Goal: Task Accomplishment & Management: Manage account settings

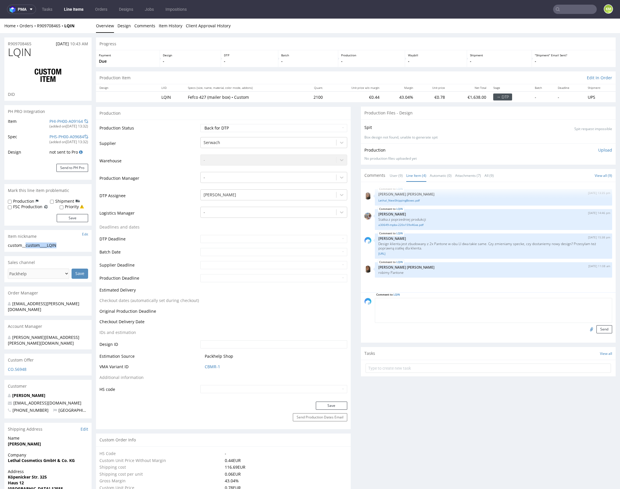
drag, startPoint x: 26, startPoint y: 246, endPoint x: 62, endPoint y: 244, distance: 36.4
click at [62, 244] on div "custom__custom____LQIN" at bounding box center [48, 246] width 80 height 6
copy div "custom____LQIN"
copy link "R909708465"
click at [327, 108] on div "Production" at bounding box center [223, 113] width 255 height 13
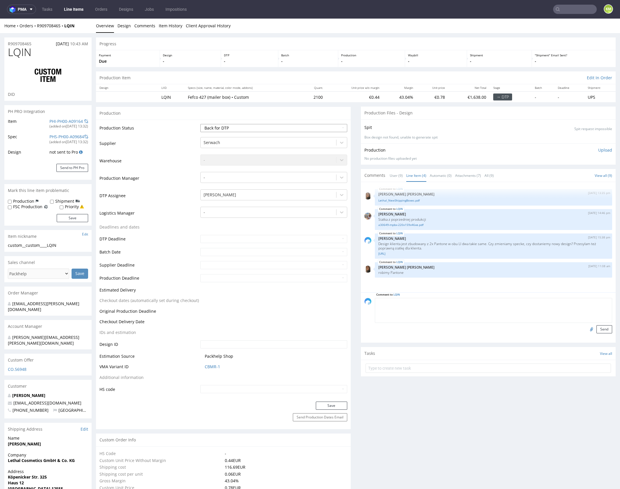
click at [317, 127] on select "Waiting for Artwork Waiting for Diecut Waiting for Mockup Waiting for DTP Waiti…" at bounding box center [273, 128] width 147 height 8
select select "dtp_ca_needed"
click at [200, 124] on select "Waiting for Artwork Waiting for Diecut Waiting for Mockup Waiting for DTP Waiti…" at bounding box center [273, 128] width 147 height 8
click at [333, 407] on button "Save" at bounding box center [331, 406] width 31 height 8
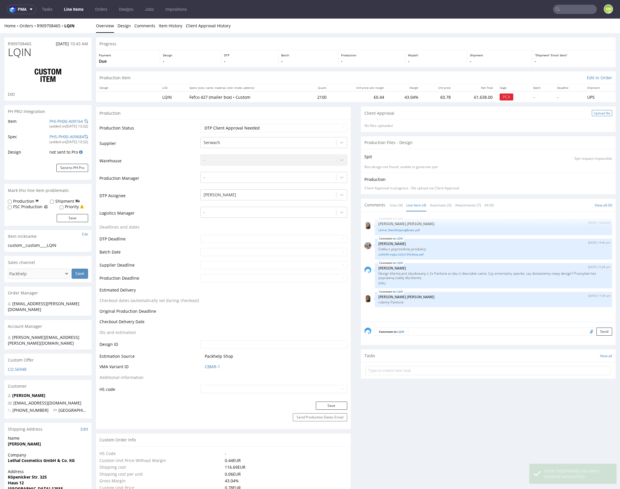
click at [597, 114] on div "Upload file" at bounding box center [601, 113] width 20 height 6
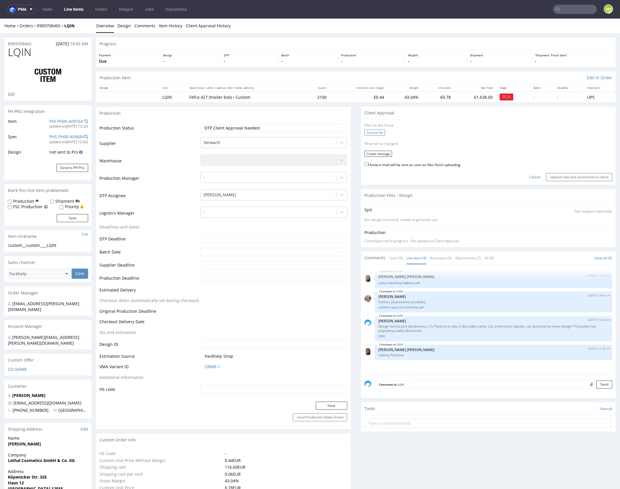
click at [372, 132] on label "Choose file" at bounding box center [374, 133] width 21 height 6
click at [0, 19] on input "Choose file" at bounding box center [0, 19] width 0 height 0
click at [380, 153] on button "Create message" at bounding box center [378, 152] width 28 height 6
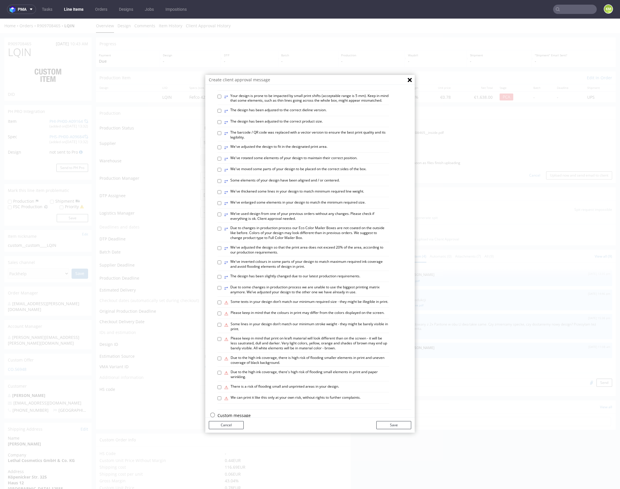
scroll to position [161, 0]
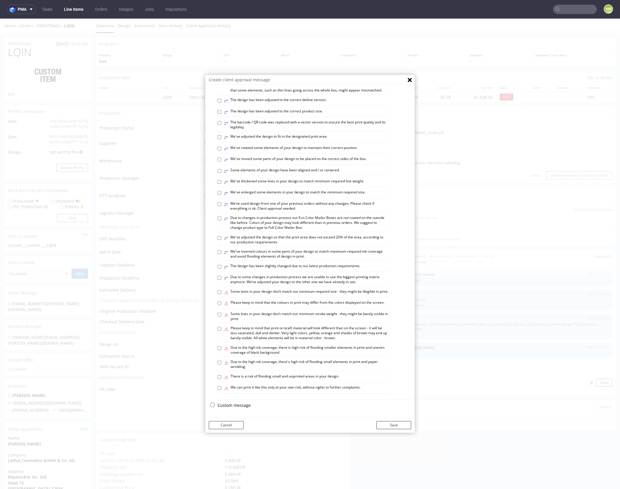
click at [240, 405] on p "Custom message" at bounding box center [314, 406] width 194 height 6
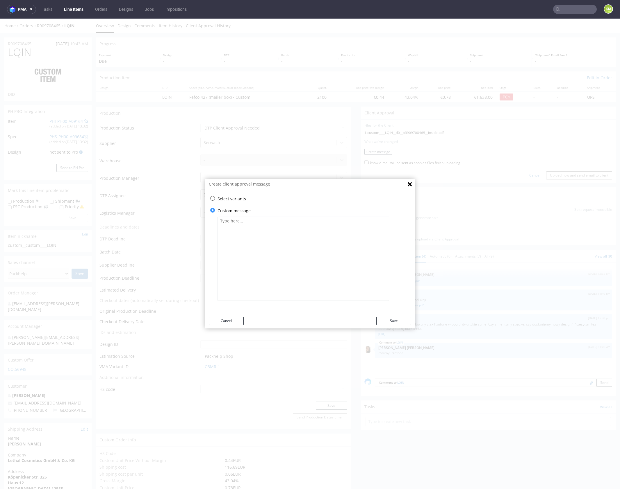
click at [248, 241] on textarea at bounding box center [302, 259] width 171 height 84
paste textarea "The design has been adapted to the correct dieline and re-centred. Please revie…"
type textarea "The design has been adapted to the correct dieline and re-centred. Please revie…"
click at [392, 320] on button "Save" at bounding box center [393, 321] width 35 height 8
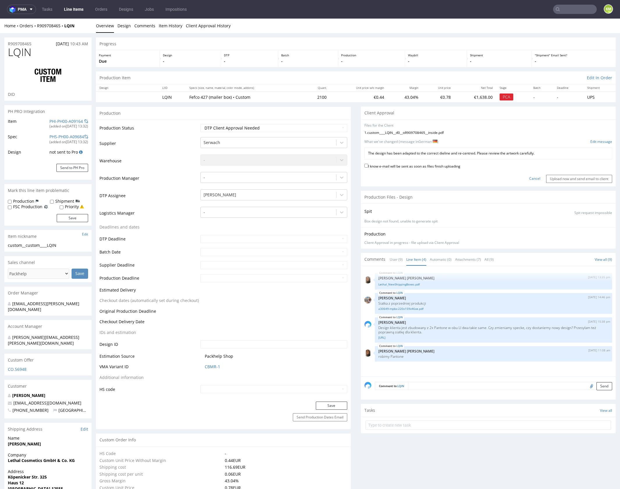
click at [429, 167] on label "I know e-mail will be sent as soon as files finish uploading" at bounding box center [412, 166] width 96 height 6
click at [368, 167] on input "I know e-mail will be sent as soon as files finish uploading" at bounding box center [366, 166] width 4 height 4
checkbox input "true"
click at [562, 179] on input "Upload now and send email to client" at bounding box center [579, 179] width 66 height 8
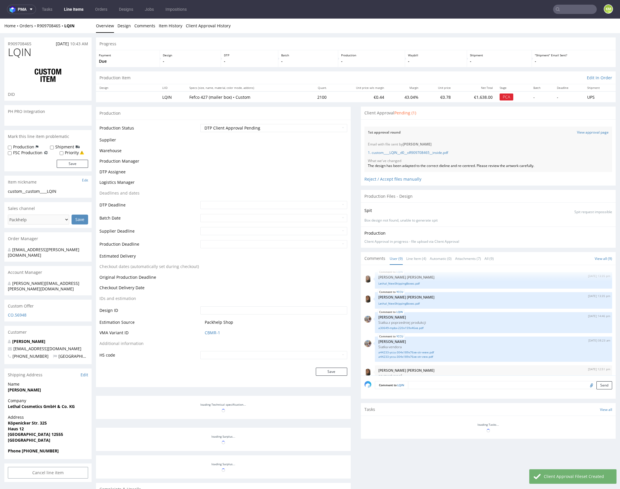
scroll to position [110, 0]
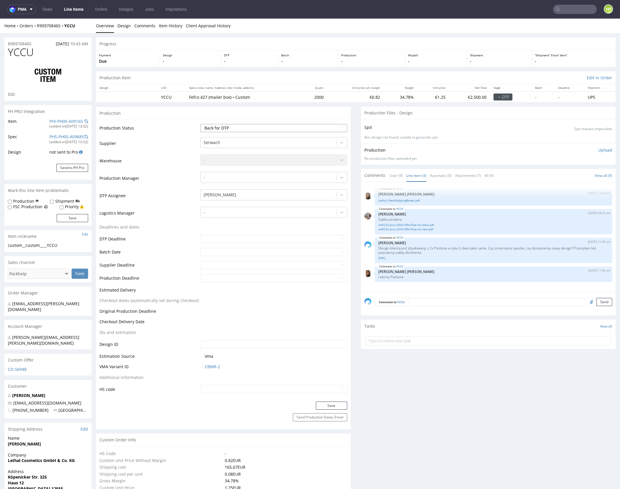
click at [279, 126] on select "Waiting for Artwork Waiting for Diecut Waiting for Mockup Waiting for DTP Waiti…" at bounding box center [273, 128] width 147 height 8
select select "dtp_ca_needed"
click at [200, 124] on select "Waiting for Artwork Waiting for Diecut Waiting for Mockup Waiting for DTP Waiti…" at bounding box center [273, 128] width 147 height 8
click at [325, 402] on button "Save" at bounding box center [331, 406] width 31 height 8
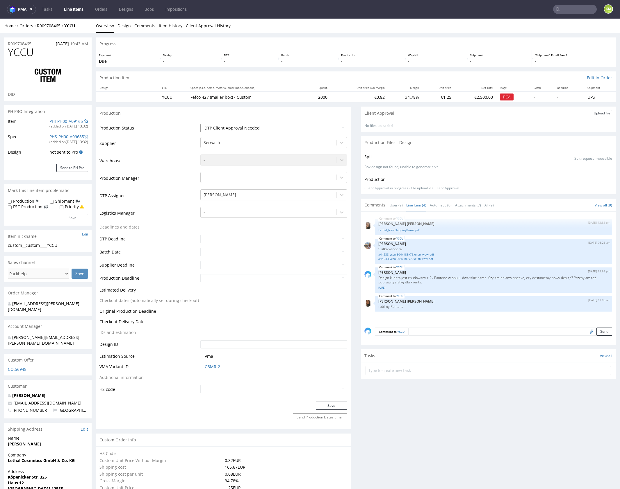
click at [313, 129] on select "Waiting for Artwork Waiting for Diecut Waiting for Mockup Waiting for DTP Waiti…" at bounding box center [273, 128] width 147 height 8
click at [595, 113] on div "Upload file" at bounding box center [601, 113] width 20 height 6
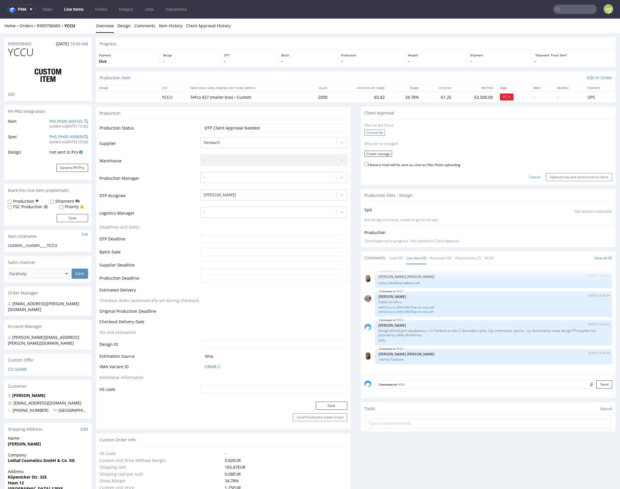
click at [373, 133] on label "Choose file" at bounding box center [374, 133] width 21 height 6
click at [0, 19] on input "Choose file" at bounding box center [0, 19] width 0 height 0
click at [376, 151] on button "Create message" at bounding box center [378, 152] width 28 height 6
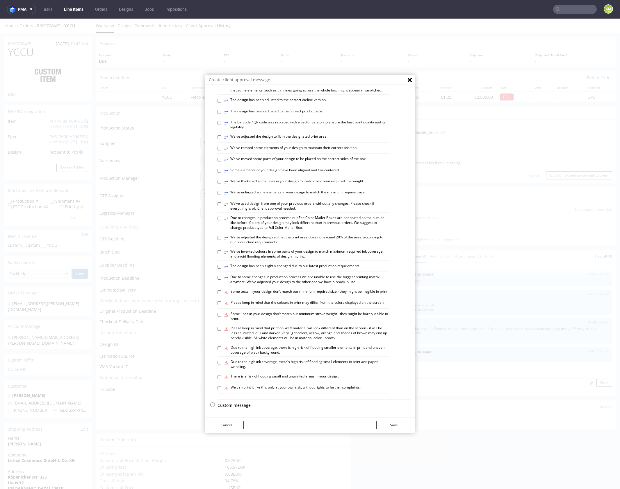
scroll to position [161, 0]
drag, startPoint x: 239, startPoint y: 406, endPoint x: 252, endPoint y: 321, distance: 86.5
click at [239, 406] on p "Custom message" at bounding box center [314, 406] width 194 height 6
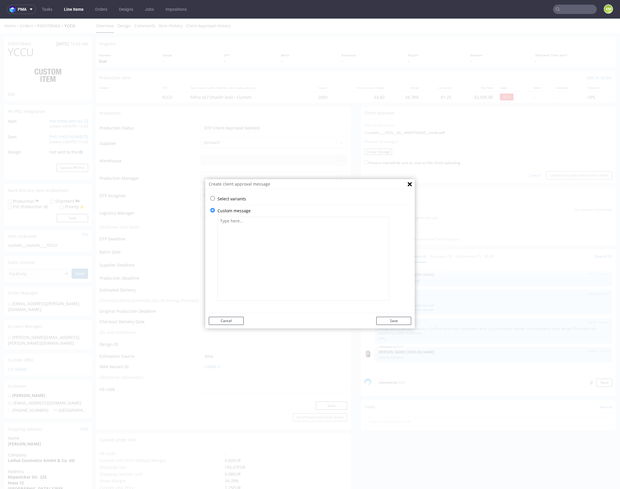
click at [266, 255] on textarea at bounding box center [302, 259] width 171 height 84
paste textarea "The design has been adapted to the correct dieline and re-centred. Please revie…"
type textarea "The design has been adapted to the correct dieline and re-centred. Please revie…"
drag, startPoint x: 399, startPoint y: 322, endPoint x: 404, endPoint y: 290, distance: 32.6
click at [399, 322] on button "Save" at bounding box center [393, 321] width 35 height 8
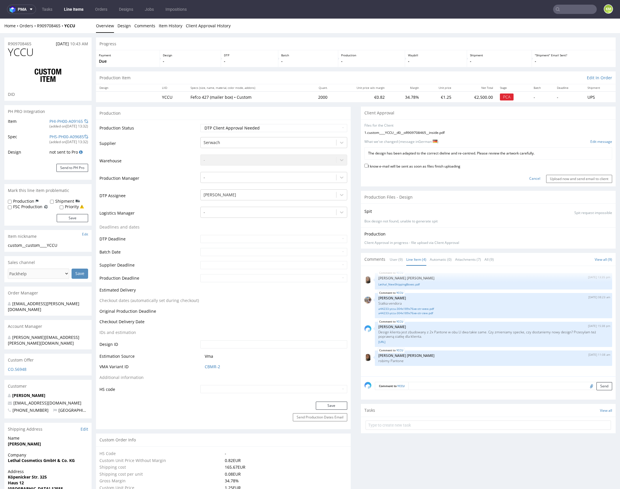
click at [423, 166] on label "I know e-mail will be sent as soon as files finish uploading" at bounding box center [412, 166] width 96 height 6
click at [368, 166] on input "I know e-mail will be sent as soon as files finish uploading" at bounding box center [366, 166] width 4 height 4
checkbox input "true"
click at [546, 178] on input "Upload now and send email to client" at bounding box center [579, 179] width 66 height 8
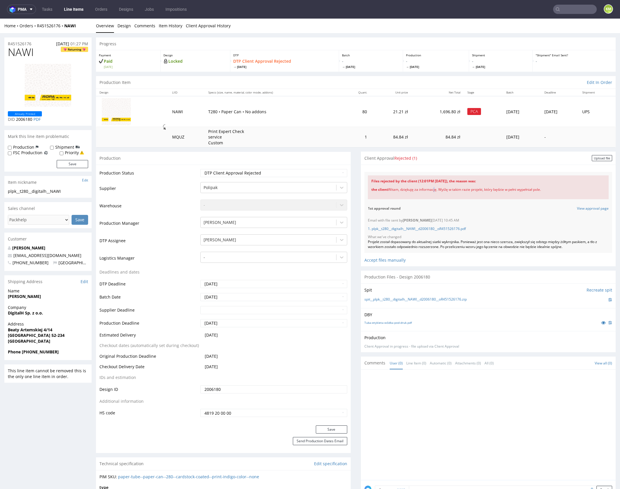
click at [431, 190] on div "the client Witam, dziękuję za informację. Wyślę w takim razie projekt, który bę…" at bounding box center [488, 190] width 234 height 12
copy div "the client Witam, dziękuję za informację. Wyślę w takim razie projekt, który bę…"
click at [431, 409] on div at bounding box center [489, 426] width 251 height 107
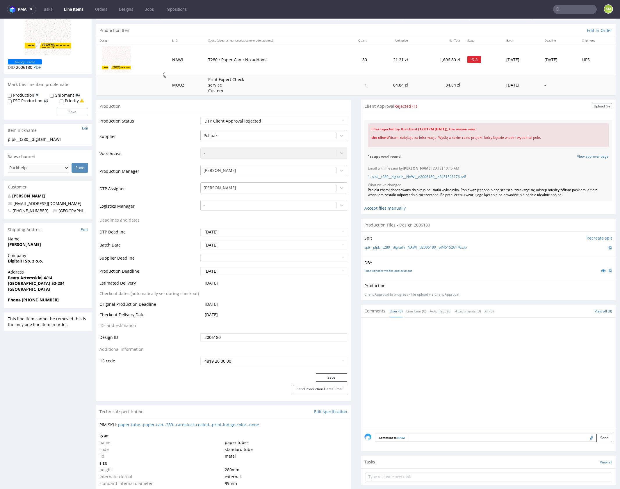
scroll to position [54, 0]
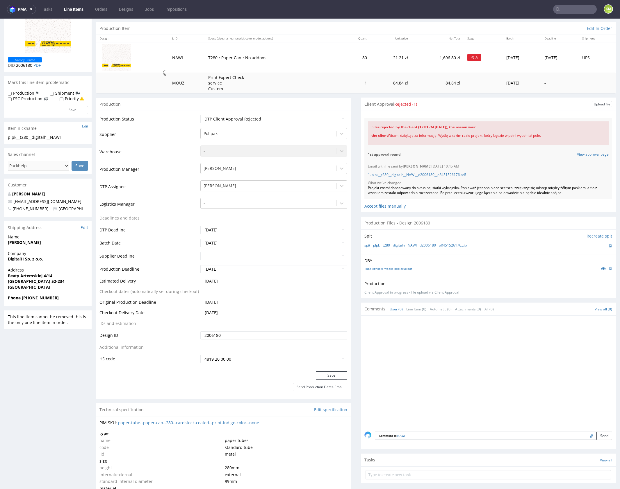
click at [424, 435] on textarea at bounding box center [510, 436] width 203 height 8
click at [442, 391] on div at bounding box center [489, 372] width 251 height 107
drag, startPoint x: 368, startPoint y: 126, endPoint x: 549, endPoint y: 136, distance: 181.0
click at [549, 136] on div "Files rejected by the client (12:01PM 06 Oct 2025), the reason was: the client …" at bounding box center [488, 133] width 241 height 24
copy div "Files rejected by the client (12:01PM 06 Oct 2025), the reason was: the client …"
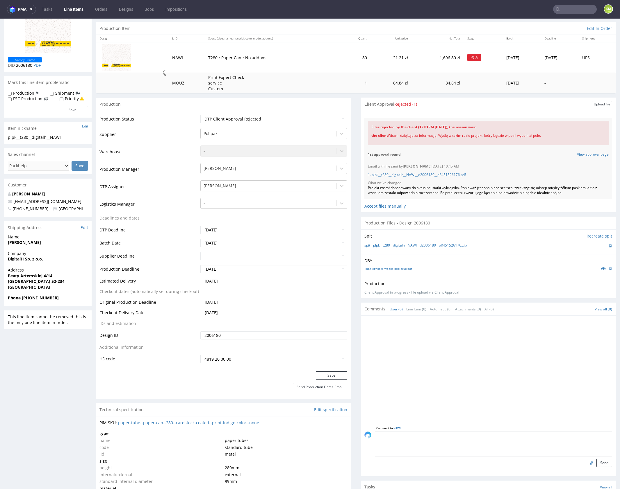
drag, startPoint x: 497, startPoint y: 364, endPoint x: 477, endPoint y: 371, distance: 21.0
click at [496, 364] on div at bounding box center [489, 372] width 251 height 107
click at [431, 440] on textarea at bounding box center [493, 444] width 237 height 25
paste textarea "Files rejected by the client (12:01PM 06 Oct 2025), the reason was: the client …"
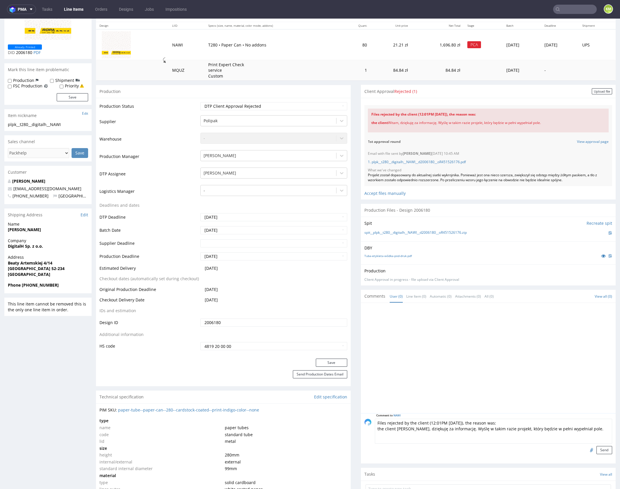
scroll to position [68, 0]
type textarea "Files rejected by the client (12:01PM 06 Oct 2025), the reason was: the client …"
click at [596, 449] on button "Send" at bounding box center [604, 449] width 16 height 8
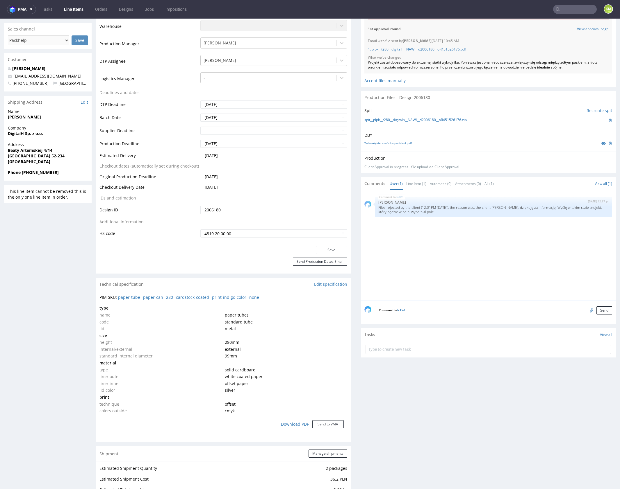
scroll to position [125, 0]
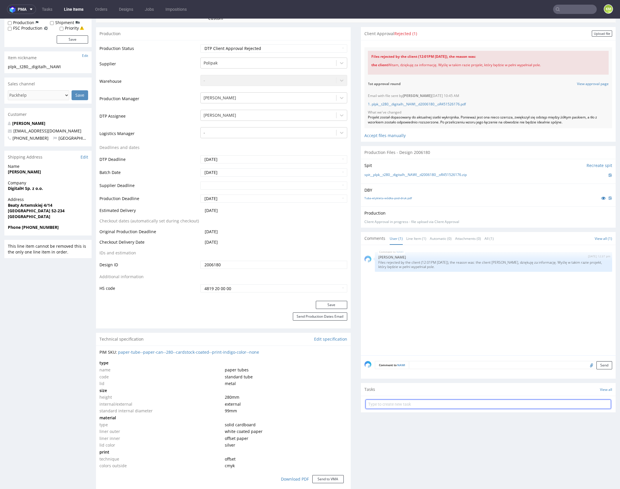
click at [439, 406] on input "text" at bounding box center [487, 404] width 245 height 9
type input "issue"
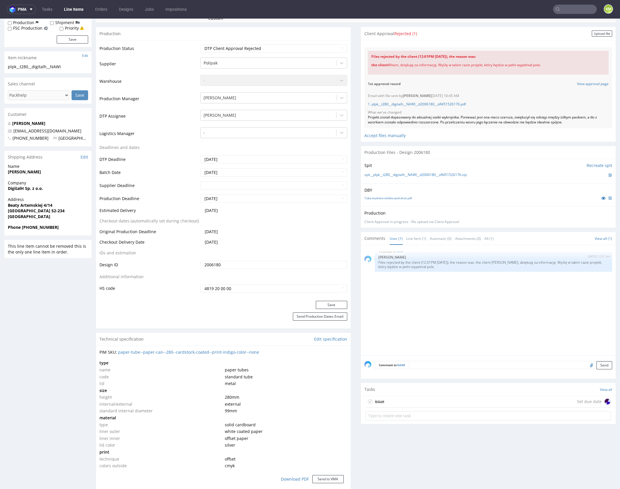
drag, startPoint x: 437, startPoint y: 401, endPoint x: 437, endPoint y: 419, distance: 18.3
click at [437, 401] on div "issue Set due date" at bounding box center [487, 402] width 245 height 12
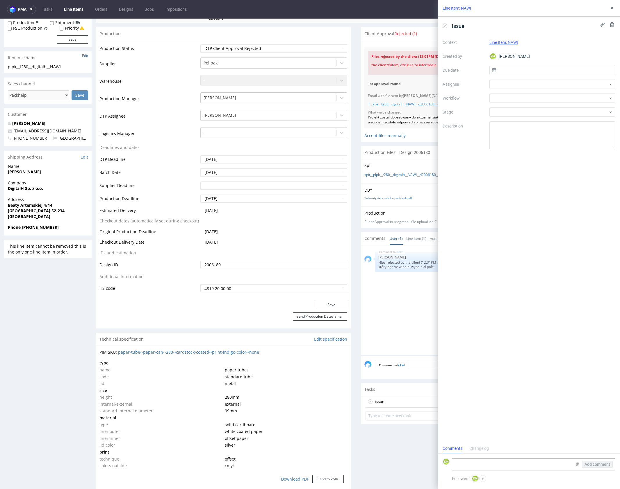
scroll to position [5, 0]
click at [508, 72] on input "text" at bounding box center [552, 70] width 126 height 9
click at [533, 117] on span "6" at bounding box center [533, 119] width 2 height 6
type input "[DATE]"
click at [516, 97] on div at bounding box center [552, 98] width 126 height 9
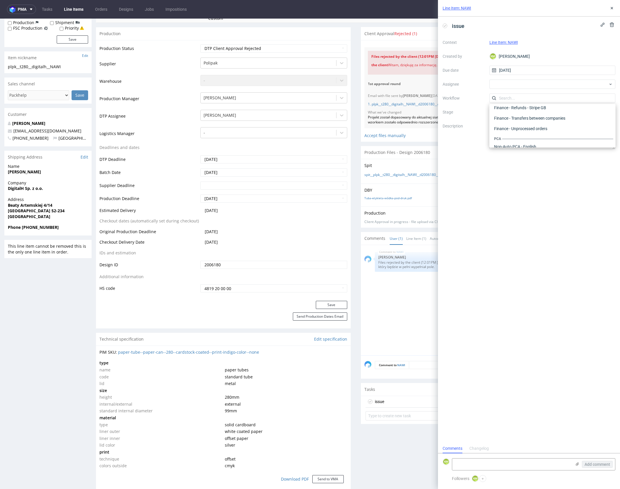
scroll to position [0, 0]
click at [523, 130] on div "DTP - Issue" at bounding box center [551, 129] width 121 height 10
click at [519, 136] on textarea "Problem: Impact: What is needed?:" at bounding box center [552, 135] width 126 height 28
paste textarea "Files rejected by the client (12:01PM 06 Oct 2025), the reason was: the client …"
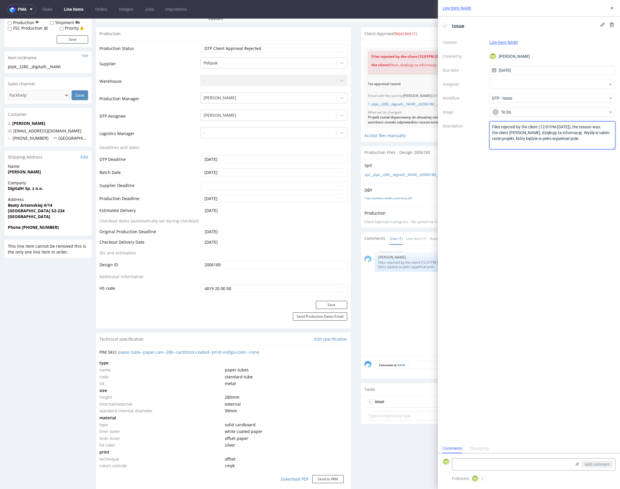
scroll to position [0, 0]
click at [585, 137] on textarea "Problem: Impact: What is needed?:" at bounding box center [552, 135] width 126 height 28
click at [584, 146] on textarea "Problem: Impact: What is needed?:" at bounding box center [552, 135] width 126 height 28
click at [562, 182] on div "issue Context Line Item: NAWI Created by KM Karol Markowski Due date 06/10/2025…" at bounding box center [529, 230] width 182 height 427
click at [575, 146] on textarea "Files rejected by the client (12:01PM 06 Oct 2025), the reason was: the client …" at bounding box center [552, 135] width 126 height 28
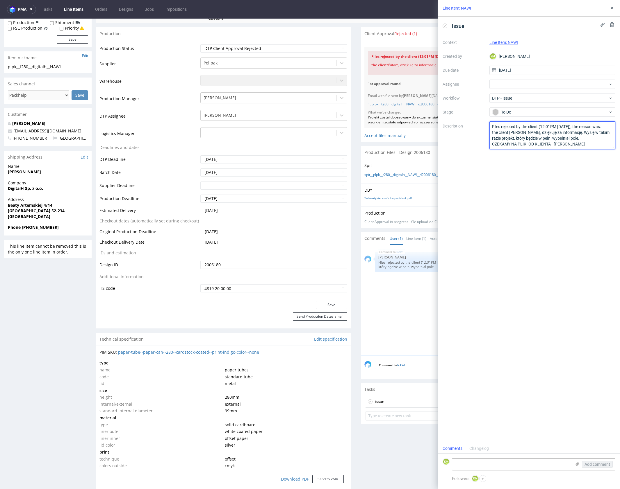
click at [557, 144] on textarea "Files rejected by the client (12:01PM 06 Oct 2025), the reason was: the client …" at bounding box center [552, 135] width 126 height 28
type textarea "Files rejected by the client (12:01PM 06 Oct 2025), the reason was: the client …"
drag, startPoint x: 582, startPoint y: 192, endPoint x: 582, endPoint y: 146, distance: 46.2
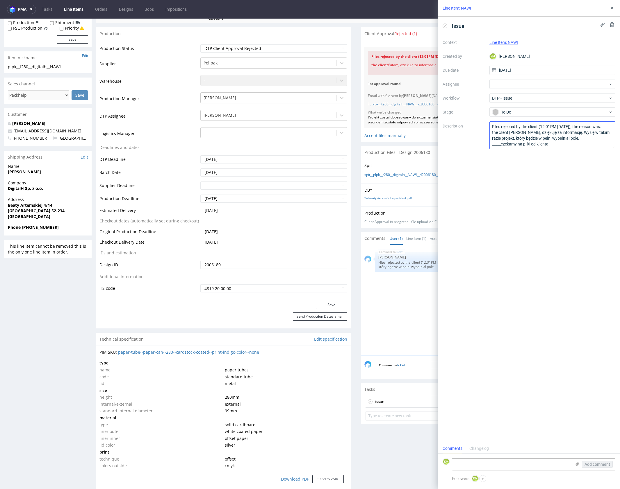
click at [579, 183] on div "issue Context Line Item: NAWI Created by KM Karol Markowski Due date 06/10/2025…" at bounding box center [529, 230] width 182 height 427
drag, startPoint x: 612, startPoint y: 5, endPoint x: 609, endPoint y: 9, distance: 5.3
click at [612, 5] on button at bounding box center [611, 8] width 7 height 7
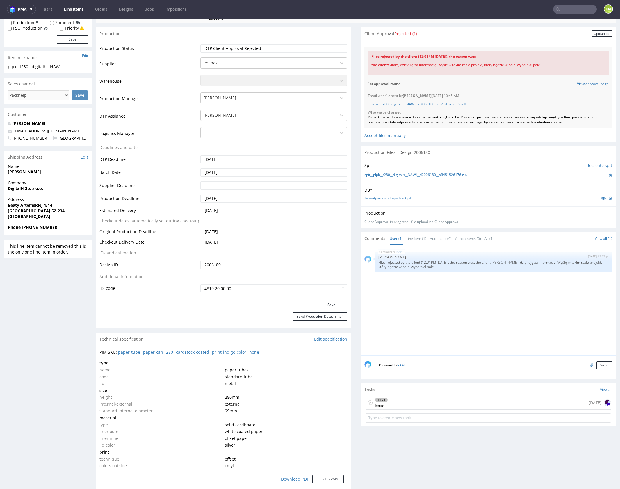
drag, startPoint x: 450, startPoint y: 291, endPoint x: 341, endPoint y: 176, distance: 158.3
click at [450, 291] on div "NAWI 6th Oct 25 | 12:37 pm Karol Markowski Files rejected by the client (12:01P…" at bounding box center [489, 302] width 251 height 107
click at [303, 47] on select "Waiting for Artwork Waiting for Diecut Waiting for Mockup Waiting for DTP Waiti…" at bounding box center [273, 48] width 147 height 8
select select "dtp_issue"
click at [200, 44] on select "Waiting for Artwork Waiting for Diecut Waiting for Mockup Waiting for DTP Waiti…" at bounding box center [273, 48] width 147 height 8
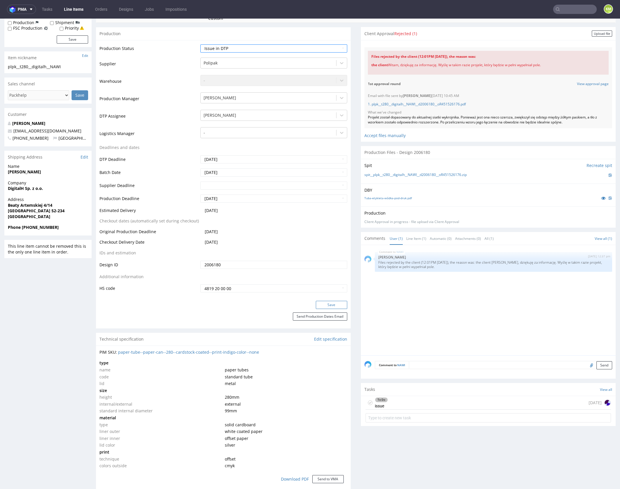
click at [328, 303] on button "Save" at bounding box center [331, 305] width 31 height 8
click at [437, 321] on div "NAWI 6th Oct 25 | 12:37 pm Karol Markowski Files rejected by the client (12:01P…" at bounding box center [489, 302] width 251 height 107
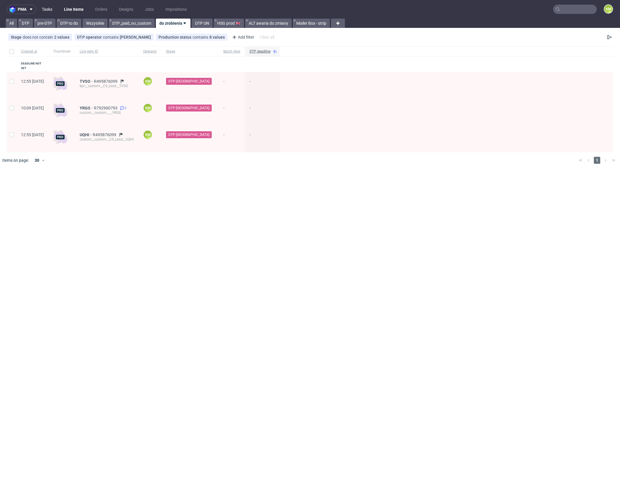
click at [50, 10] on link "Tasks" at bounding box center [46, 9] width 17 height 9
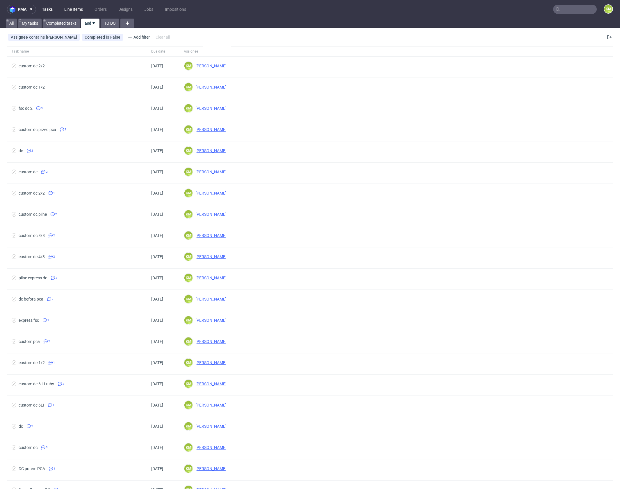
click at [72, 12] on link "Line Items" at bounding box center [74, 9] width 26 height 9
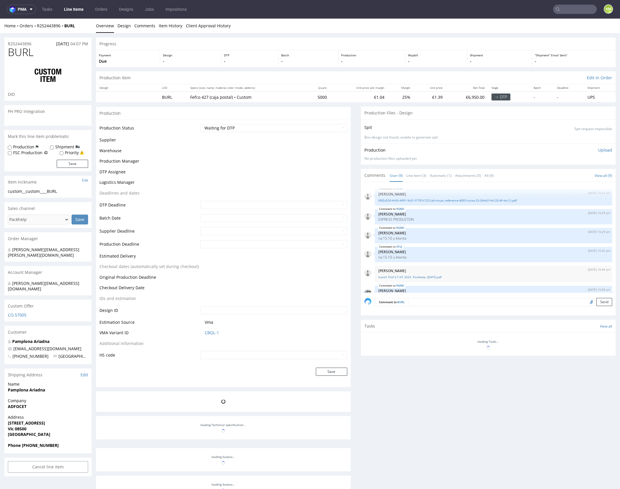
scroll to position [94, 0]
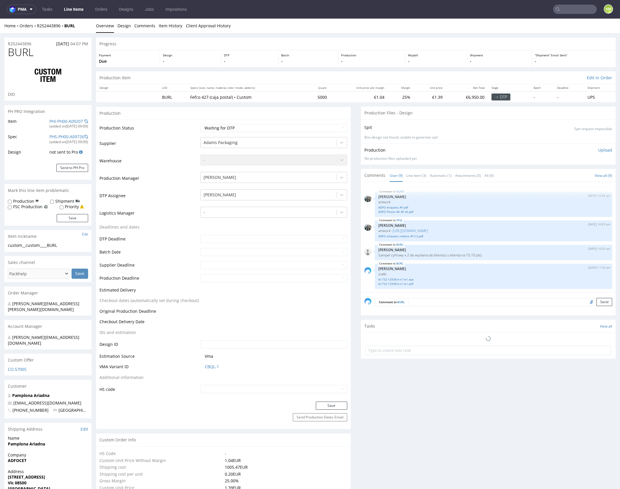
select select "in_progress"
click at [418, 178] on link "Line Item (3)" at bounding box center [416, 175] width 20 height 12
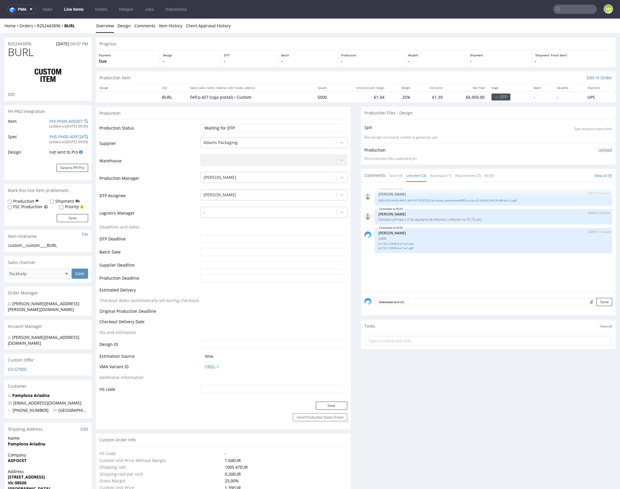
click at [427, 257] on div "BURL 1st Oct 25 | 16:25 pm Dudek Mariola 69f2c024-4c06-4491-9c01-f1797c7231a6-v…" at bounding box center [489, 239] width 251 height 107
click at [450, 201] on link "69f2c024-4c06-4491-9c01-f1797c7231a6-visual_reference-ADFO-caixa-25-364x314x125…" at bounding box center [493, 200] width 230 height 4
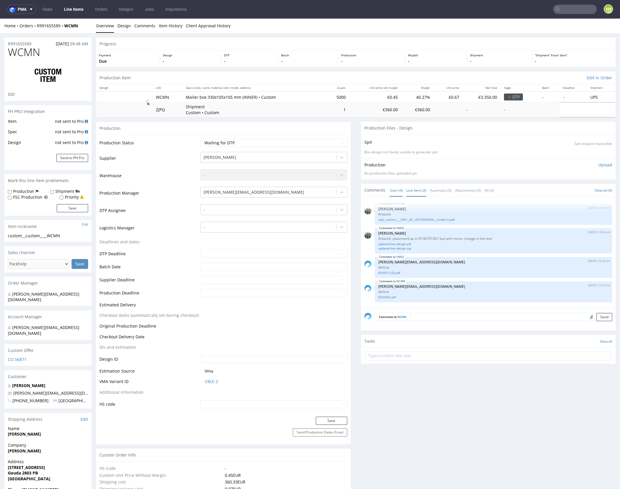
click at [412, 192] on link "Line Item (2)" at bounding box center [416, 190] width 20 height 12
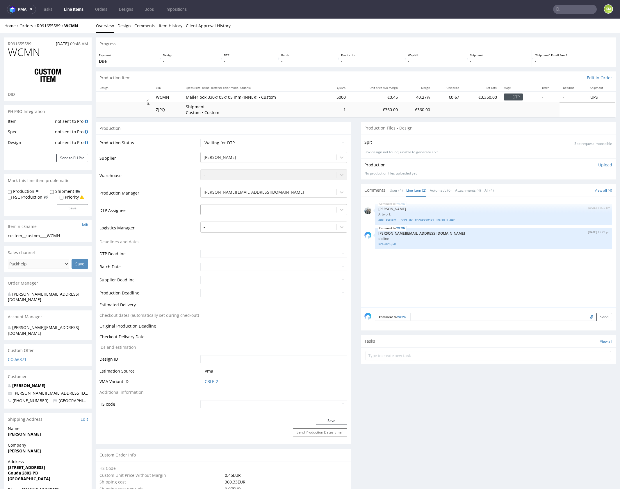
click at [264, 209] on div at bounding box center [268, 209] width 130 height 7
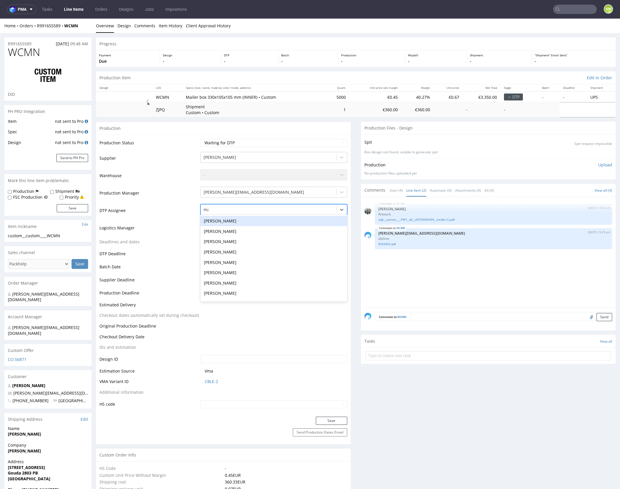
type input "mark"
click at [253, 220] on div "[PERSON_NAME]" at bounding box center [273, 221] width 147 height 10
click at [321, 419] on button "Save" at bounding box center [331, 421] width 31 height 8
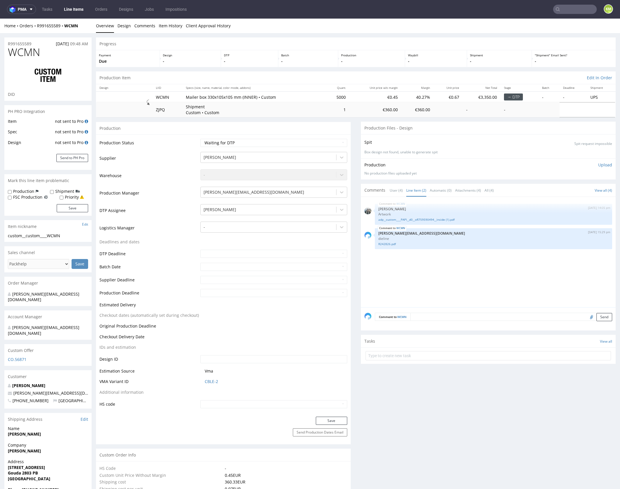
click at [439, 255] on div "WCMN 30th Sep 25 | 14:05 pm Zeniuk Magdalena Artwork adp__custom____PAPI__d0__o…" at bounding box center [489, 254] width 251 height 107
drag, startPoint x: 414, startPoint y: 284, endPoint x: 419, endPoint y: 156, distance: 127.9
click at [414, 283] on div "WCMN 30th Sep 25 | 14:05 pm Zeniuk Magdalena Artwork adp__custom____PAPI__d0__o…" at bounding box center [489, 254] width 251 height 107
click at [386, 245] on link "R242826.pdf" at bounding box center [493, 244] width 230 height 4
click at [35, 51] on span "WCMN" at bounding box center [24, 52] width 32 height 12
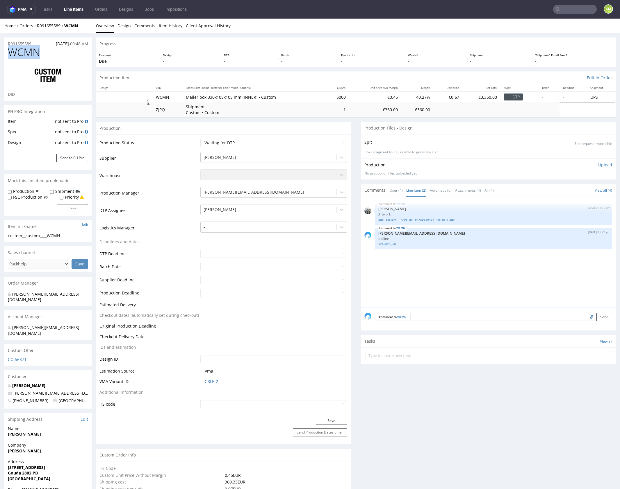
click at [35, 51] on span "WCMN" at bounding box center [24, 52] width 32 height 12
copy span "WCMN"
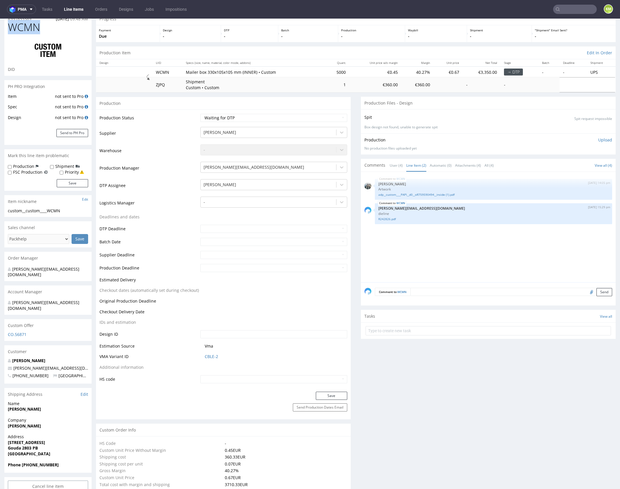
scroll to position [28, 0]
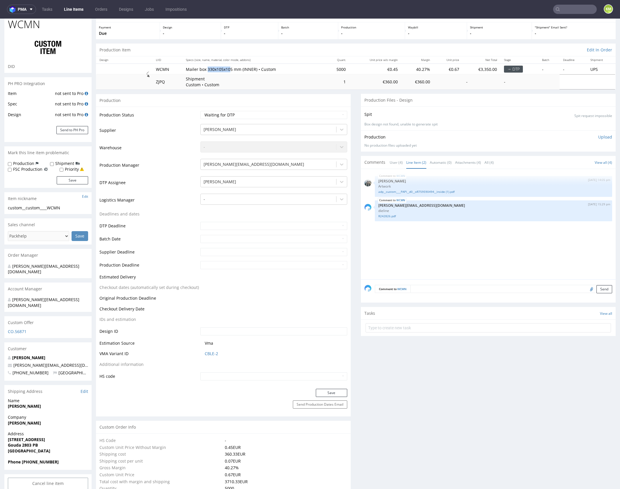
drag, startPoint x: 205, startPoint y: 68, endPoint x: 228, endPoint y: 68, distance: 23.2
click at [228, 68] on p "Mailer box 330x105x105 mm (INNER) • Custom" at bounding box center [254, 70] width 136 height 6
drag, startPoint x: 229, startPoint y: 70, endPoint x: 205, endPoint y: 68, distance: 24.8
click at [205, 68] on p "Mailer box 330x105x105 mm (INNER) • Custom" at bounding box center [254, 70] width 136 height 6
copy p "330x105x105"
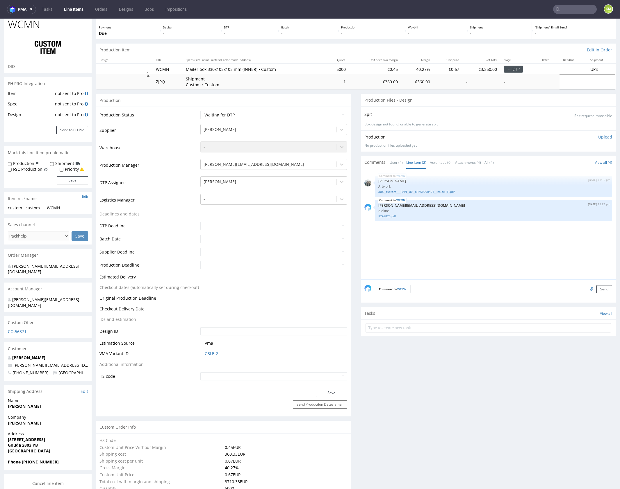
click at [433, 257] on div "WCMN 30th Sep 25 | 14:05 pm Zeniuk Magdalena Artwork adp__custom____PAPI__d0__o…" at bounding box center [489, 226] width 251 height 107
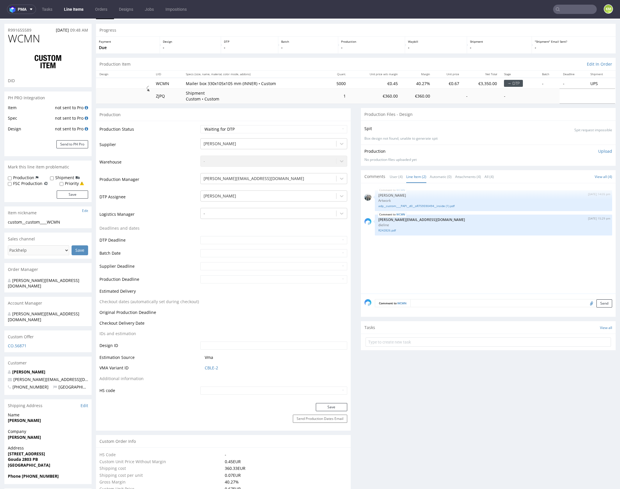
scroll to position [0, 0]
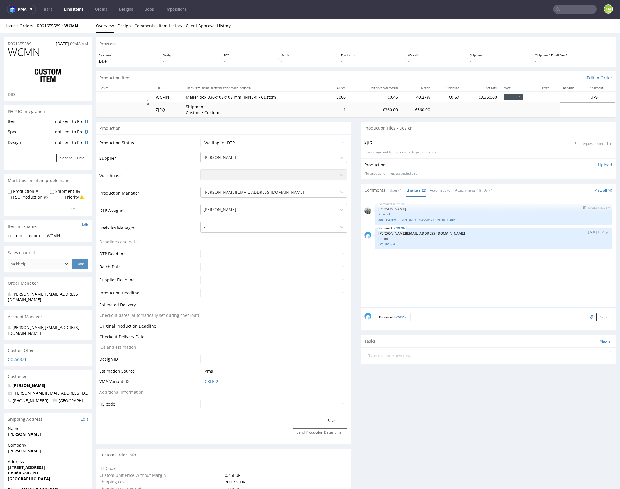
click at [421, 220] on link "adp__custom____PAPI__d0__oR759590494__inside (1).pdf" at bounding box center [493, 220] width 230 height 4
click at [388, 245] on link "R242826.pdf" at bounding box center [493, 244] width 230 height 4
drag, startPoint x: 449, startPoint y: 278, endPoint x: 443, endPoint y: 272, distance: 8.9
click at [448, 276] on div "WCMN 30th Sep 25 | 14:05 pm Zeniuk Magdalena Artwork adp__custom____PAPI__d0__o…" at bounding box center [489, 254] width 251 height 107
click at [435, 266] on div "WCMN 30th Sep 25 | 14:05 pm Zeniuk Magdalena Artwork adp__custom____PAPI__d0__o…" at bounding box center [489, 254] width 251 height 107
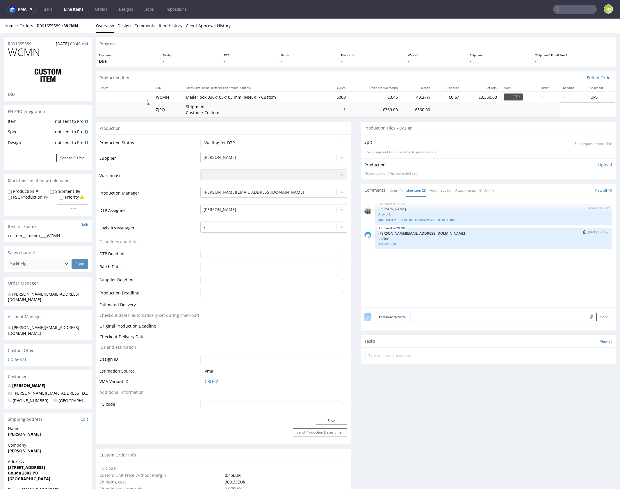
drag, startPoint x: 435, startPoint y: 266, endPoint x: 429, endPoint y: 240, distance: 26.3
click at [435, 266] on div "WCMN 30th Sep 25 | 14:05 pm Zeniuk Magdalena Artwork adp__custom____PAPI__d0__o…" at bounding box center [489, 254] width 251 height 107
click at [430, 266] on div "WCMN 30th Sep 25 | 14:05 pm Zeniuk Magdalena Artwork adp__custom____PAPI__d0__o…" at bounding box center [489, 254] width 251 height 107
click at [474, 271] on div "WCMN 30th Sep 25 | 14:05 pm Zeniuk Magdalena Artwork adp__custom____PAPI__d0__o…" at bounding box center [489, 254] width 251 height 107
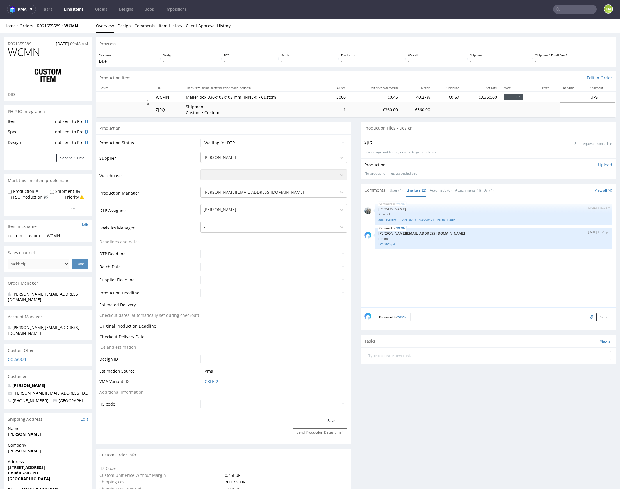
click at [476, 268] on div "WCMN 30th Sep 25 | 14:05 pm Zeniuk Magdalena Artwork adp__custom____PAPI__d0__o…" at bounding box center [489, 254] width 251 height 107
click at [405, 283] on div "WCMN 30th Sep 25 | 14:05 pm Zeniuk Magdalena Artwork adp__custom____PAPI__d0__o…" at bounding box center [489, 254] width 251 height 107
click at [430, 220] on link "adp__custom____PAPI__d0__oR759590494__inside (1).pdf" at bounding box center [493, 220] width 230 height 4
click at [476, 281] on div "WCMN 30th Sep 25 | 14:05 pm Zeniuk Magdalena Artwork adp__custom____PAPI__d0__o…" at bounding box center [489, 254] width 251 height 107
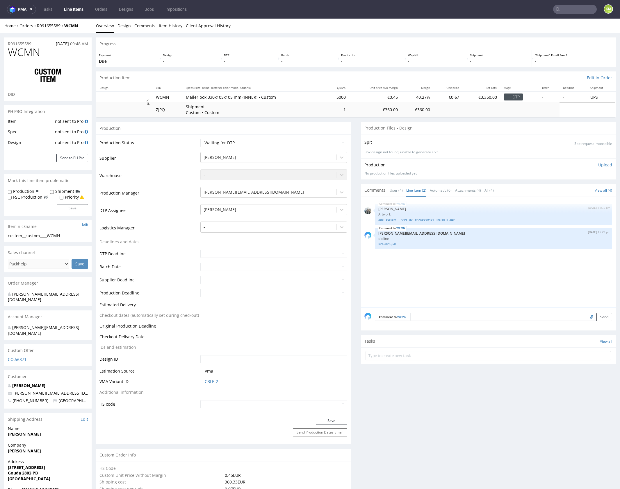
click at [476, 281] on div "WCMN 30th Sep 25 | 14:05 pm Zeniuk Magdalena Artwork adp__custom____PAPI__d0__o…" at bounding box center [489, 254] width 251 height 107
click at [484, 277] on div "WCMN 30th Sep 25 | 14:05 pm Zeniuk Magdalena Artwork adp__custom____PAPI__d0__o…" at bounding box center [489, 254] width 251 height 107
click at [487, 275] on div "WCMN 30th Sep 25 | 14:05 pm Zeniuk Magdalena Artwork adp__custom____PAPI__d0__o…" at bounding box center [489, 254] width 251 height 107
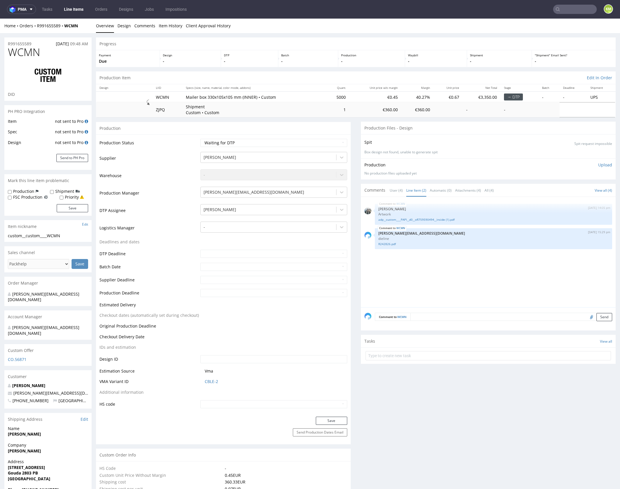
click at [539, 314] on textarea at bounding box center [511, 317] width 202 height 8
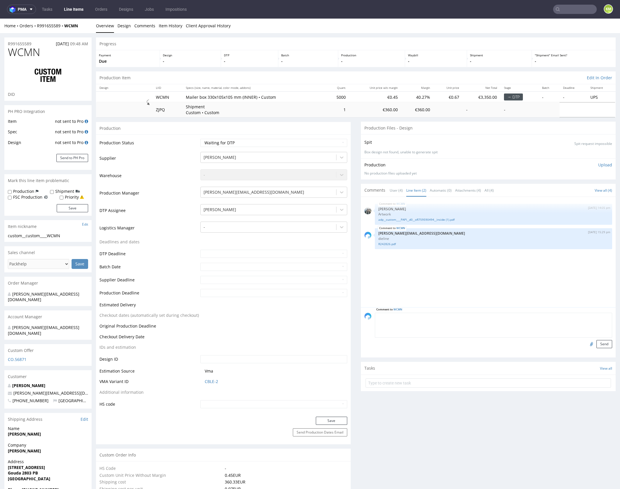
paste textarea "Przy założonej specyfikacji od producenta raczej nie wyprodukujemy tego projekt…"
type textarea "Przy założonej specyfikacji od producenta raczej nie wyprodukujemy tego projekt…"
click at [586, 343] on input "file" at bounding box center [590, 344] width 8 height 8
type input "C:\fakepath\info.png"
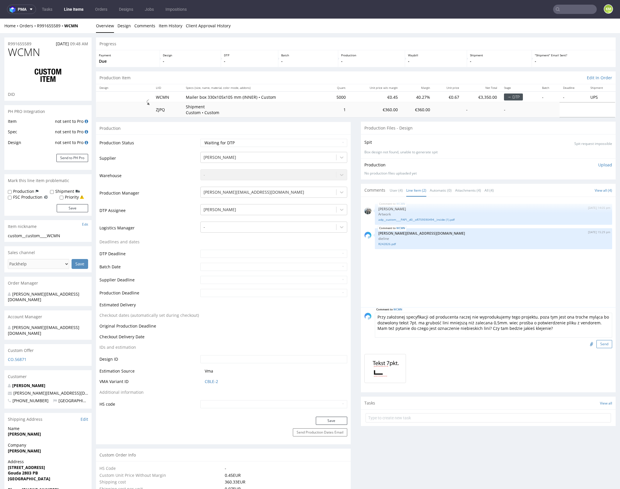
click at [597, 344] on button "Send" at bounding box center [604, 344] width 16 height 8
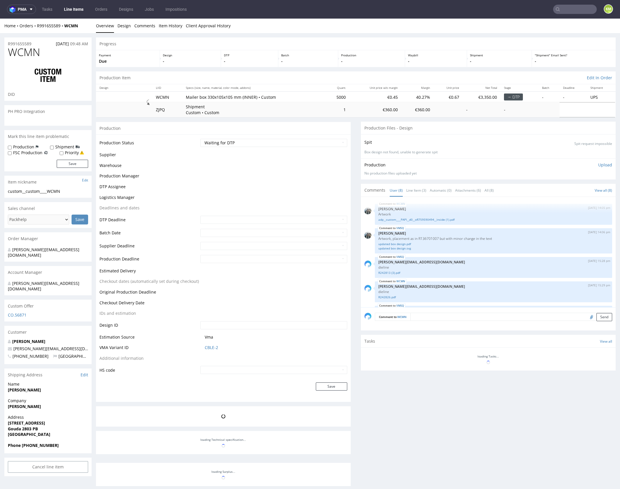
scroll to position [150, 0]
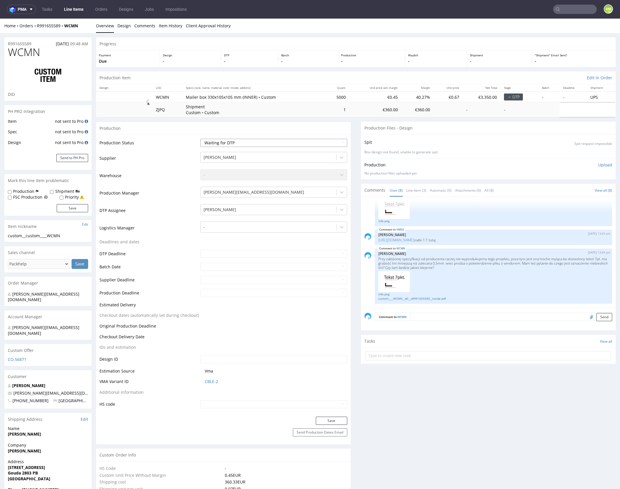
click at [271, 140] on select "Waiting for Artwork Waiting for Diecut Waiting for Mockup Waiting for DTP Waiti…" at bounding box center [273, 143] width 147 height 8
select select "dtp_issue"
click at [200, 139] on select "Waiting for Artwork Waiting for Diecut Waiting for Mockup Waiting for DTP Waiti…" at bounding box center [273, 143] width 147 height 8
click at [335, 418] on button "Save" at bounding box center [331, 421] width 31 height 8
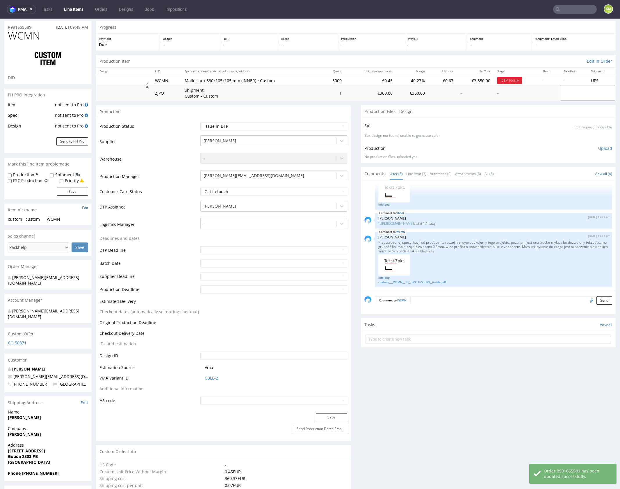
scroll to position [18, 0]
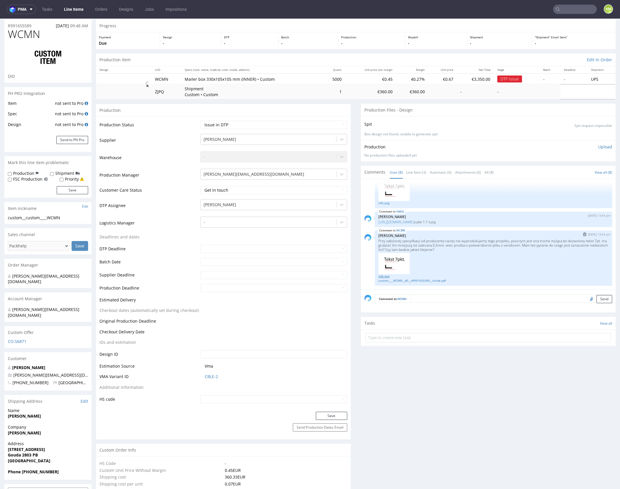
click at [385, 275] on link "info.png" at bounding box center [493, 276] width 230 height 4
click at [470, 236] on p "Karol Markowski" at bounding box center [493, 236] width 230 height 4
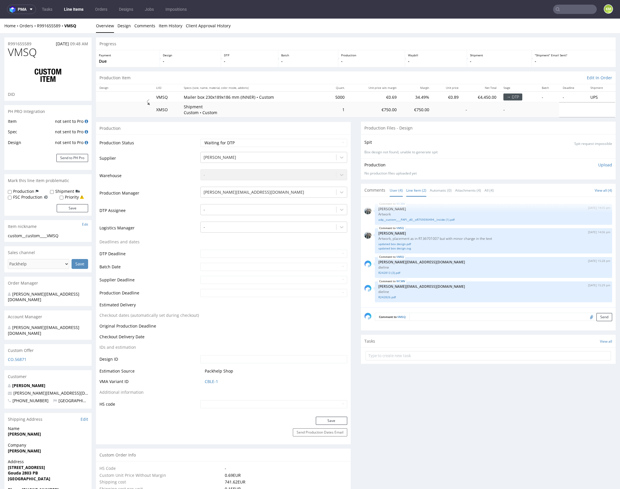
click at [414, 193] on link "Line Item (2)" at bounding box center [416, 190] width 20 height 12
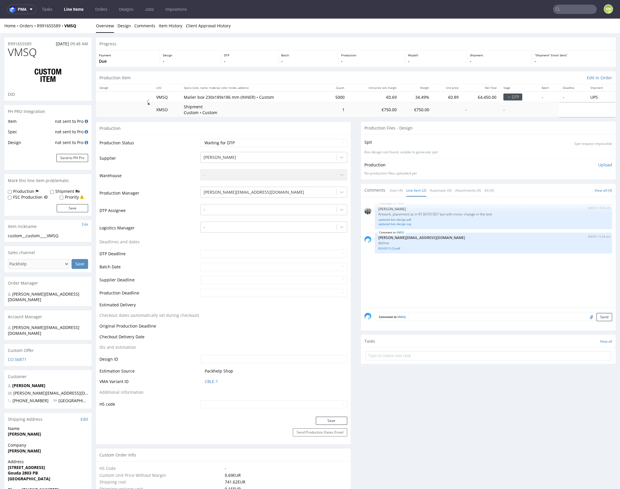
drag, startPoint x: 414, startPoint y: 273, endPoint x: 399, endPoint y: 259, distance: 20.4
click at [414, 273] on div "VMSQ 30th Sep 25 | 14:06 pm Zeniuk Magdalena Artwork, placement as in R13670100…" at bounding box center [489, 254] width 251 height 107
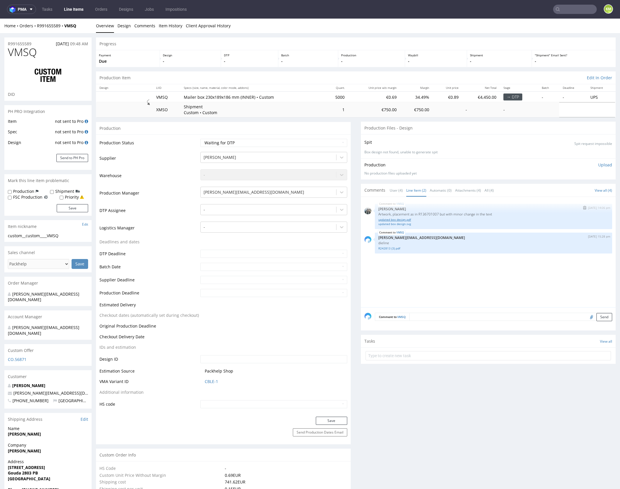
click at [404, 220] on link "updated box design.pdf" at bounding box center [493, 220] width 230 height 4
click at [261, 208] on div at bounding box center [268, 209] width 130 height 7
type input "mark"
click at [251, 218] on div "[PERSON_NAME]" at bounding box center [273, 221] width 147 height 10
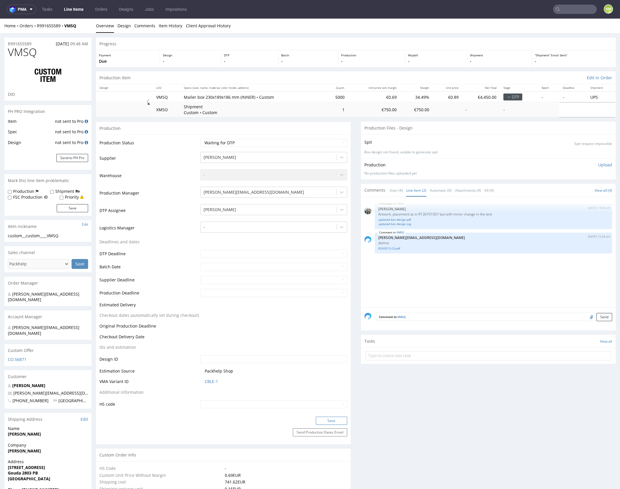
click at [336, 420] on button "Save" at bounding box center [331, 421] width 31 height 8
click at [405, 271] on div "VMSQ 30th Sep 25 | 14:06 pm Zeniuk Magdalena Artwork, placement as in R13670100…" at bounding box center [489, 254] width 251 height 107
click at [392, 262] on div "VMSQ 30th Sep 25 | 14:06 pm Zeniuk Magdalena Artwork, placement as in R13670100…" at bounding box center [489, 254] width 251 height 107
drag, startPoint x: 444, startPoint y: 282, endPoint x: 444, endPoint y: 278, distance: 3.8
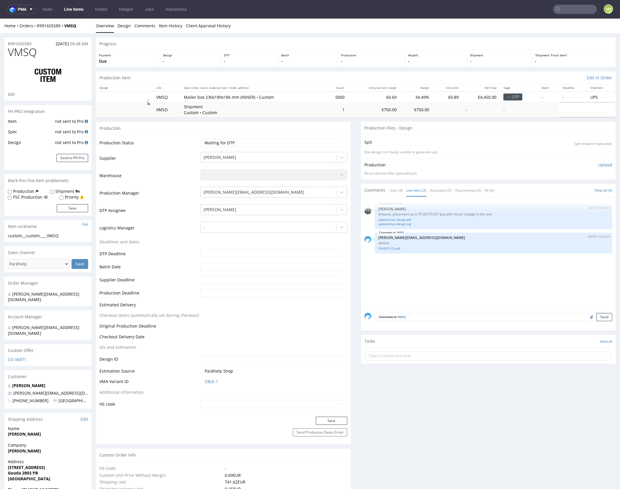
click at [444, 282] on div "VMSQ 30th Sep 25 | 14:06 pm Zeniuk Magdalena Artwork, placement as in R13670100…" at bounding box center [489, 254] width 251 height 107
click at [391, 187] on link "User (4)" at bounding box center [395, 190] width 13 height 12
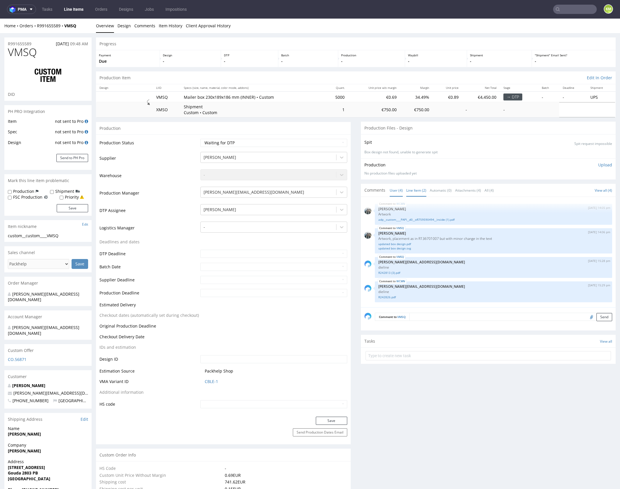
click at [416, 191] on link "Line Item (2)" at bounding box center [416, 190] width 20 height 12
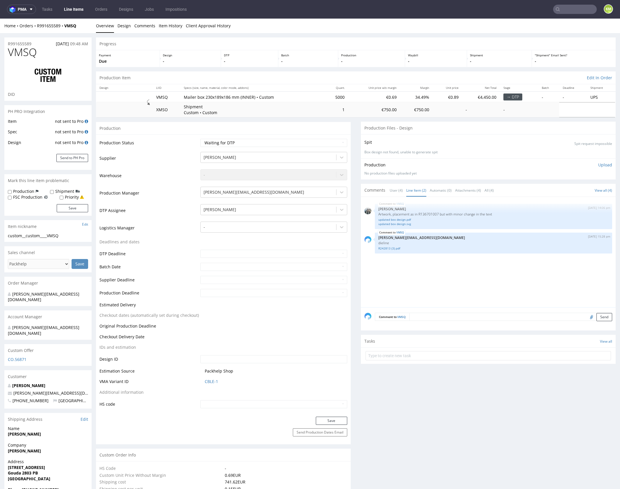
drag, startPoint x: 439, startPoint y: 284, endPoint x: 418, endPoint y: 154, distance: 132.0
click at [436, 257] on div "VMSQ 30th Sep 25 | 14:06 pm Zeniuk Magdalena Artwork, placement as in R13670100…" at bounding box center [489, 254] width 251 height 107
drag, startPoint x: 419, startPoint y: 265, endPoint x: 408, endPoint y: 261, distance: 11.6
click at [418, 265] on div "VMSQ 30th Sep 25 | 14:06 pm Zeniuk Magdalena Artwork, placement as in R13670100…" at bounding box center [489, 254] width 251 height 107
click at [390, 248] on link "R242813 (3).pdf" at bounding box center [493, 248] width 230 height 4
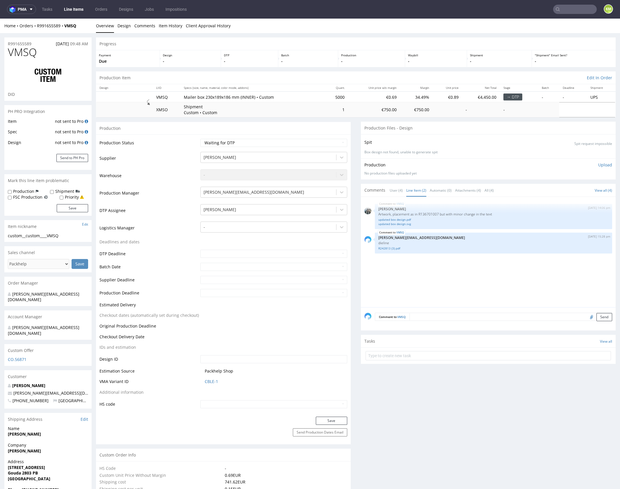
click at [485, 265] on div "VMSQ 30th Sep 25 | 14:06 pm Zeniuk Magdalena Artwork, placement as in R13670100…" at bounding box center [489, 254] width 251 height 107
click at [429, 273] on div "VMSQ 30th Sep 25 | 14:06 pm Zeniuk Magdalena Artwork, placement as in R13670100…" at bounding box center [489, 254] width 251 height 107
drag, startPoint x: 429, startPoint y: 273, endPoint x: 408, endPoint y: 266, distance: 21.9
click at [428, 273] on div "VMSQ 30th Sep 25 | 14:06 pm Zeniuk Magdalena Artwork, placement as in R13670100…" at bounding box center [489, 254] width 251 height 107
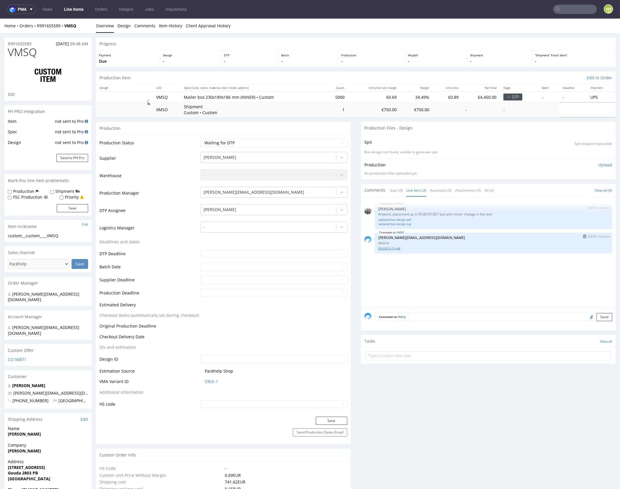
click at [388, 249] on link "R242813 (3).pdf" at bounding box center [493, 248] width 230 height 4
click at [445, 263] on div "VMSQ 30th Sep 25 | 14:06 pm Zeniuk Magdalena Artwork, placement as in R13670100…" at bounding box center [489, 254] width 251 height 107
click at [427, 214] on p "Artwork, placement as in R136701007 but with minor change in the text" at bounding box center [493, 214] width 230 height 4
copy p "R136701007"
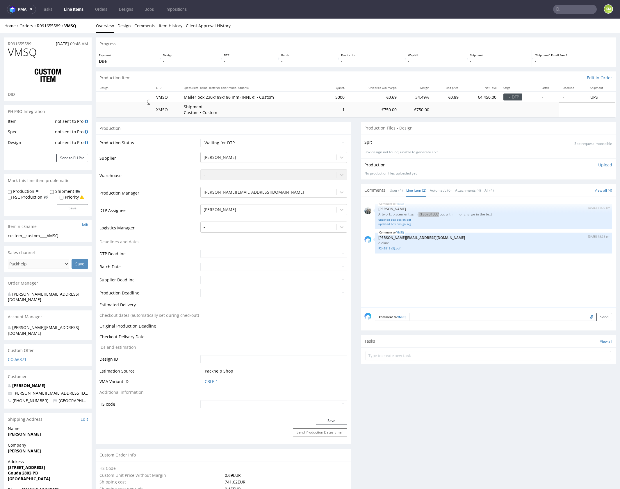
drag, startPoint x: 80, startPoint y: 10, endPoint x: 154, endPoint y: 0, distance: 74.8
click at [435, 273] on div "VMSQ 30th Sep 25 | 14:06 pm Zeniuk Magdalena Artwork, placement as in R13670100…" at bounding box center [489, 254] width 251 height 107
click at [406, 224] on link "updated box design.svg" at bounding box center [493, 224] width 230 height 4
drag, startPoint x: 203, startPoint y: 96, endPoint x: 228, endPoint y: 97, distance: 25.0
click at [228, 97] on p "Mailer box 230x189x186 mm (INNER) • Custom" at bounding box center [252, 97] width 137 height 6
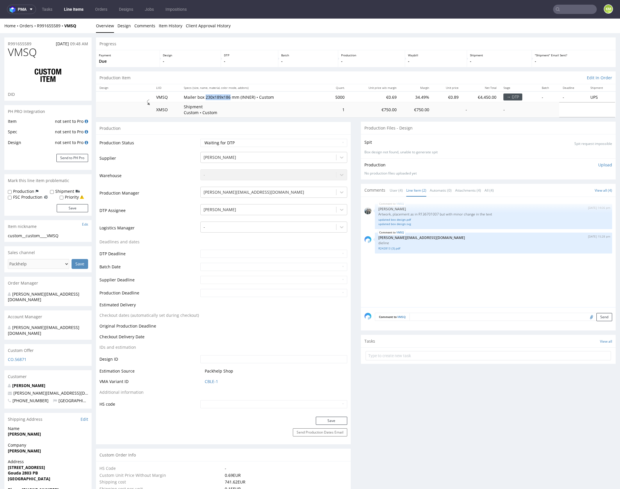
copy p "230x189x186"
click at [30, 51] on span "VMSQ" at bounding box center [22, 52] width 29 height 12
copy span "VMSQ"
click at [421, 278] on div "VMSQ 30th Sep 25 | 14:06 pm Zeniuk Magdalena Artwork, placement as in R13670100…" at bounding box center [489, 254] width 251 height 107
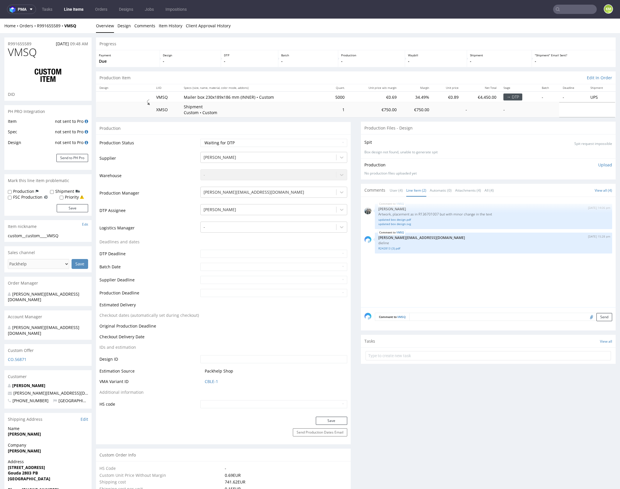
click at [422, 278] on div "VMSQ 30th Sep 25 | 14:06 pm Zeniuk Magdalena Artwork, placement as in R13670100…" at bounding box center [489, 254] width 251 height 107
click at [398, 219] on link "updated box design.pdf" at bounding box center [493, 220] width 230 height 4
click at [423, 273] on div "VMSQ 30th Sep 25 | 14:06 pm Zeniuk Magdalena Artwork, placement as in R13670100…" at bounding box center [489, 254] width 251 height 107
click at [437, 319] on textarea at bounding box center [510, 317] width 203 height 8
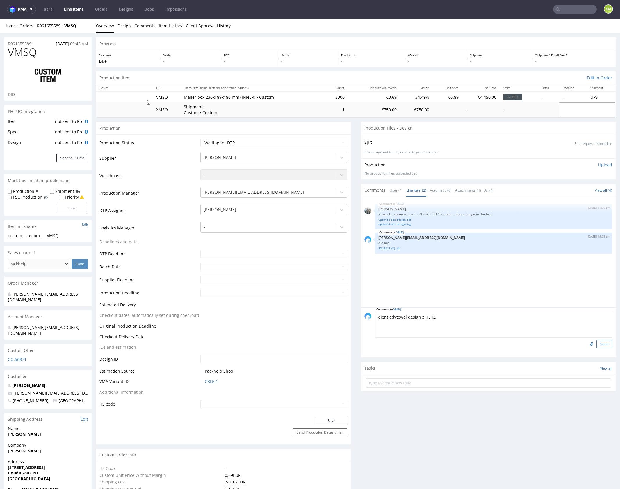
type textarea "klient edytował design z HLHZ"
click at [596, 344] on button "Send" at bounding box center [604, 344] width 16 height 8
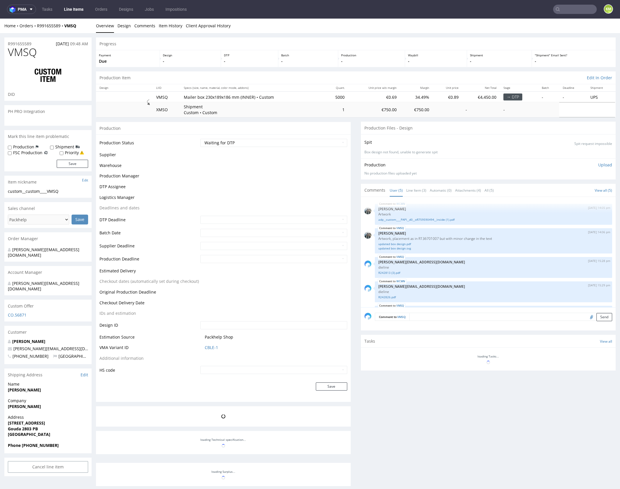
scroll to position [17, 0]
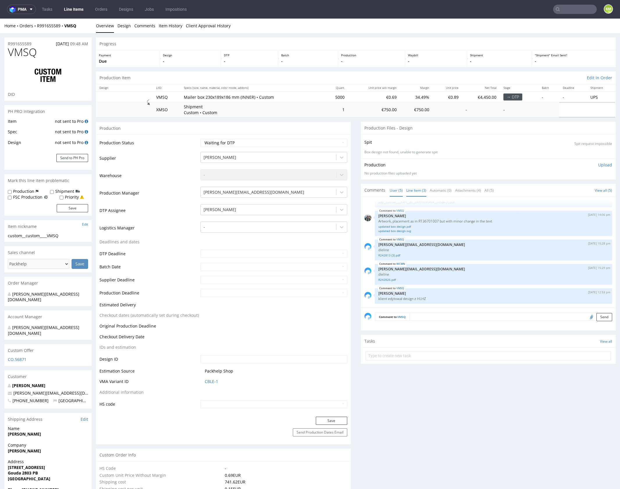
click at [411, 193] on link "Line Item (3)" at bounding box center [416, 190] width 20 height 12
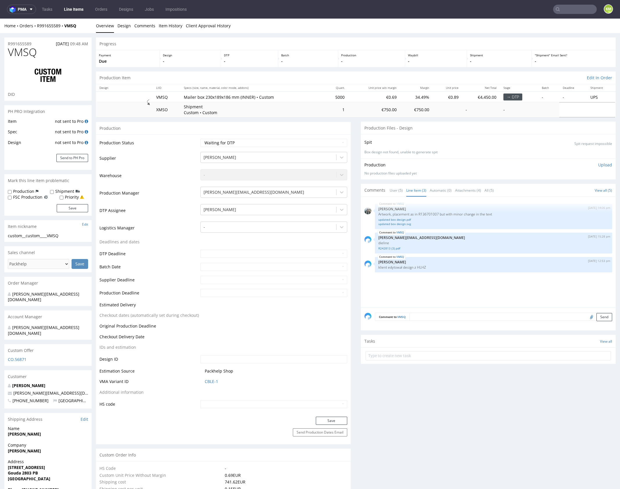
click at [31, 51] on span "VMSQ" at bounding box center [22, 52] width 29 height 12
click at [406, 300] on div "VMSQ 30th Sep 25 | 14:06 pm Zeniuk Magdalena Artwork, placement as in R13670100…" at bounding box center [489, 254] width 251 height 107
click at [387, 249] on link "R242813 (3).pdf" at bounding box center [493, 248] width 230 height 4
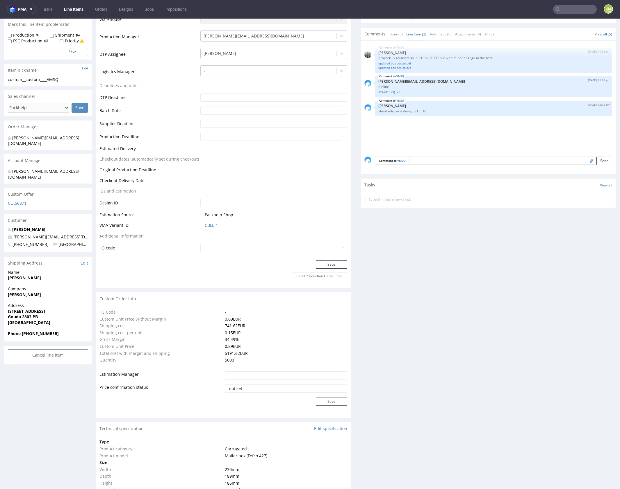
scroll to position [341, 0]
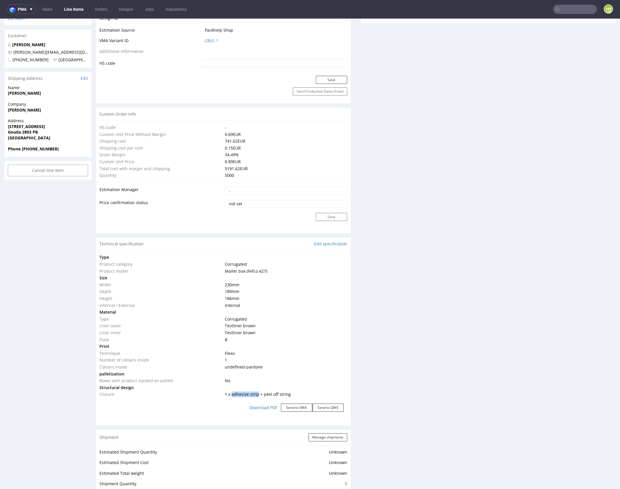
drag, startPoint x: 235, startPoint y: 393, endPoint x: 255, endPoint y: 392, distance: 19.8
click at [255, 392] on span "1 x adhesive strip + peel off string" at bounding box center [258, 395] width 66 height 6
copy span "adhesive strip"
drag, startPoint x: 261, startPoint y: 395, endPoint x: 287, endPoint y: 393, distance: 26.8
click at [287, 393] on td "1 x adhesive strip + peel off string" at bounding box center [285, 394] width 124 height 7
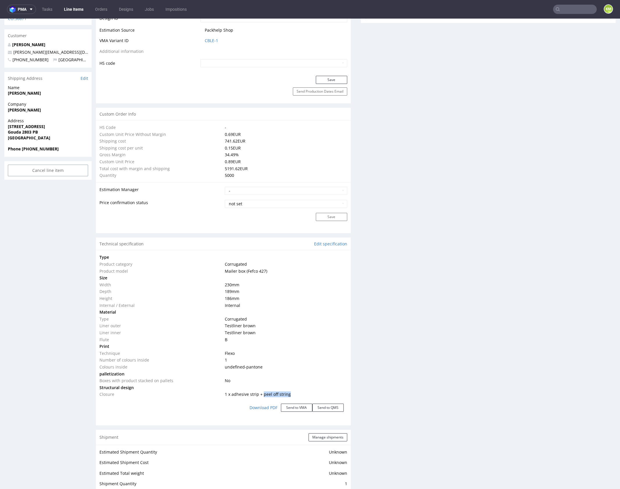
copy span "peel off string"
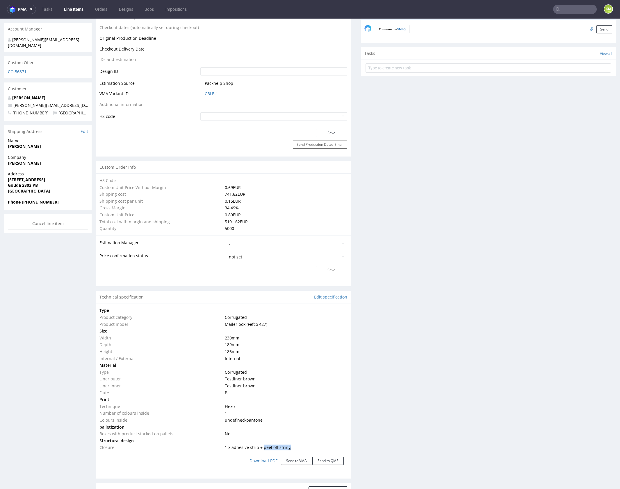
scroll to position [373, 0]
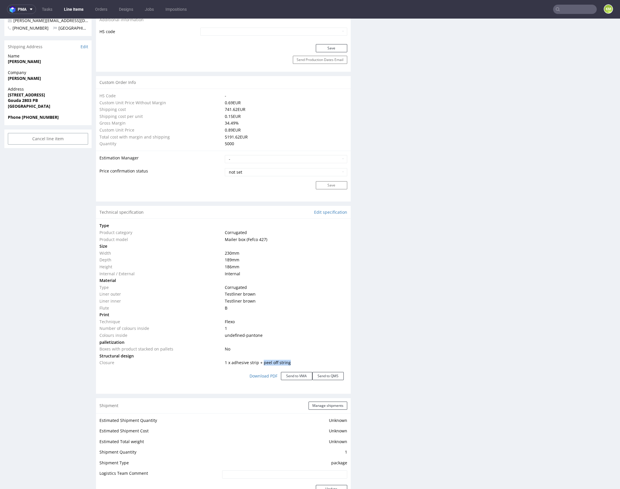
click at [280, 362] on span "1 x adhesive strip + peel off string" at bounding box center [258, 363] width 66 height 6
click at [279, 363] on span "1 x adhesive strip + peel off string" at bounding box center [258, 363] width 66 height 6
drag, startPoint x: 261, startPoint y: 363, endPoint x: 300, endPoint y: 362, distance: 39.0
click at [300, 362] on td "1 x adhesive strip + peel off string" at bounding box center [285, 362] width 124 height 7
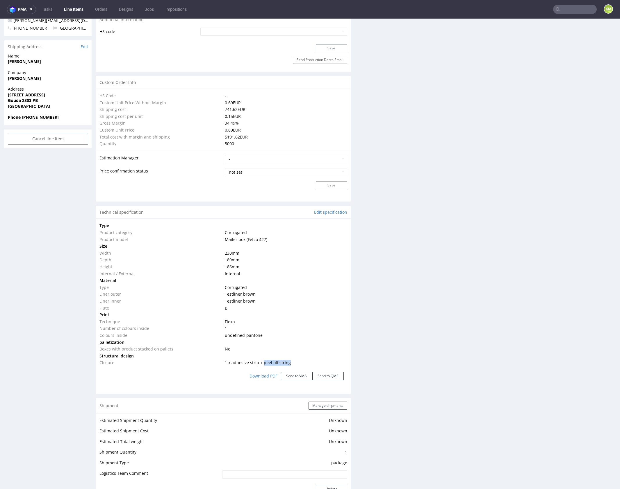
copy span "peel off string"
drag, startPoint x: 229, startPoint y: 362, endPoint x: 255, endPoint y: 360, distance: 25.9
click at [255, 360] on span "1 x adhesive strip + peel off string" at bounding box center [258, 363] width 66 height 6
copy span "adhesive strip"
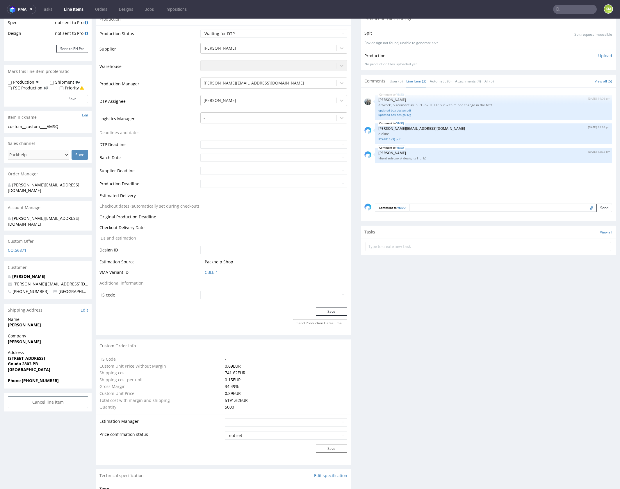
scroll to position [0, 0]
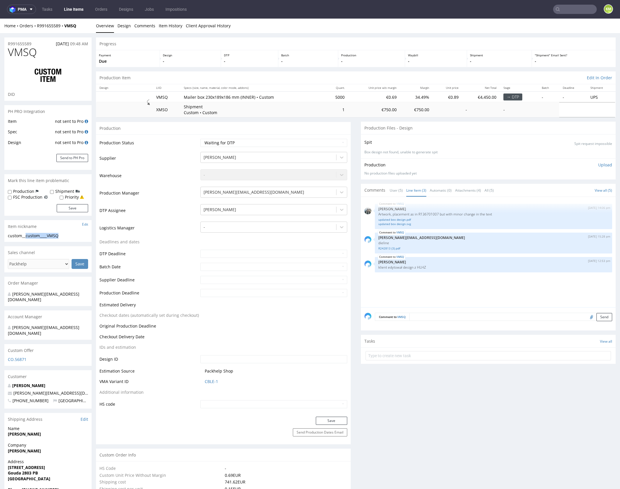
drag, startPoint x: 26, startPoint y: 235, endPoint x: 74, endPoint y: 241, distance: 47.5
click at [74, 241] on div "custom__custom____VMSQ custom__custom ____VMSQ Update" at bounding box center [47, 237] width 87 height 9
copy div "custom____VMSQ"
copy link "R991655589"
click at [458, 279] on div "VMSQ 30th Sep 25 | 14:06 pm Zeniuk Magdalena Artwork, placement as in R13670100…" at bounding box center [489, 254] width 251 height 107
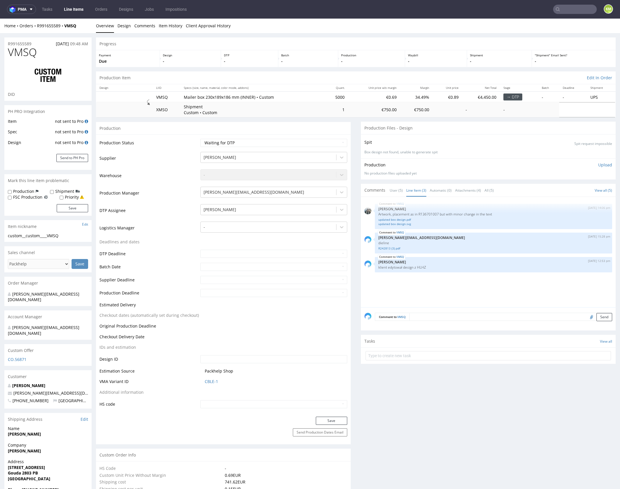
drag, startPoint x: 461, startPoint y: 288, endPoint x: 465, endPoint y: 288, distance: 3.2
click at [462, 288] on div "VMSQ 30th Sep 25 | 14:06 pm Zeniuk Magdalena Artwork, placement as in R13670100…" at bounding box center [489, 254] width 251 height 107
click at [438, 290] on div "VMSQ 30th Sep 25 | 14:06 pm Zeniuk Magdalena Artwork, placement as in R13670100…" at bounding box center [489, 254] width 251 height 107
click at [449, 321] on div "Comment to VMSQ Send" at bounding box center [488, 318] width 255 height 23
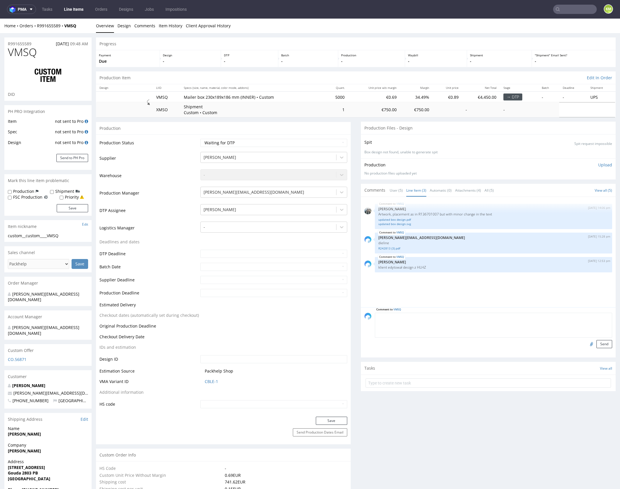
click at [440, 316] on textarea at bounding box center [493, 325] width 237 height 25
click at [441, 321] on textarea at bounding box center [493, 325] width 237 height 25
click at [596, 324] on textarea "Przy założonej specyfikacji od producenta raczej nie wyprodukujemy tego projekt…" at bounding box center [493, 325] width 237 height 25
type textarea "Przy założonej specyfikacji od producenta raczej nie wyprodukujemy tego projekt…"
click at [586, 346] on input "file" at bounding box center [590, 344] width 8 height 8
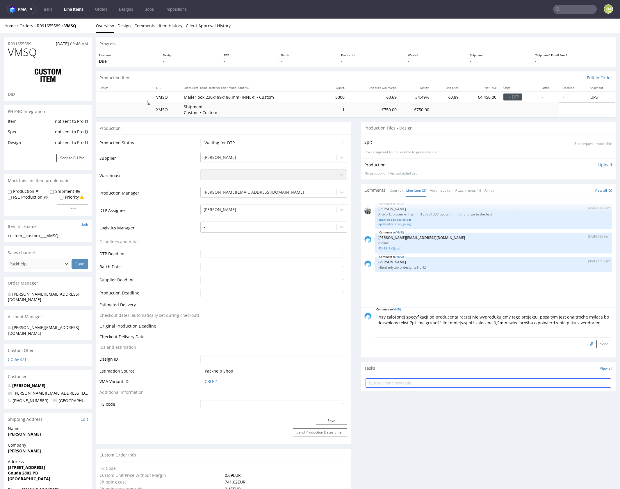
type input "C:\fakepath\custom____VMSQ__d0__oR991655589__inside.pdf"
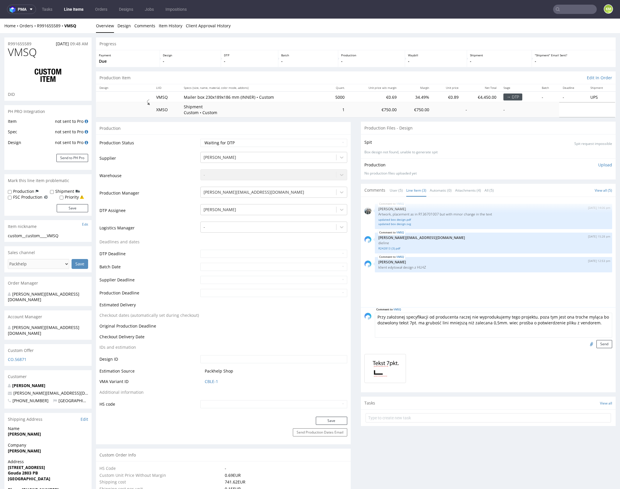
click at [593, 326] on textarea "Przy założonej specyfikacji od producenta raczej nie wyprodukujemy tego projekt…" at bounding box center [493, 325] width 237 height 25
click at [596, 343] on button "Send" at bounding box center [604, 344] width 16 height 8
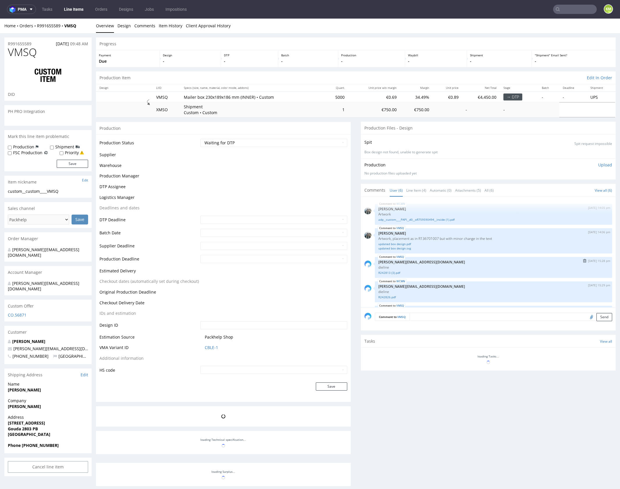
scroll to position [51, 0]
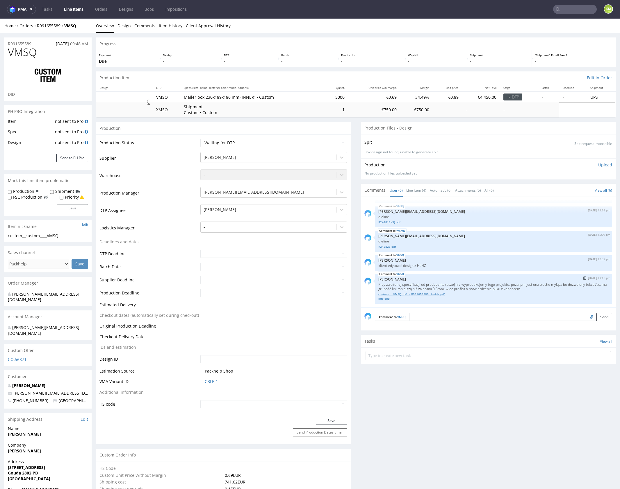
click at [398, 295] on link "custom____VMSQ__d0__oR991655589__inside.pdf" at bounding box center [493, 294] width 230 height 4
click at [302, 138] on td "Waiting for Artwork Waiting for Diecut Waiting for Mockup Waiting for DTP Waiti…" at bounding box center [273, 144] width 148 height 13
click at [299, 141] on select "Waiting for Artwork Waiting for Diecut Waiting for Mockup Waiting for DTP Waiti…" at bounding box center [273, 143] width 147 height 8
select select "dtp_issue"
click at [200, 139] on select "Waiting for Artwork Waiting for Diecut Waiting for Mockup Waiting for DTP Waiti…" at bounding box center [273, 143] width 147 height 8
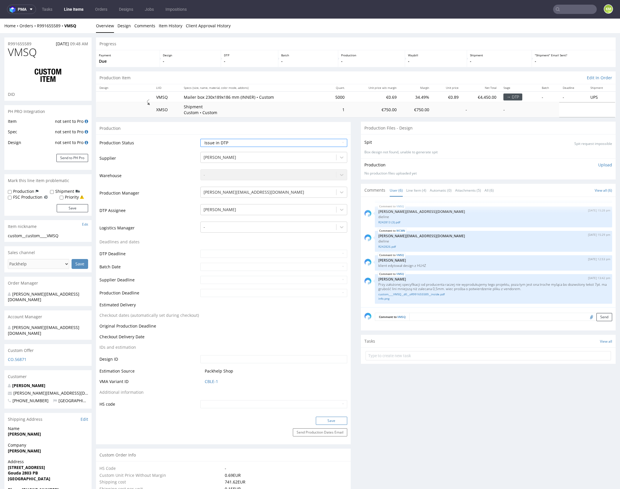
click at [328, 420] on button "Save" at bounding box center [331, 421] width 31 height 8
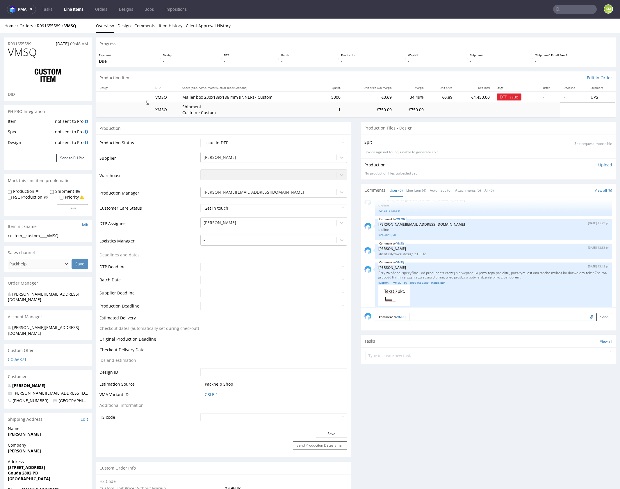
scroll to position [72, 0]
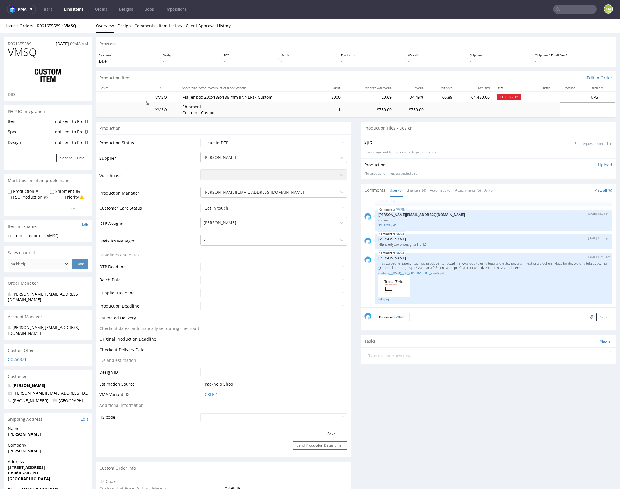
click at [448, 318] on textarea at bounding box center [510, 317] width 203 height 8
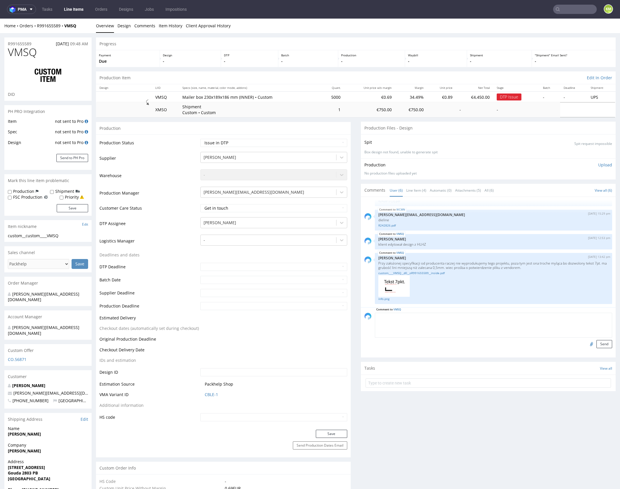
paste textarea "https://packhelp.slack.com/archives/C0101HZ89EW/p1759411823397829"
type textarea "https://packhelp.slack.com/archives/C0101HZ89EW/p1759411823397829 siatki 1:1 tu…"
click at [596, 343] on button "Send" at bounding box center [604, 344] width 16 height 8
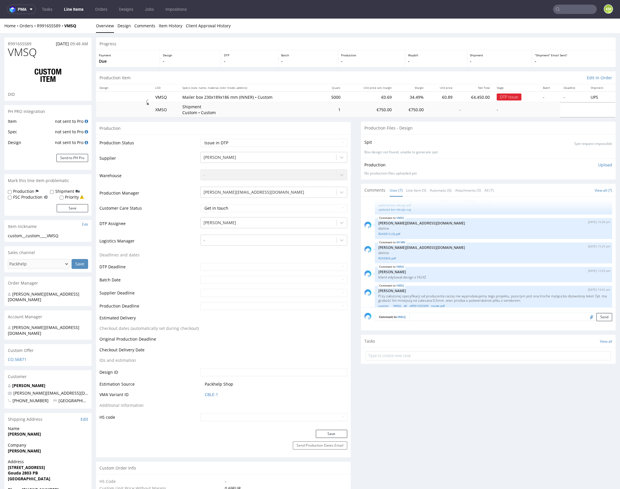
scroll to position [91, 0]
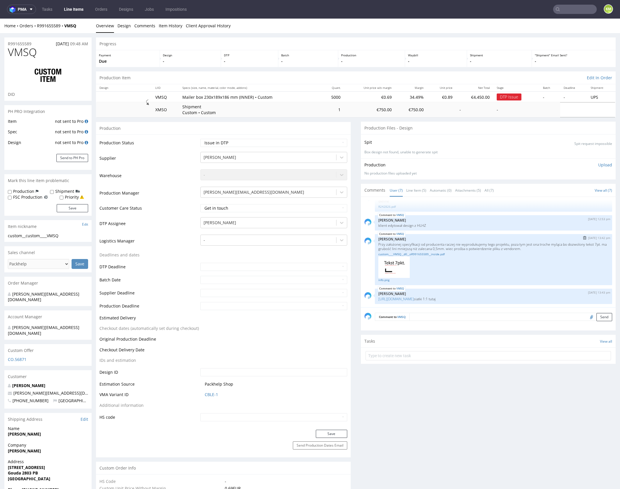
click at [434, 244] on p "Przy założonej specyfikacji od producenta raczej nie wyprodukujemy tego projekt…" at bounding box center [493, 246] width 230 height 9
copy p "Przy założonej specyfikacji od producenta raczej nie wyprodukujemy tego projekt…"
click at [418, 224] on p "klient edytował design z HLHZ" at bounding box center [493, 225] width 230 height 4
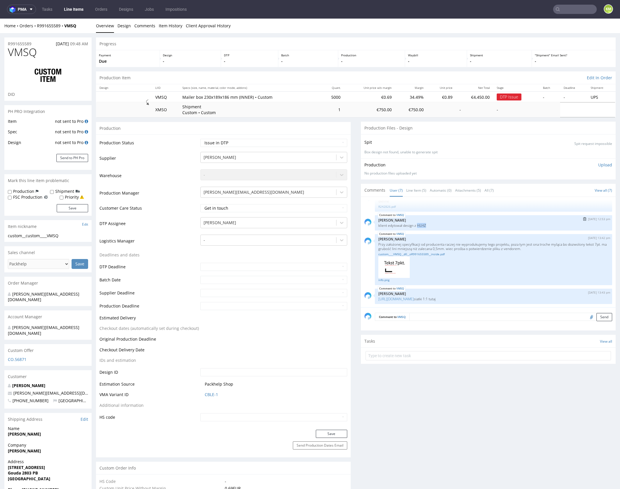
click at [418, 224] on p "klient edytował design z HLHZ" at bounding box center [493, 225] width 230 height 4
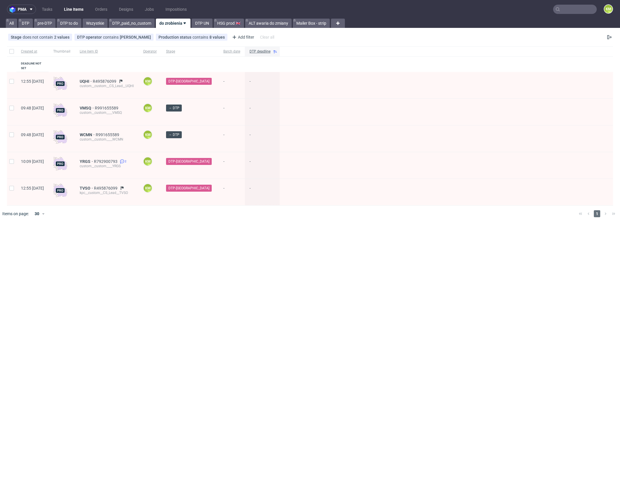
click at [568, 11] on input "text" at bounding box center [575, 9] width 44 height 9
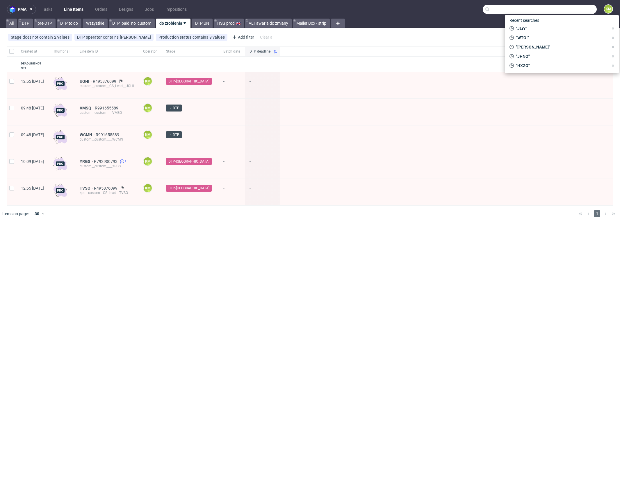
paste input "R242813"
type input "R242813"
click at [574, 10] on input "text" at bounding box center [539, 9] width 114 height 9
paste input "R136701007"
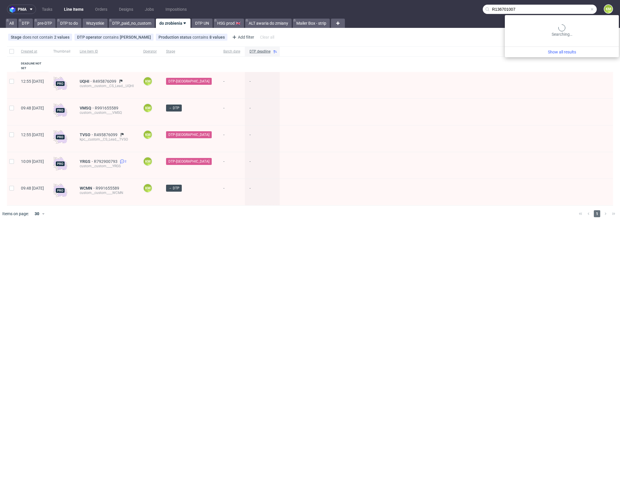
type input "R136701007"
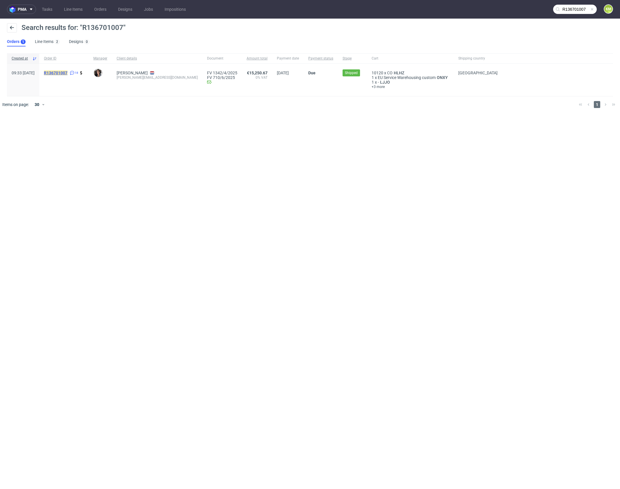
click at [67, 73] on mark "R136701007" at bounding box center [56, 73] width 24 height 5
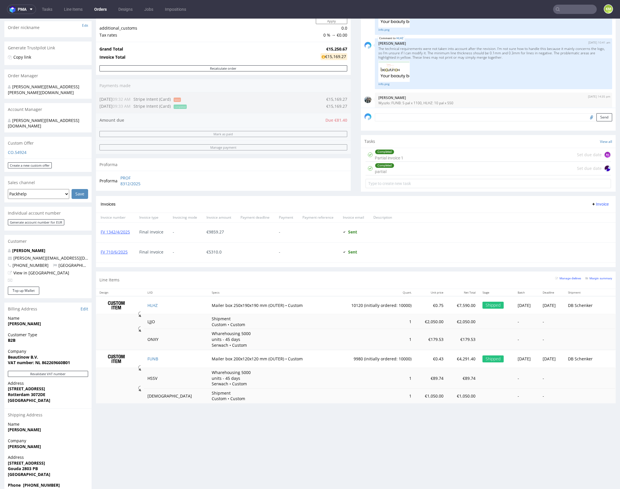
scroll to position [92, 0]
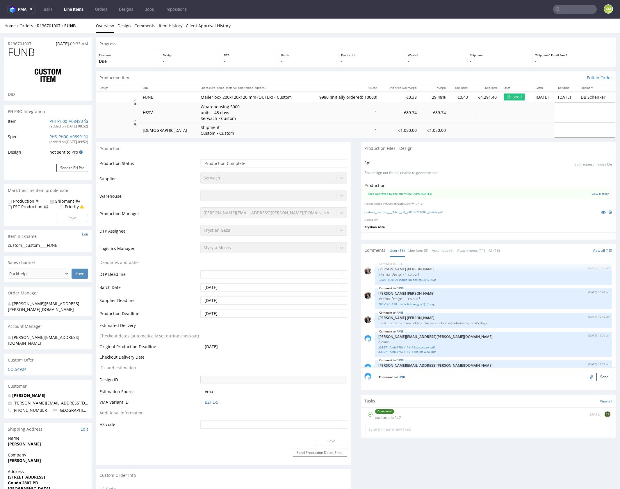
scroll to position [348, 0]
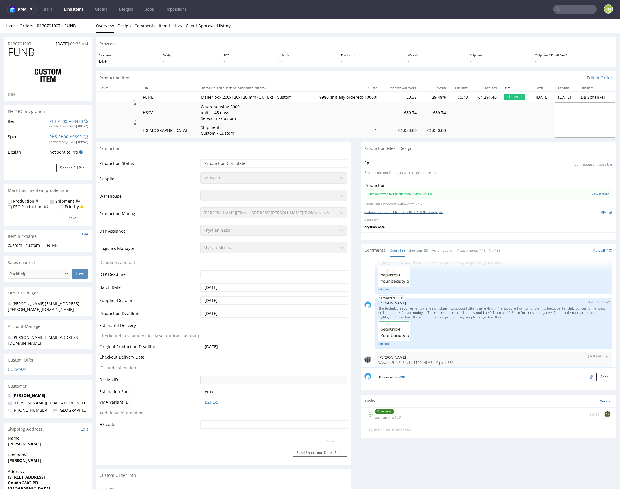
click at [427, 212] on link "custom__custom____FUNB__d0__oR136701007__inside.pdf" at bounding box center [403, 212] width 78 height 4
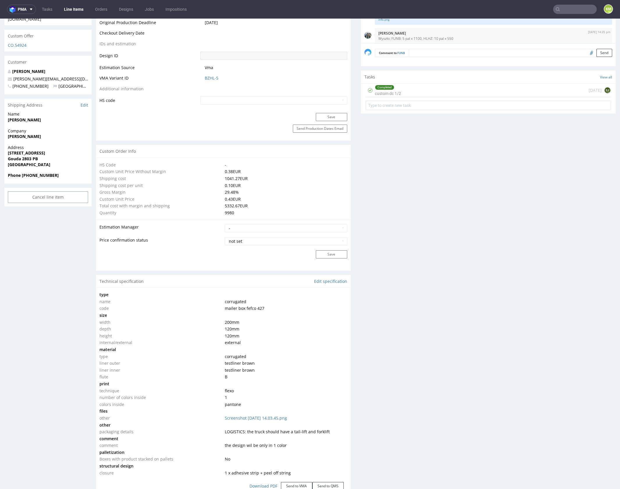
scroll to position [80, 0]
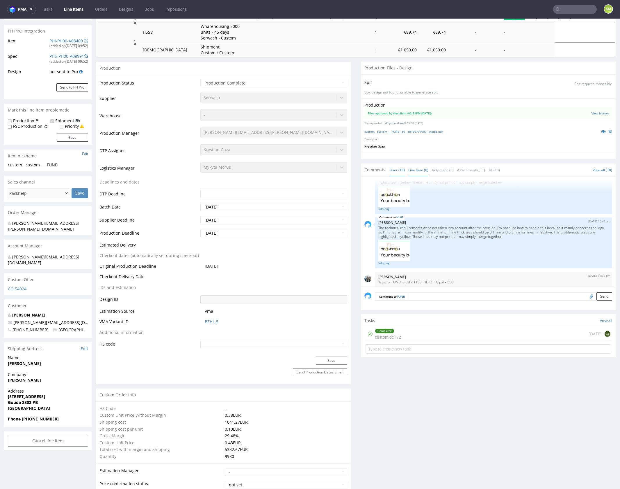
click at [418, 175] on link "Line Item (8)" at bounding box center [418, 170] width 20 height 12
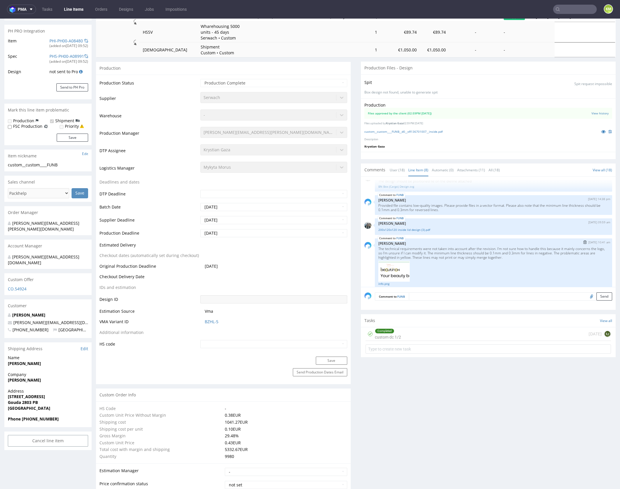
scroll to position [103, 0]
click at [418, 231] on link "200x120x120 inside lid design (3).pdf" at bounding box center [493, 231] width 230 height 4
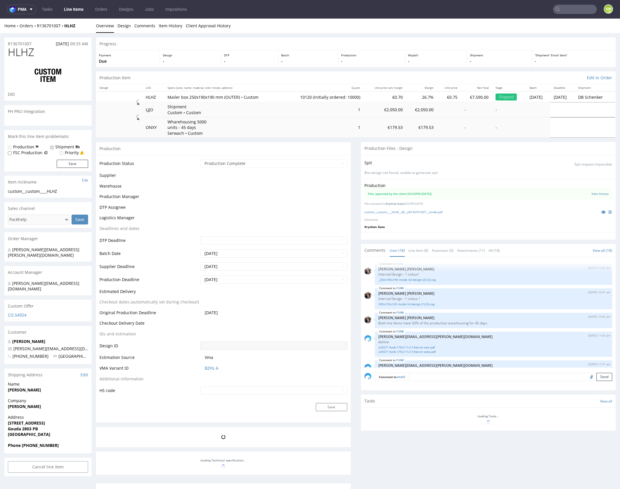
scroll to position [389, 0]
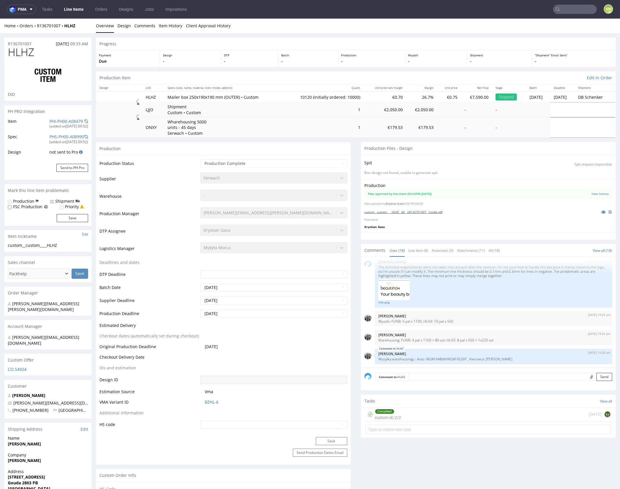
click at [435, 212] on link "custom__custom____HLHZ__d0__oR136701007__inside.pdf" at bounding box center [403, 212] width 78 height 4
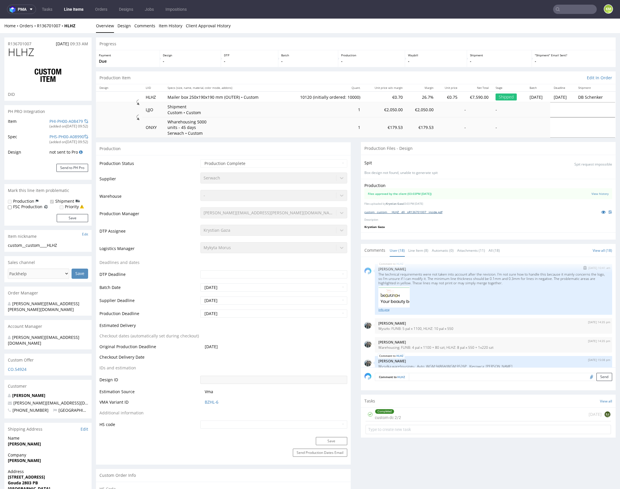
scroll to position [381, 0]
click at [387, 308] on link "info.png" at bounding box center [493, 310] width 230 height 4
click at [418, 253] on link "Line Item (8)" at bounding box center [418, 250] width 20 height 12
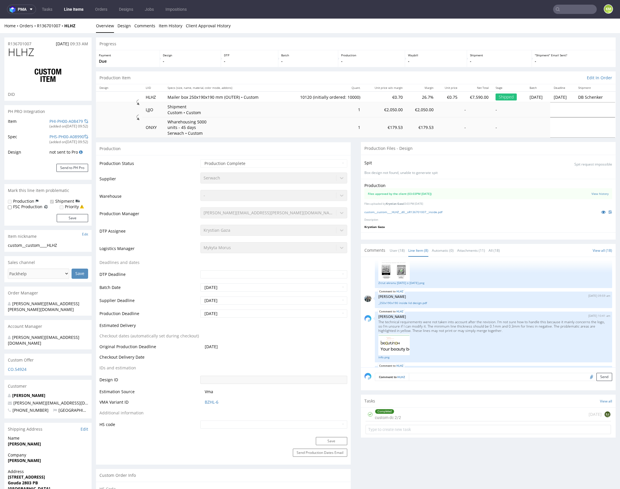
scroll to position [138, 0]
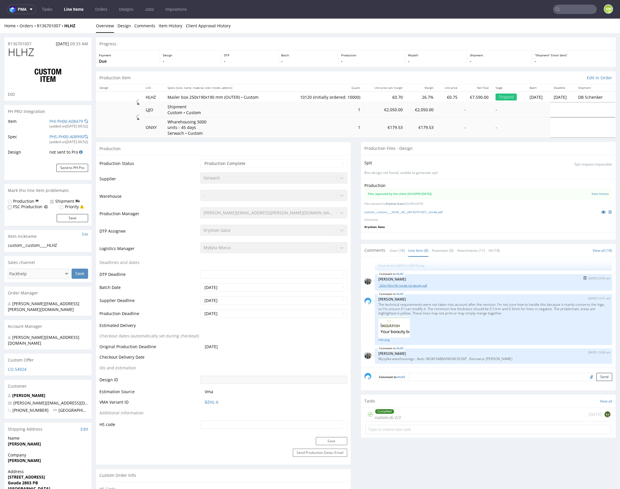
click at [415, 286] on link "_250x190x190 inside lid design.pdf" at bounding box center [493, 286] width 230 height 4
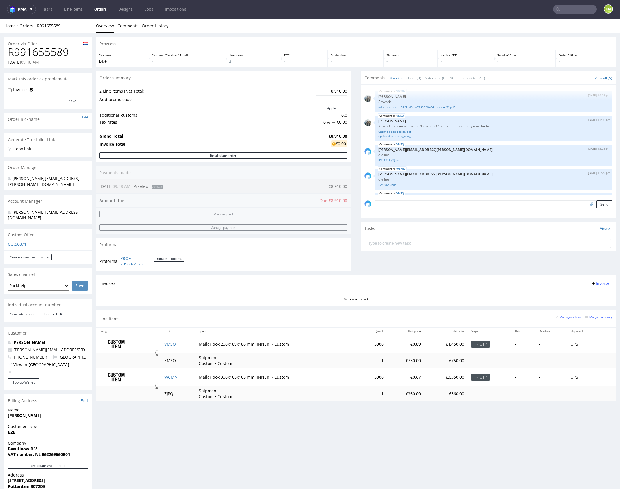
scroll to position [17, 0]
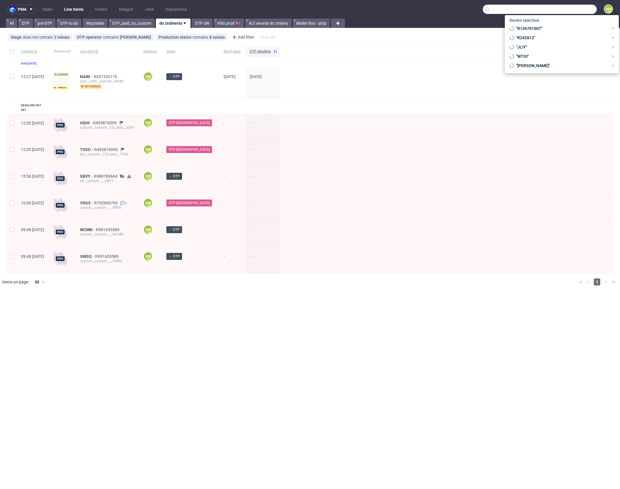
click at [575, 6] on input "text" at bounding box center [539, 9] width 114 height 9
type input "PAPI"
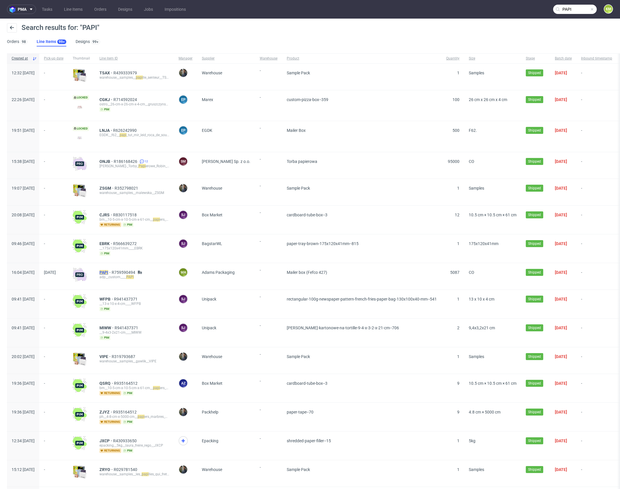
click at [108, 272] on mark "PAPI" at bounding box center [103, 272] width 9 height 5
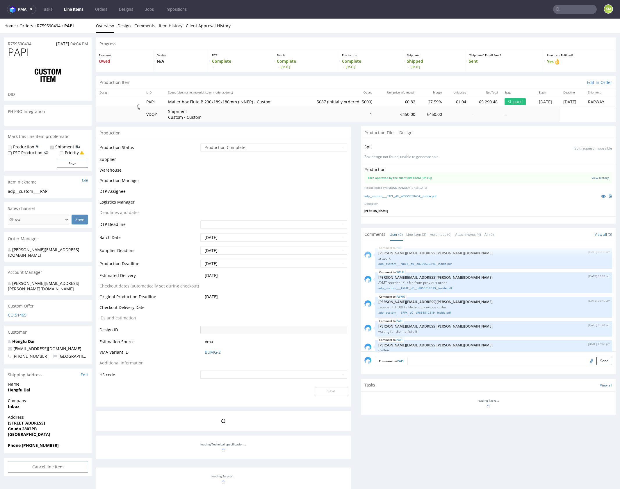
scroll to position [17, 0]
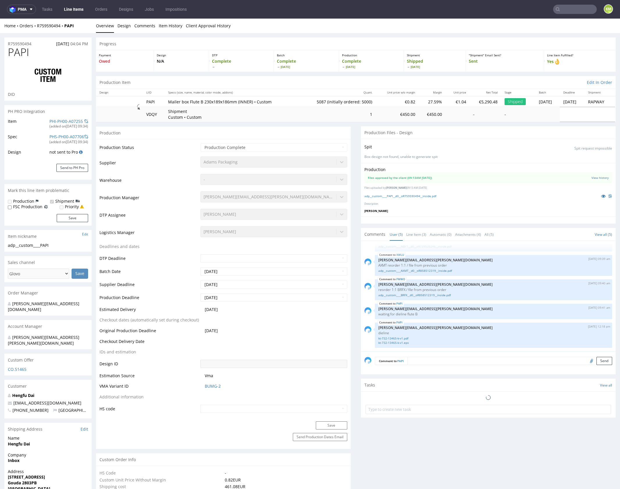
select select "in_progress"
click at [416, 234] on link "Line Item (3)" at bounding box center [416, 234] width 20 height 12
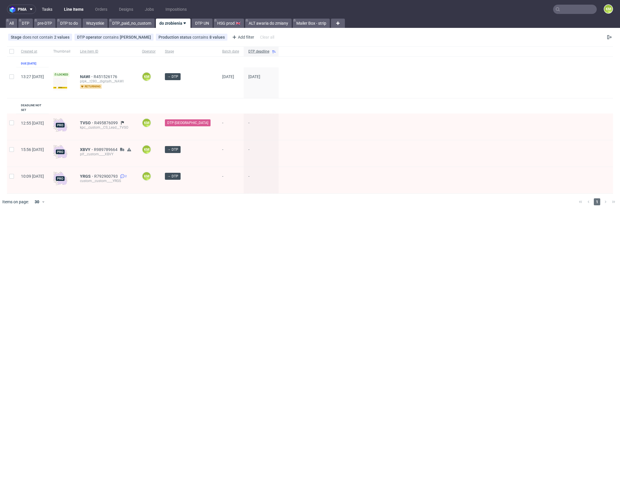
click at [49, 10] on link "Tasks" at bounding box center [46, 9] width 17 height 9
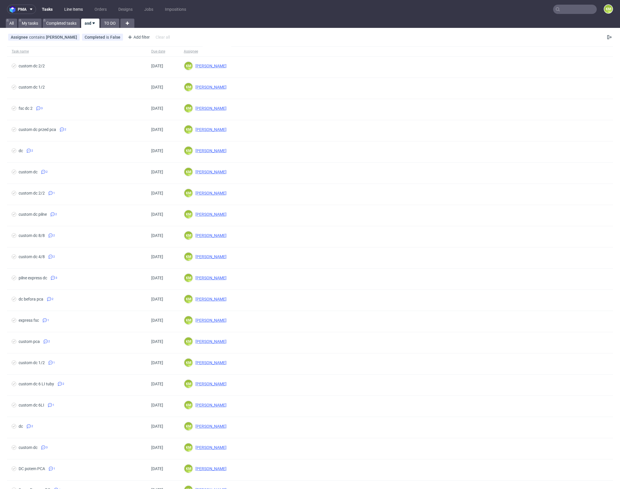
click at [71, 11] on link "Line Items" at bounding box center [74, 9] width 26 height 9
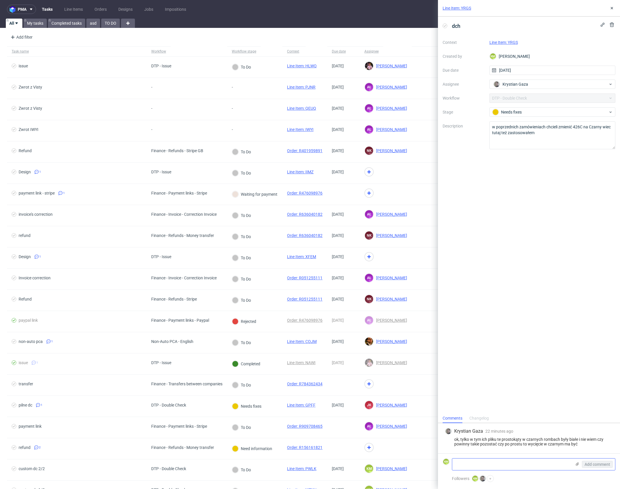
click at [527, 465] on textarea at bounding box center [511, 465] width 119 height 12
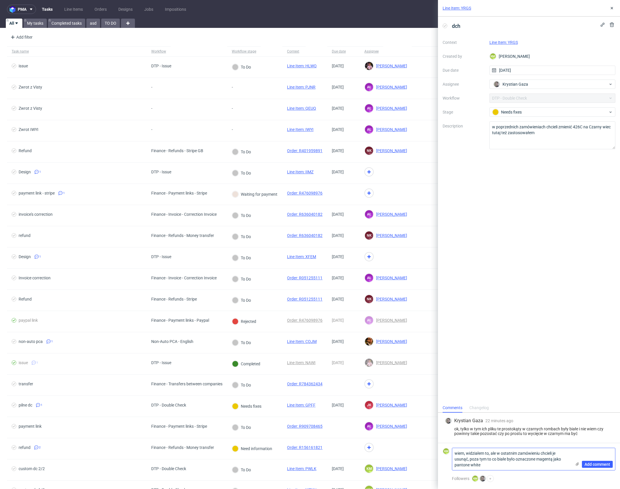
drag, startPoint x: 541, startPoint y: 455, endPoint x: 467, endPoint y: 459, distance: 74.2
click at [467, 459] on textarea "wiem, widziałem to, ale w ostatnim zamówieniu chcieli je usunąć, poza tym to co…" at bounding box center [511, 459] width 119 height 22
click at [496, 453] on textarea "wiem, widziałem to, ale w ostatnim zamówieniu je usuwaliśmy, poza tym to co bia…" at bounding box center [511, 459] width 119 height 22
click at [550, 462] on textarea "wiem, widziałem to, w ostatnim zamówieniu je usuwaliśmy, poza tym to co białe b…" at bounding box center [511, 459] width 119 height 22
click at [550, 468] on textarea "wiem, widziałem to, w ostatnim zamówieniu je usuwaliśmy, poza tym to co białe b…" at bounding box center [511, 459] width 119 height 22
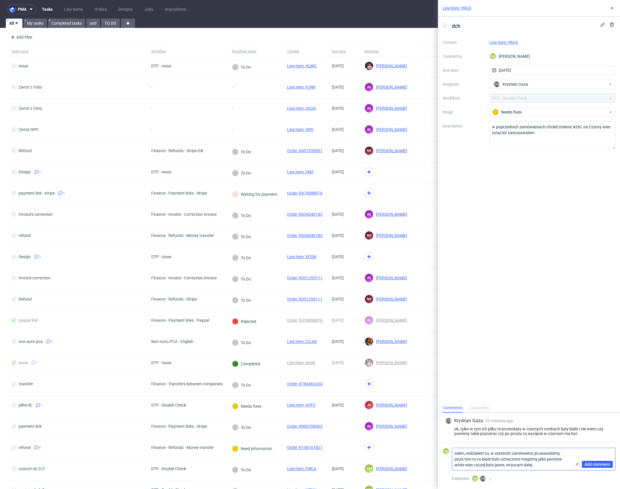
click at [557, 465] on textarea "wiem, widziałem to, w ostatnim zamówieniu je usuwaliśmy, poza tym to co białe b…" at bounding box center [511, 459] width 119 height 22
type textarea "wiem, widziałem to, w ostatnim zamówieniu je usuwaliśmy, poza tym to co białe b…"
click at [586, 466] on span "Add comment" at bounding box center [597, 465] width 26 height 4
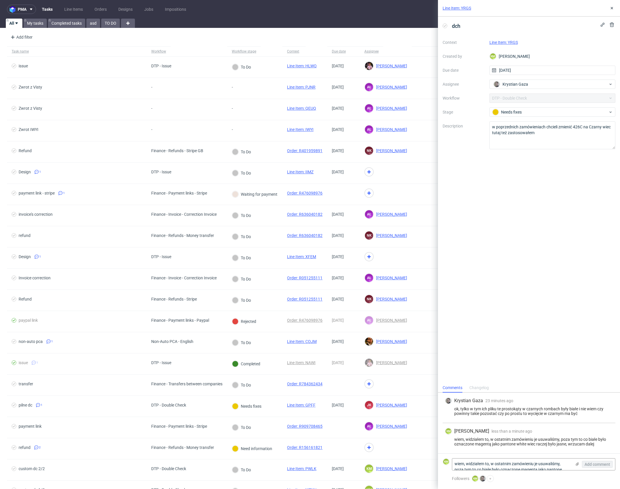
click at [467, 9] on link "Line Item: YRGS" at bounding box center [456, 8] width 28 height 6
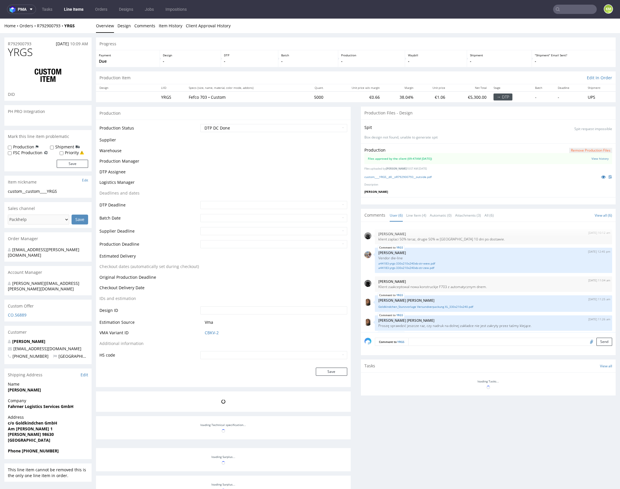
scroll to position [26, 0]
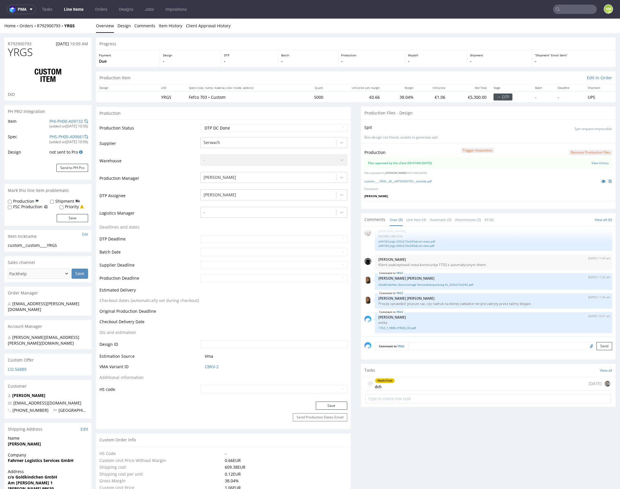
click at [368, 382] on icon at bounding box center [370, 384] width 5 height 5
click at [287, 130] on select "Waiting for Artwork Waiting for Diecut Waiting for Mockup Waiting for DTP Waiti…" at bounding box center [273, 128] width 147 height 8
select select "dtp_production_ready"
click at [200, 124] on select "Waiting for Artwork Waiting for Diecut Waiting for Mockup Waiting for DTP Waiti…" at bounding box center [273, 128] width 147 height 8
click at [333, 404] on button "Save" at bounding box center [331, 406] width 31 height 8
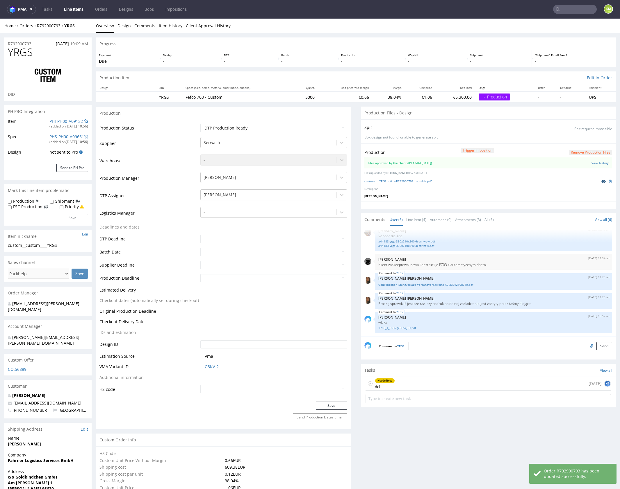
click at [601, 181] on icon at bounding box center [603, 181] width 5 height 4
click at [492, 203] on div at bounding box center [488, 205] width 255 height 7
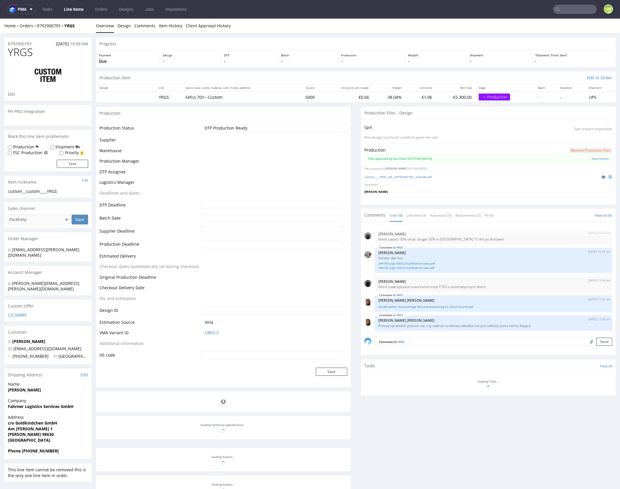
scroll to position [26, 0]
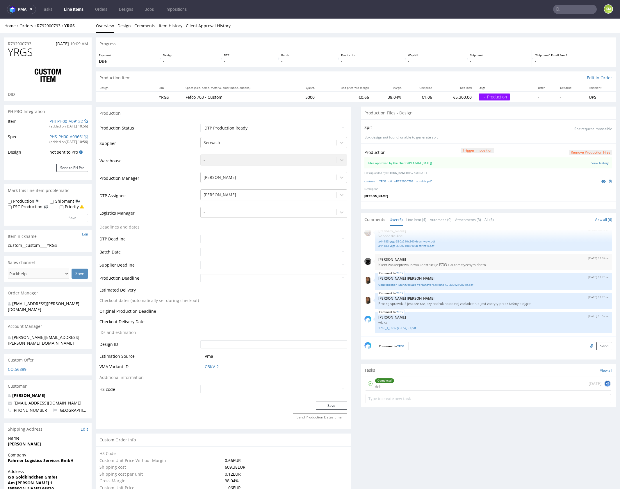
click at [417, 385] on div "Completed dch today KG" at bounding box center [487, 384] width 245 height 14
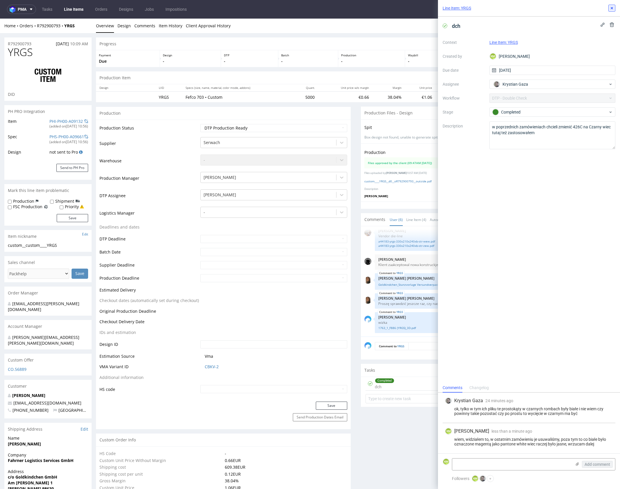
click at [611, 10] on icon at bounding box center [611, 8] width 5 height 5
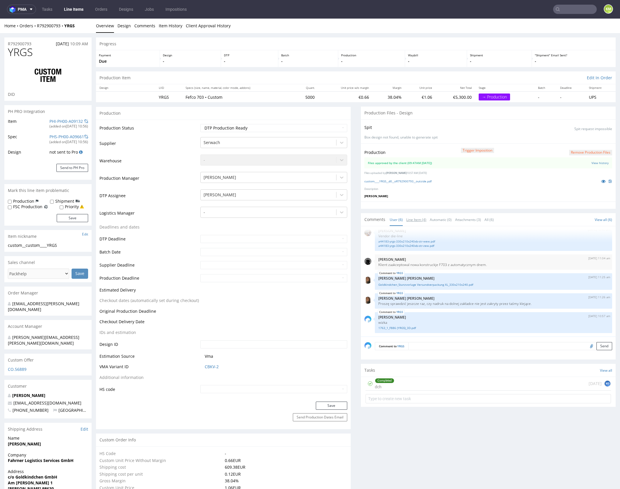
drag, startPoint x: 413, startPoint y: 222, endPoint x: 424, endPoint y: 273, distance: 51.8
click at [413, 222] on link "Line Item (4)" at bounding box center [416, 220] width 20 height 12
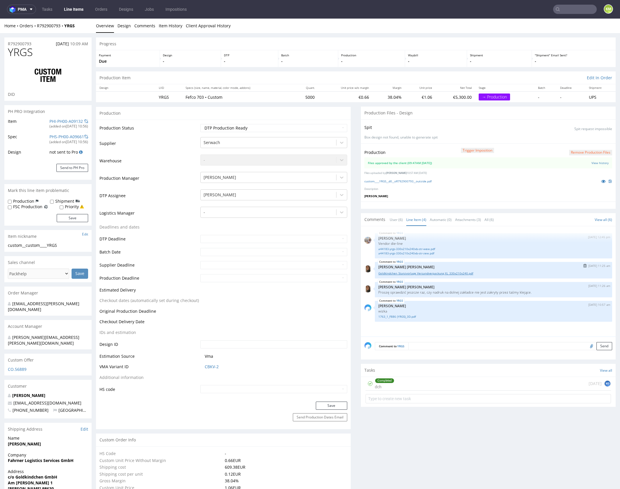
click at [438, 273] on link "Goldkindchen_Stanzvorlage Versandverpackung XL_330x210x240.pdf" at bounding box center [493, 273] width 230 height 4
click at [441, 383] on div "Completed dch today KG" at bounding box center [487, 384] width 245 height 14
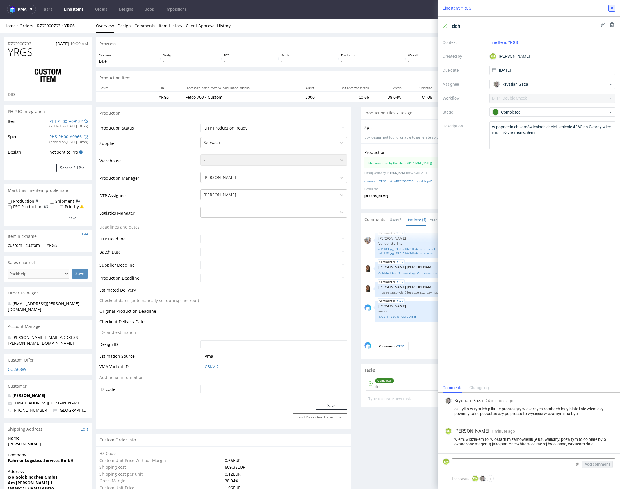
click at [610, 10] on icon at bounding box center [611, 8] width 5 height 5
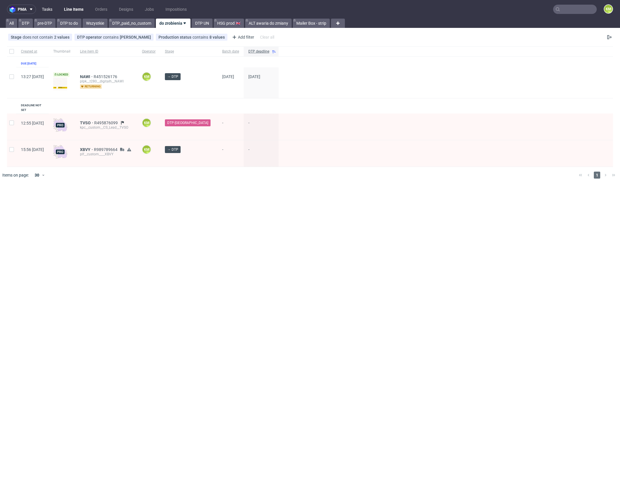
click at [49, 13] on link "Tasks" at bounding box center [46, 9] width 17 height 9
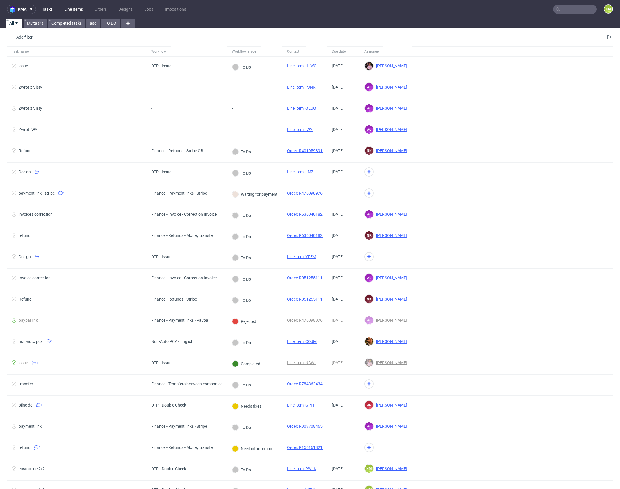
click at [79, 10] on link "Line Items" at bounding box center [74, 9] width 26 height 9
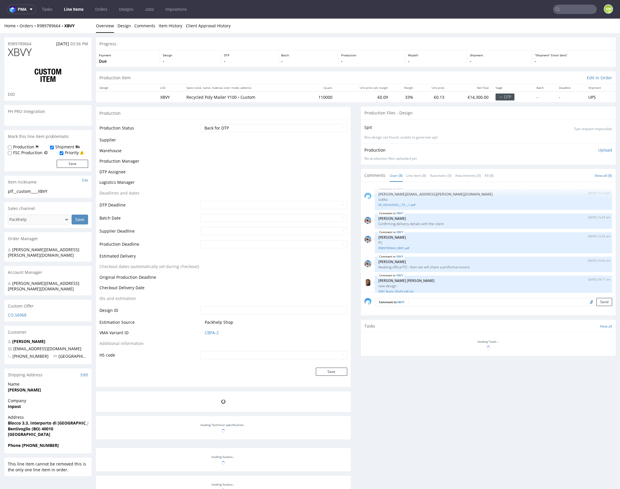
scroll to position [70, 0]
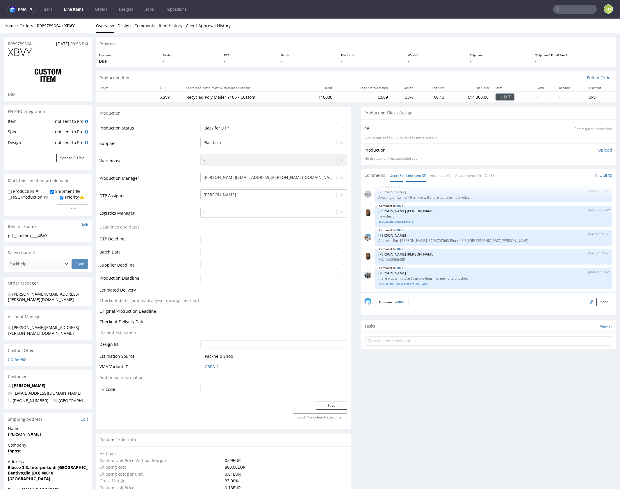
click at [409, 174] on link "Line Item (8)" at bounding box center [416, 175] width 20 height 12
click at [419, 285] on link "ESEC Busta 30x30 ottobre 2025.pdf" at bounding box center [493, 284] width 230 height 4
click at [50, 10] on link "Tasks" at bounding box center [46, 9] width 17 height 9
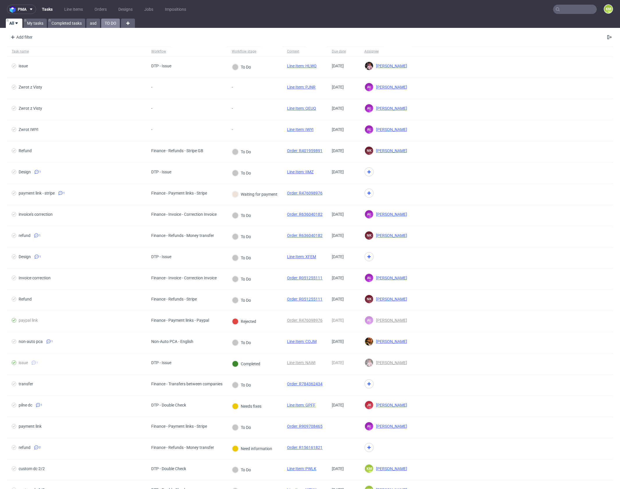
drag, startPoint x: 114, startPoint y: 23, endPoint x: 103, endPoint y: 23, distance: 11.3
click at [114, 23] on link "TO DO" at bounding box center [110, 23] width 19 height 9
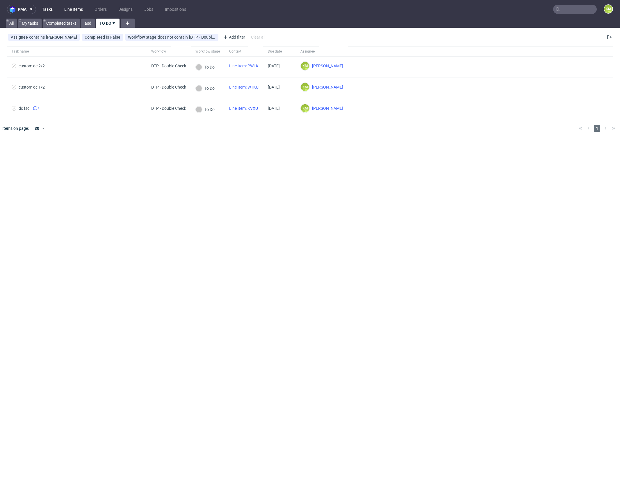
click at [77, 11] on link "Line Items" at bounding box center [74, 9] width 26 height 9
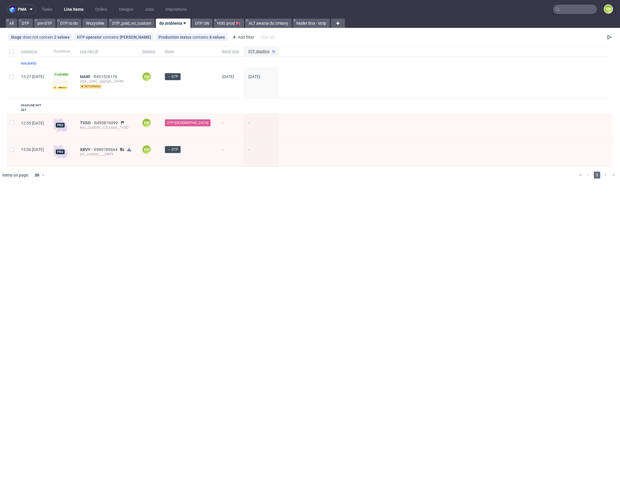
click at [364, 219] on div "pma Tasks Line Items Orders Designs Jobs Impositions KM All DTP pre-DTP DTP to …" at bounding box center [310, 244] width 620 height 489
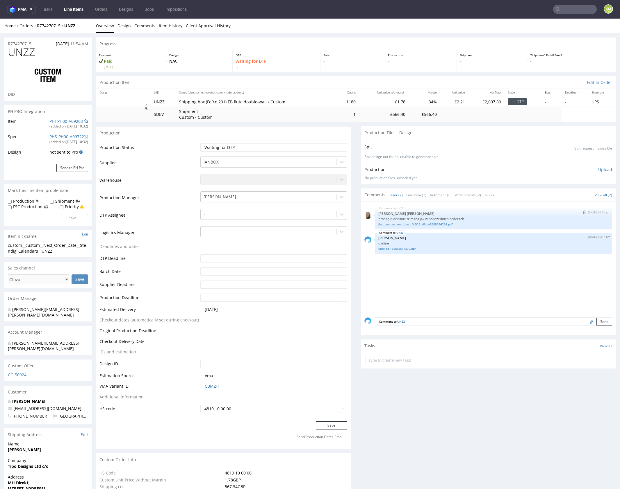
click at [423, 225] on link "jbx__custom__map_box__MEOF__d0__oR688924254.pdf" at bounding box center [493, 224] width 230 height 4
click at [285, 213] on div at bounding box center [268, 214] width 130 height 7
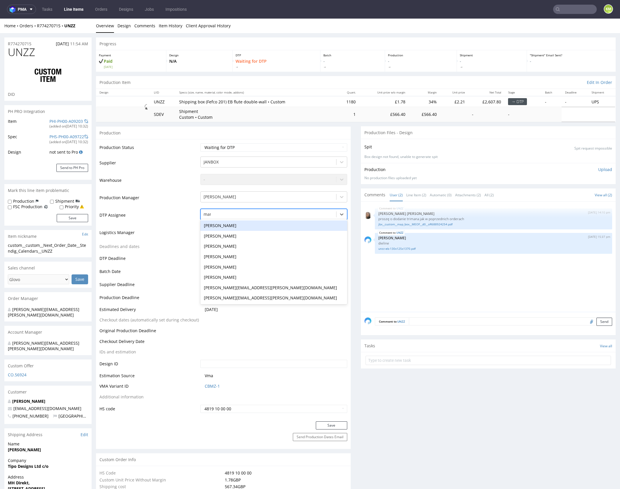
type input "mark"
click at [264, 224] on div "[PERSON_NAME]" at bounding box center [273, 226] width 147 height 10
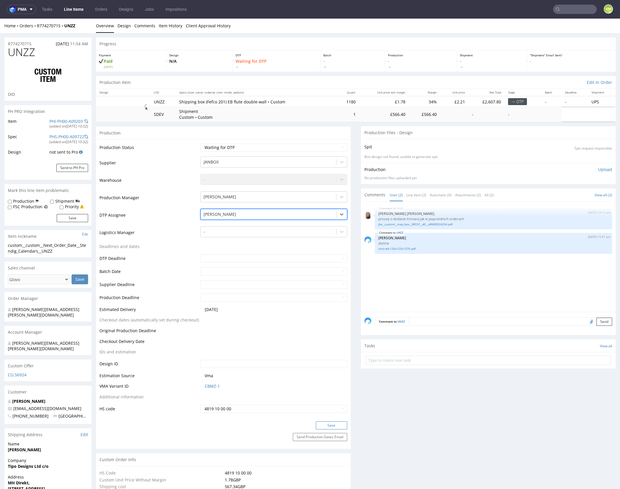
click at [333, 425] on button "Save" at bounding box center [331, 426] width 31 height 8
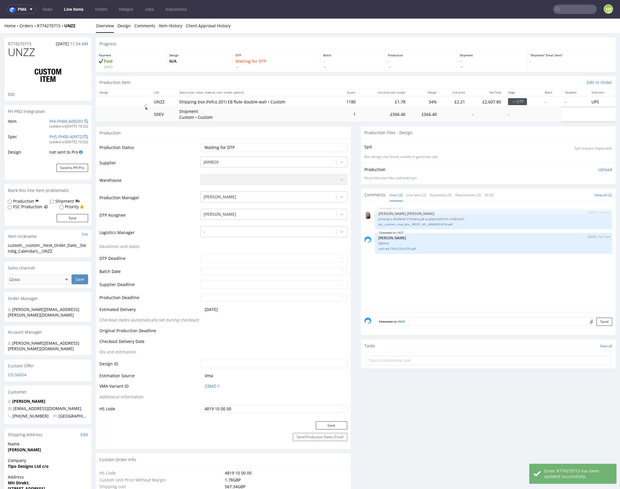
click at [488, 277] on div "UNZZ 30th Sep 25 | 14:10 pm Angelina Marć proszę o dodanie trimana jak w poprze…" at bounding box center [489, 258] width 251 height 107
click at [479, 278] on div "UNZZ 30th Sep 25 | 14:10 pm Angelina Marć proszę o dodanie trimana jak w poprze…" at bounding box center [489, 258] width 251 height 107
click at [409, 274] on div "UNZZ 30th Sep 25 | 14:10 pm Angelina Marć proszę o dodanie trimana jak w poprze…" at bounding box center [489, 258] width 251 height 107
click at [405, 250] on link "unzz-eb-130x125x1370.pdf" at bounding box center [493, 249] width 230 height 4
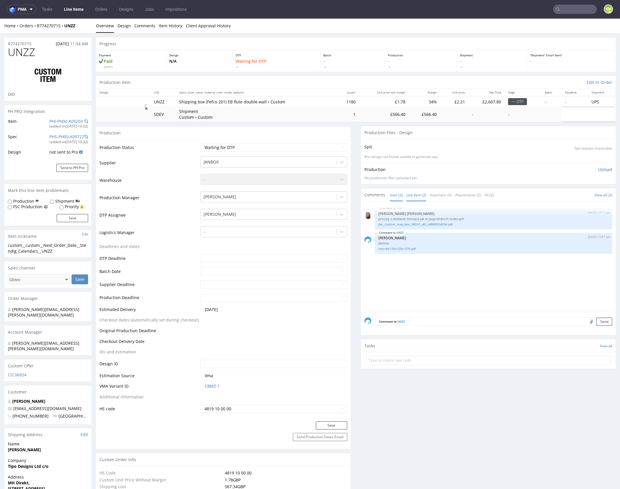
click at [416, 194] on link "Line Item (2)" at bounding box center [416, 195] width 20 height 12
click at [423, 265] on div "UNZZ 30th Sep 25 | 14:10 pm Angelina Marć proszę o dodanie trimana jak w poprze…" at bounding box center [489, 258] width 251 height 107
click at [420, 262] on div "UNZZ 30th Sep 25 | 14:10 pm Angelina Marć proszę o dodanie trimana jak w poprze…" at bounding box center [489, 258] width 251 height 107
click at [424, 258] on div "UNZZ 30th Sep 25 | 14:10 pm Angelina Marć proszę o dodanie trimana jak w poprze…" at bounding box center [489, 258] width 251 height 107
click at [429, 224] on link "jbx__custom__map_box__MEOF__d0__oR688924254.pdf" at bounding box center [493, 224] width 230 height 4
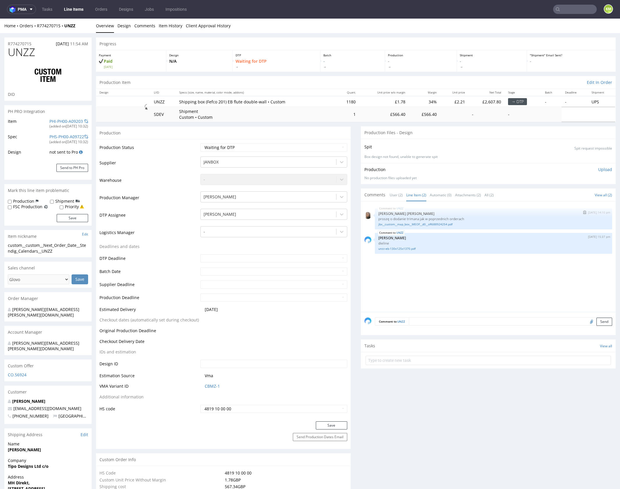
scroll to position [381, 0]
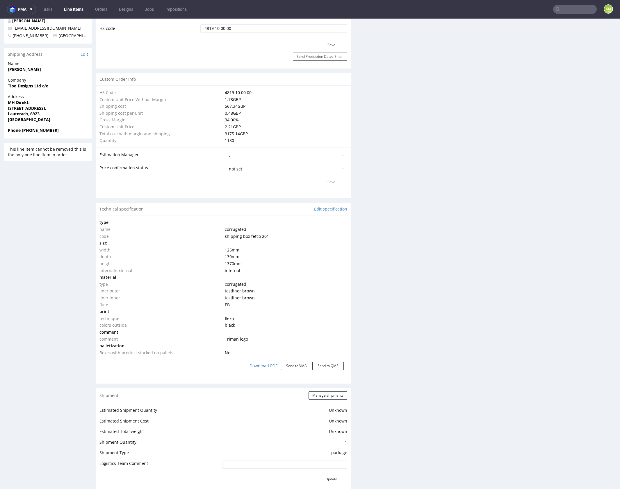
click at [421, 323] on div "Production Files - Design Spit Spit request impossible Box design not found, un…" at bounding box center [488, 273] width 255 height 1055
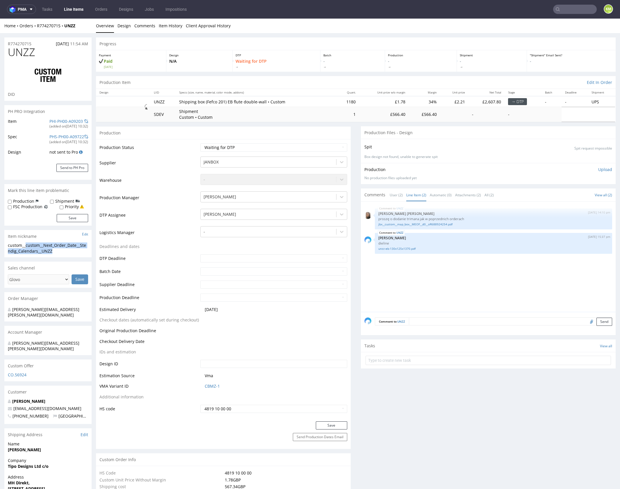
drag, startPoint x: 27, startPoint y: 245, endPoint x: 55, endPoint y: 252, distance: 29.0
click at [55, 252] on div "custom__custom__Next_Order_Date__Stendig_Calendars__UNZZ" at bounding box center [48, 248] width 80 height 11
copy div "custom__Next_Order_Date__Stendig_Calendars__UNZZ"
copy link "R774270715"
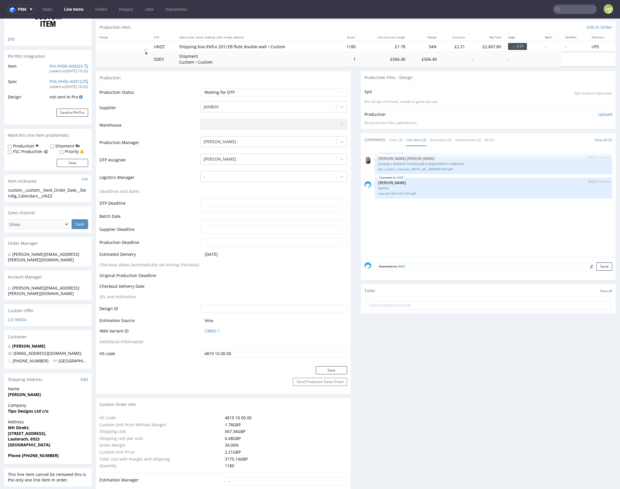
scroll to position [315, 0]
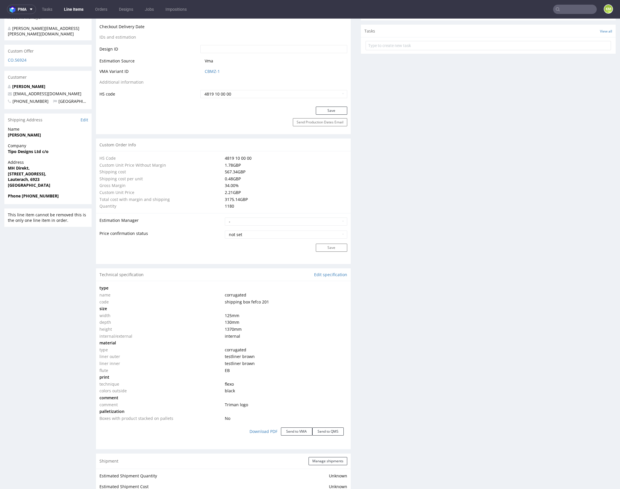
click at [415, 328] on div "Production Files - Design Spit Spit request impossible Box design not found, un…" at bounding box center [488, 338] width 255 height 1055
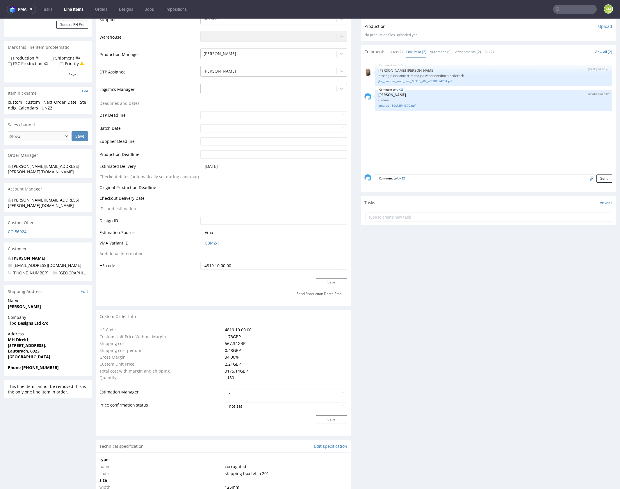
scroll to position [0, 0]
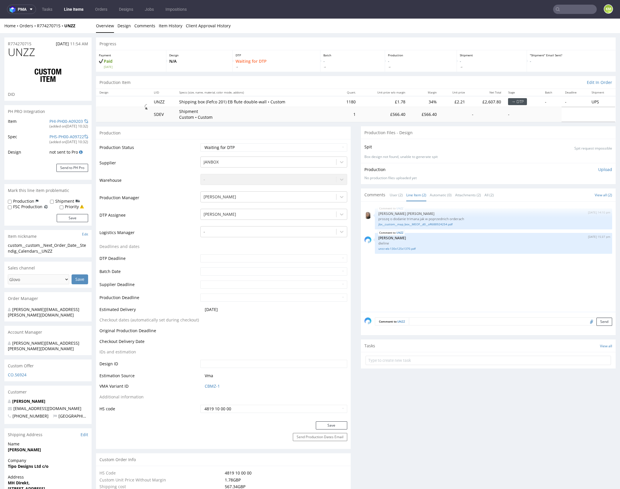
click at [431, 258] on div "UNZZ 30th Sep 25 | 14:10 pm Angelina Marć proszę o dodanie trimana jak w poprze…" at bounding box center [489, 258] width 251 height 107
click at [443, 264] on div "UNZZ 30th Sep 25 | 14:10 pm Angelina Marć proszę o dodanie trimana jak w poprze…" at bounding box center [489, 258] width 251 height 107
click at [420, 267] on div "UNZZ 30th Sep 25 | 14:10 pm Angelina Marć proszę o dodanie trimana jak w poprze…" at bounding box center [489, 258] width 251 height 107
click at [309, 147] on select "Waiting for Artwork Waiting for Diecut Waiting for Mockup Waiting for DTP Waiti…" at bounding box center [273, 148] width 147 height 8
select select "dtp_ca_needed"
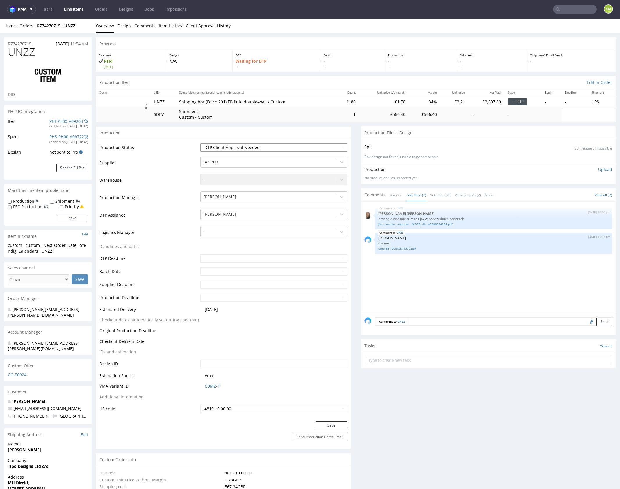
click at [200, 144] on select "Waiting for Artwork Waiting for Diecut Waiting for Mockup Waiting for DTP Waiti…" at bounding box center [273, 148] width 147 height 8
click at [335, 422] on button "Save" at bounding box center [331, 426] width 31 height 8
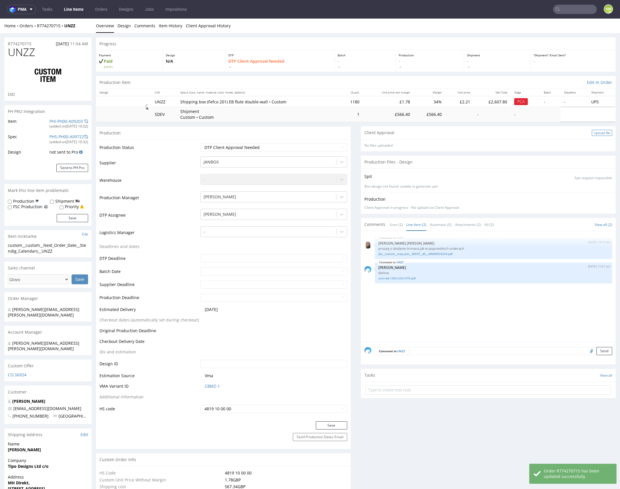
click at [596, 133] on div "Upload file" at bounding box center [601, 133] width 20 height 6
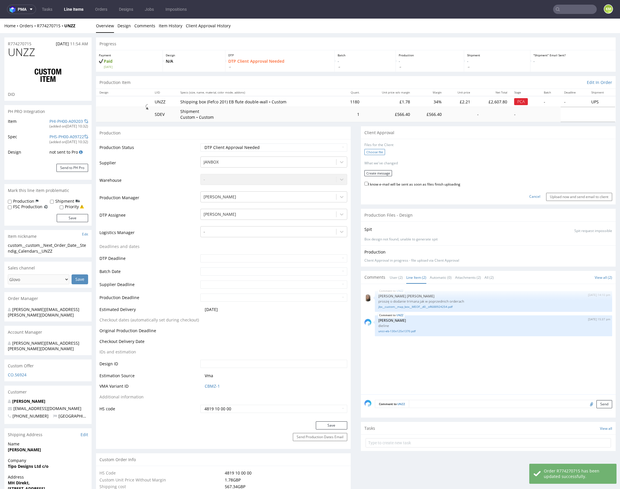
click at [375, 151] on label "Choose file" at bounding box center [374, 152] width 21 height 6
click at [0, 19] on input "Choose file" at bounding box center [0, 19] width 0 height 0
click at [380, 171] on button "Create message" at bounding box center [378, 171] width 28 height 6
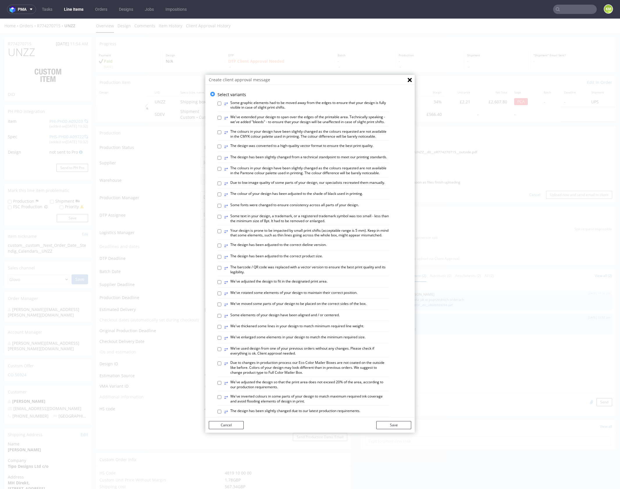
scroll to position [161, 0]
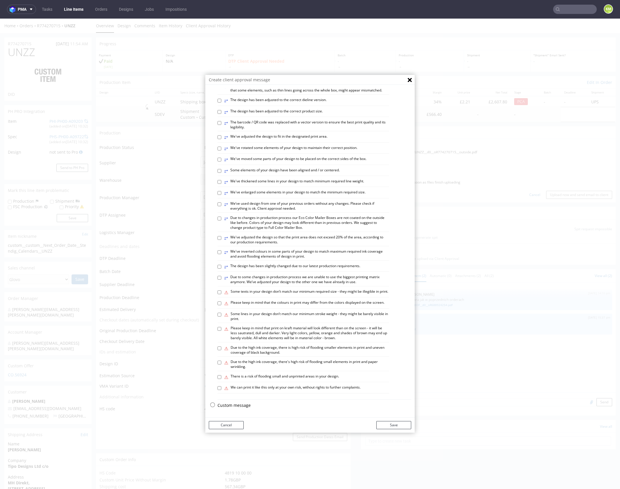
click at [236, 408] on p "Custom message" at bounding box center [314, 406] width 194 height 6
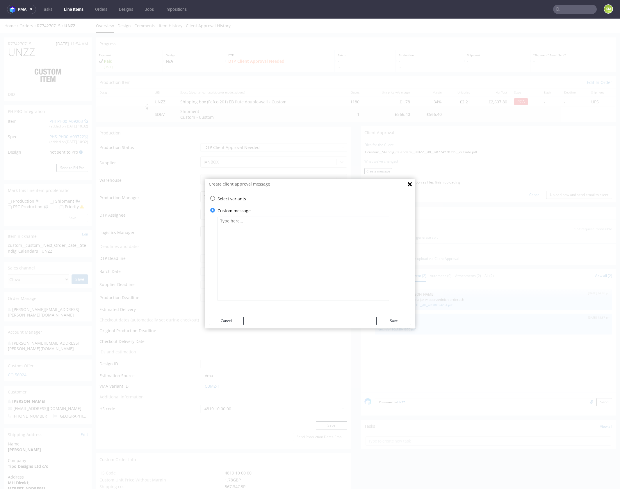
click at [265, 265] on textarea at bounding box center [302, 259] width 171 height 84
paste textarea "The Triman label was transferred from the artwork file used in the previous pro…"
type textarea "The Triman label was transferred from the artwork file used in the previous pro…"
click at [399, 322] on button "Save" at bounding box center [393, 321] width 35 height 8
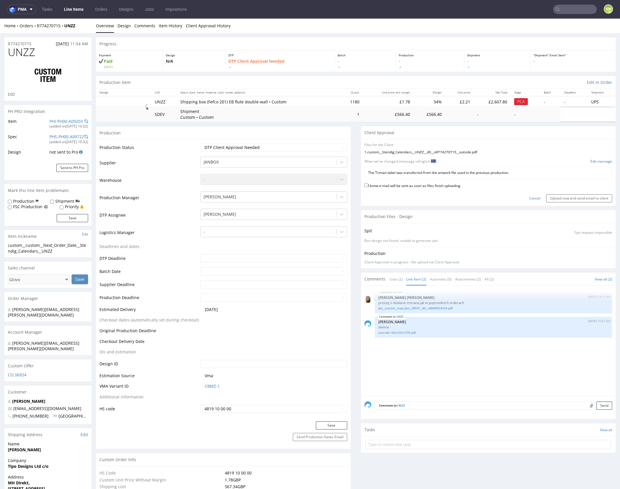
click at [430, 187] on label "I know e-mail will be sent as soon as files finish uploading" at bounding box center [412, 185] width 96 height 6
click at [368, 187] on input "I know e-mail will be sent as soon as files finish uploading" at bounding box center [366, 185] width 4 height 4
checkbox input "true"
click at [577, 199] on input "Upload now and send email to client" at bounding box center [579, 198] width 66 height 8
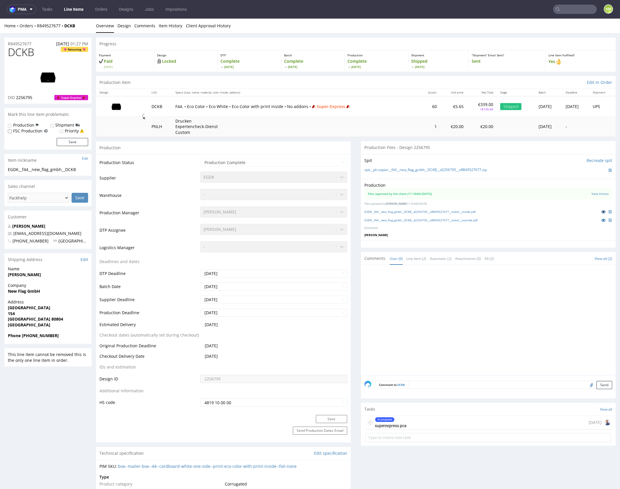
click at [601, 212] on icon at bounding box center [603, 212] width 5 height 4
click at [601, 221] on icon at bounding box center [603, 220] width 5 height 4
click at [447, 338] on div at bounding box center [489, 322] width 251 height 107
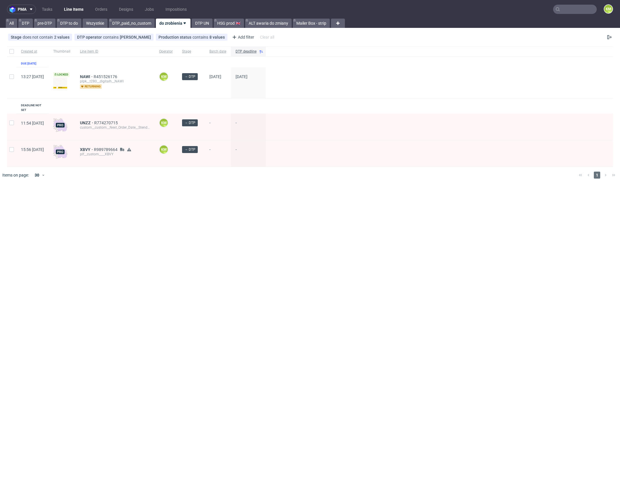
click at [569, 12] on input "text" at bounding box center [575, 9] width 44 height 9
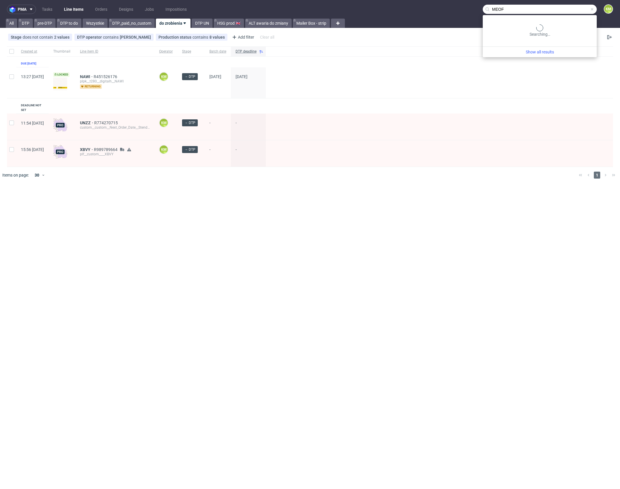
type input "MEOF"
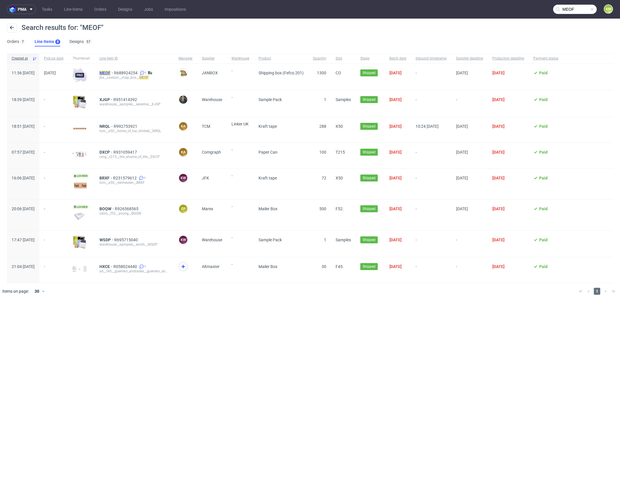
click at [110, 71] on mark "MEOF" at bounding box center [104, 73] width 11 height 5
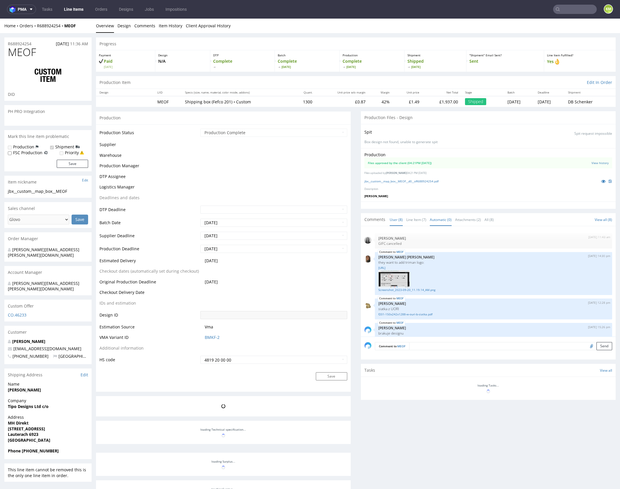
scroll to position [81, 0]
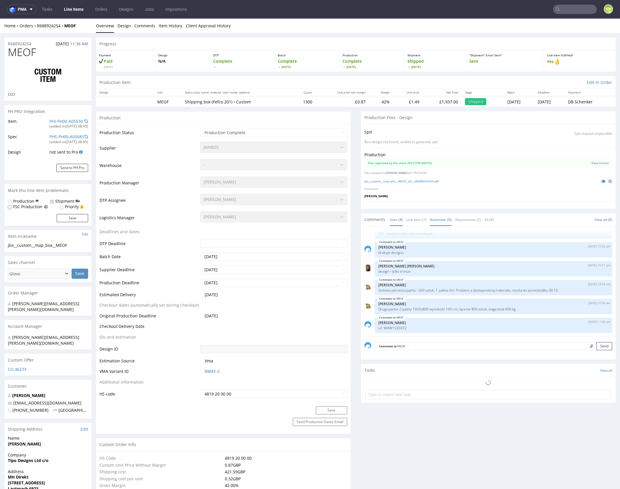
select select "in_progress"
click at [411, 219] on link "Line Item (7)" at bounding box center [416, 220] width 20 height 12
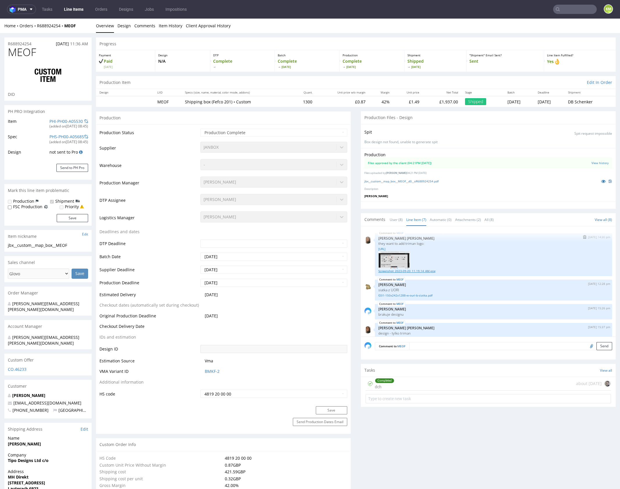
click at [428, 269] on link "Screenshot_2023-09-20_11.19.14_AM.png" at bounding box center [493, 271] width 230 height 4
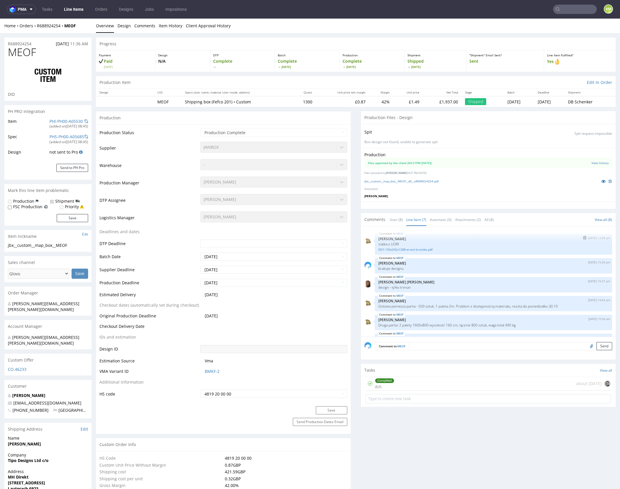
scroll to position [62, 0]
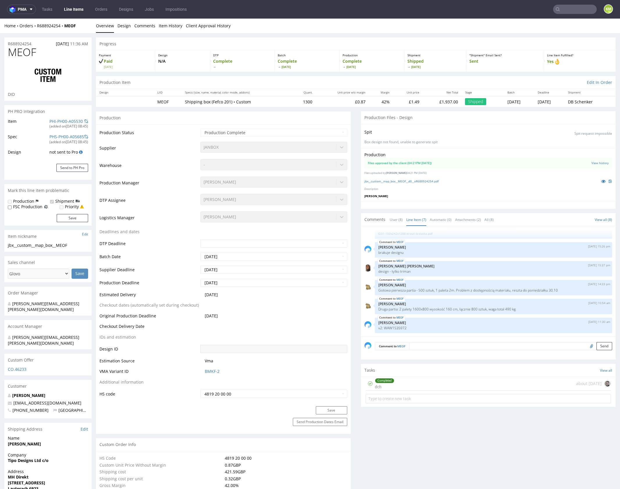
click at [457, 193] on div "Production Files approved by the client (04:21PM 25 Sep 2023) View history File…" at bounding box center [488, 174] width 255 height 53
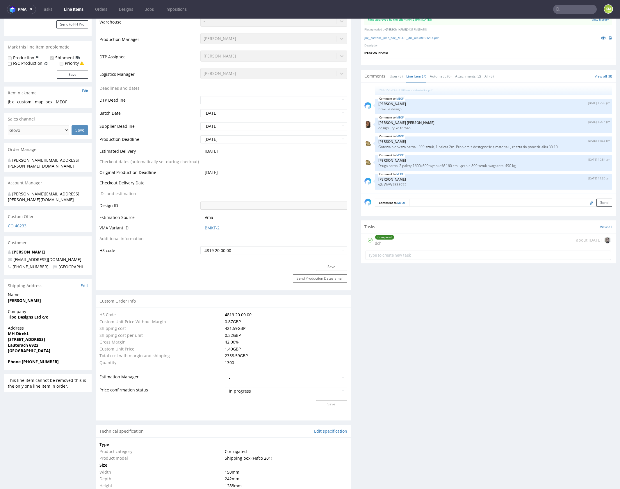
scroll to position [366, 0]
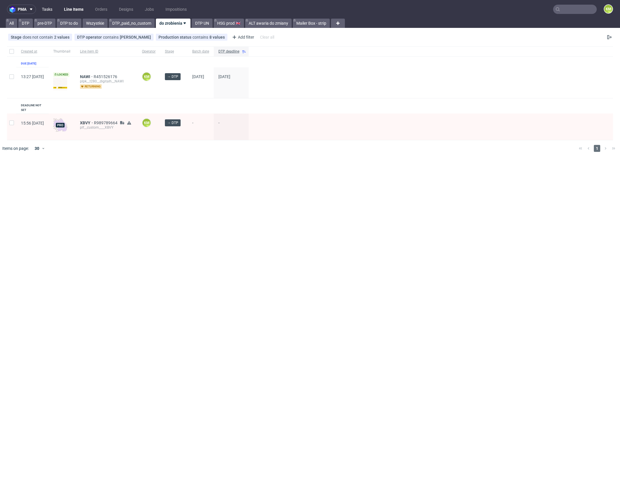
click at [51, 8] on link "Tasks" at bounding box center [46, 9] width 17 height 9
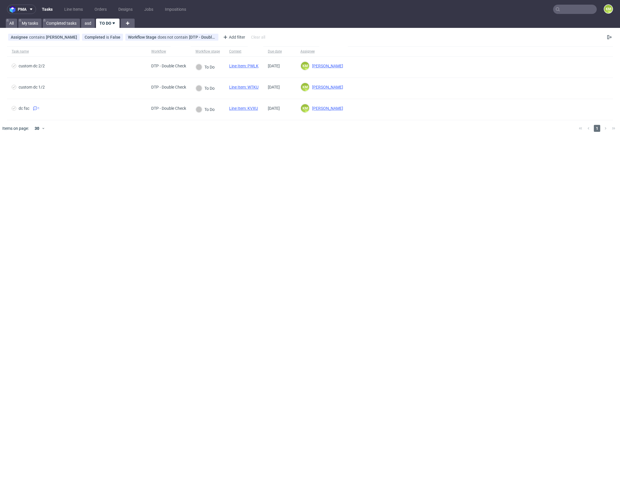
click at [240, 151] on div "pma Tasks Line Items Orders Designs Jobs Impositions KM All My tasks Completed …" at bounding box center [310, 244] width 620 height 489
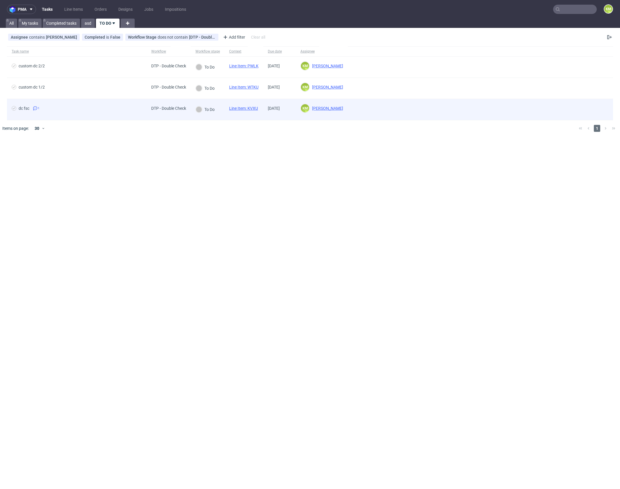
click at [253, 107] on link "Line Item: KVXU" at bounding box center [243, 108] width 29 height 5
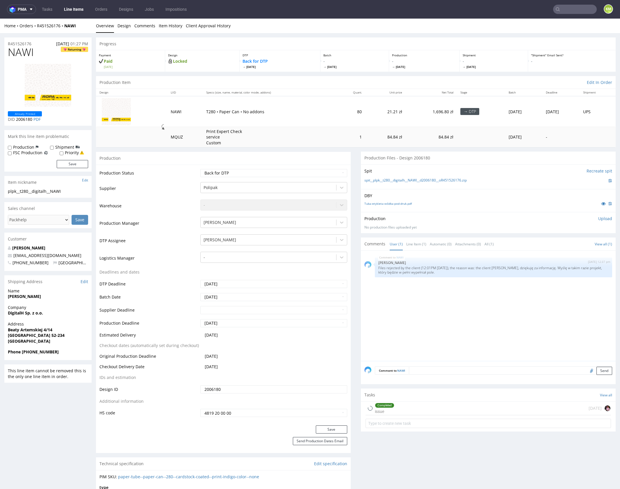
click at [430, 318] on div "NAWI [DATE] 12:37 pm [PERSON_NAME] Files rejected by the client (12:01PM [DATE]…" at bounding box center [489, 307] width 251 height 107
click at [423, 321] on div "NAWI 6th Oct 25 | 12:37 pm Karol Markowski Files rejected by the client (12:01P…" at bounding box center [489, 307] width 251 height 107
click at [429, 409] on div "Completed issue today" at bounding box center [487, 409] width 245 height 14
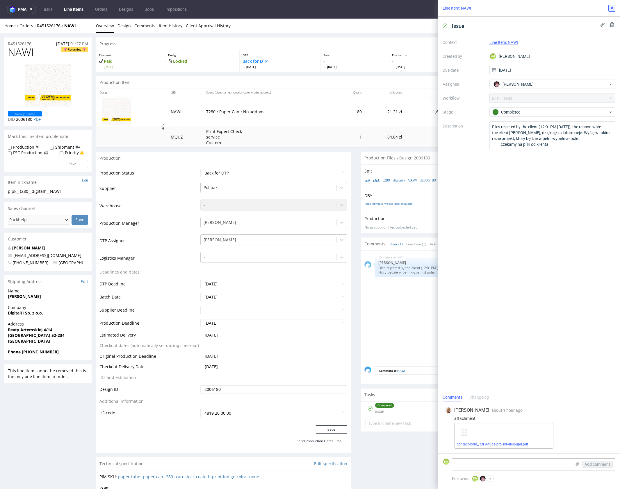
click at [611, 10] on icon at bounding box center [611, 8] width 5 height 5
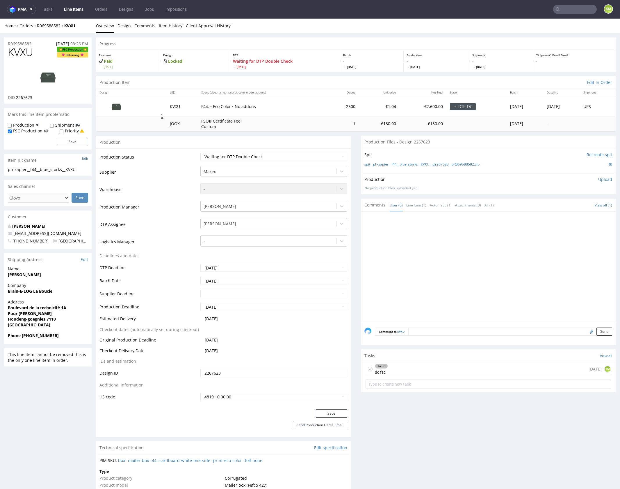
click at [432, 368] on div "To Do dc fsc today KM" at bounding box center [487, 370] width 245 height 14
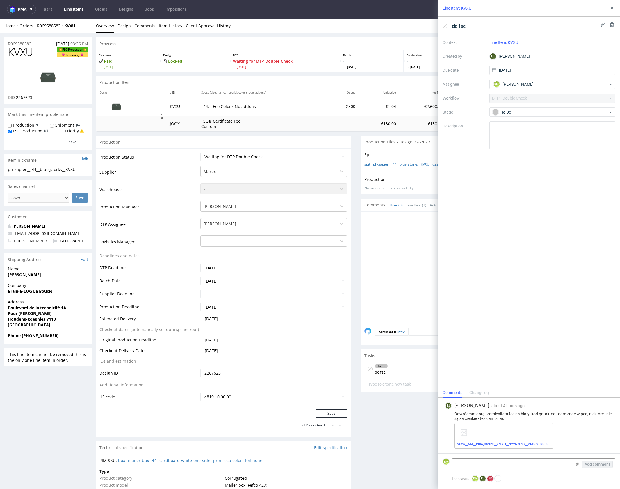
click at [518, 445] on link "ostro__f44__blue_storks__KVXU__d2267623__oR069588582__latest__outside.pdf" at bounding box center [520, 445] width 126 height 4
click at [610, 10] on icon at bounding box center [611, 8] width 5 height 5
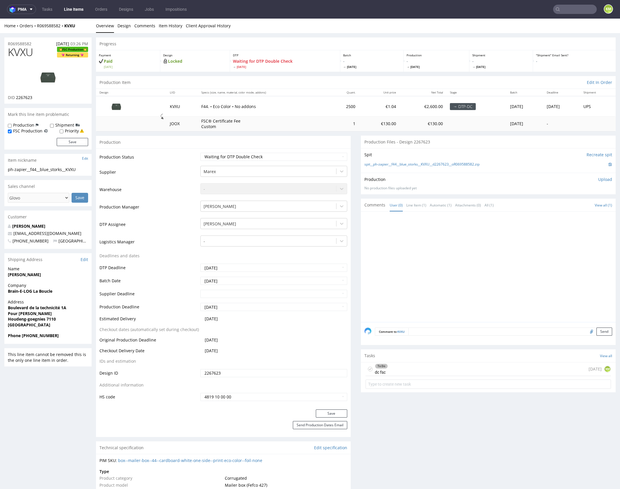
click at [475, 254] on div at bounding box center [489, 268] width 251 height 107
click at [406, 271] on div at bounding box center [489, 268] width 251 height 107
click at [123, 28] on link "Design" at bounding box center [123, 26] width 13 height 14
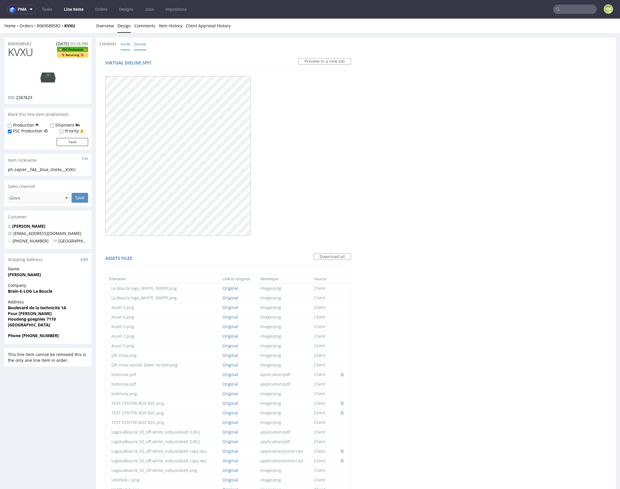
click at [128, 45] on link "Inside" at bounding box center [126, 44] width 10 height 12
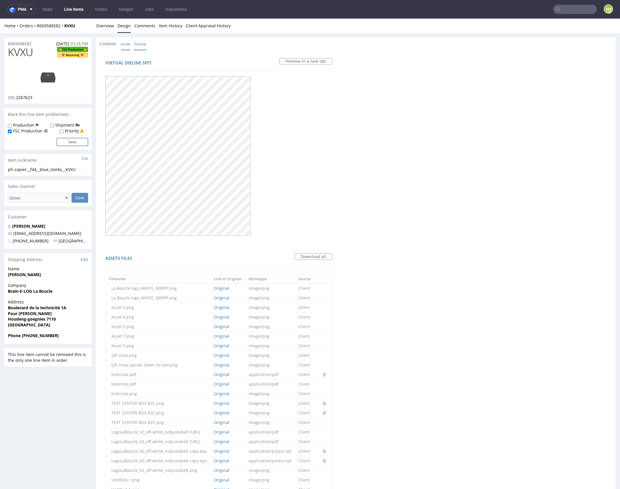
click at [138, 45] on link "Outside" at bounding box center [140, 44] width 12 height 12
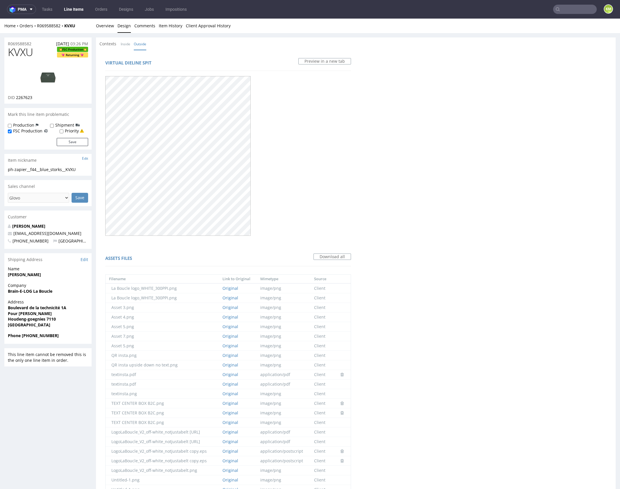
click at [120, 45] on div "Contexts Inside Outside" at bounding box center [124, 44] width 50 height 6
click at [126, 44] on link "Inside" at bounding box center [126, 44] width 10 height 12
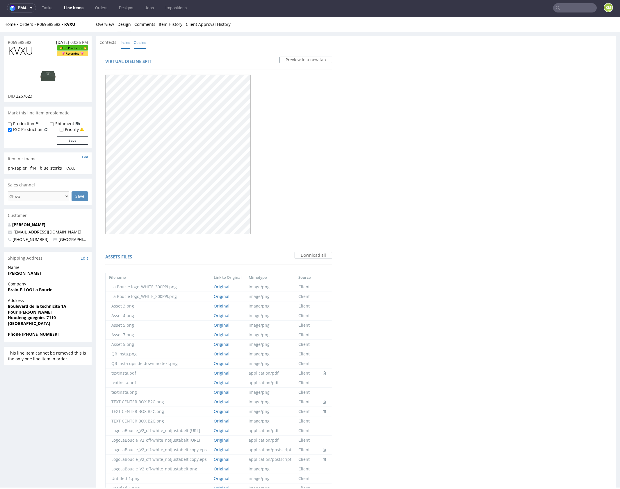
click at [141, 44] on link "Outside" at bounding box center [140, 42] width 12 height 12
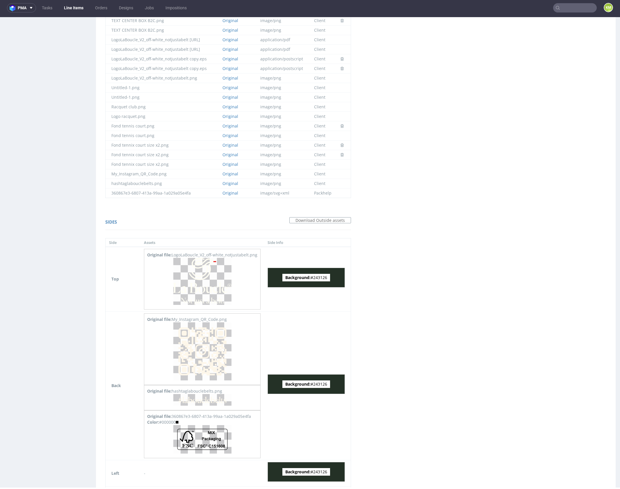
scroll to position [488, 0]
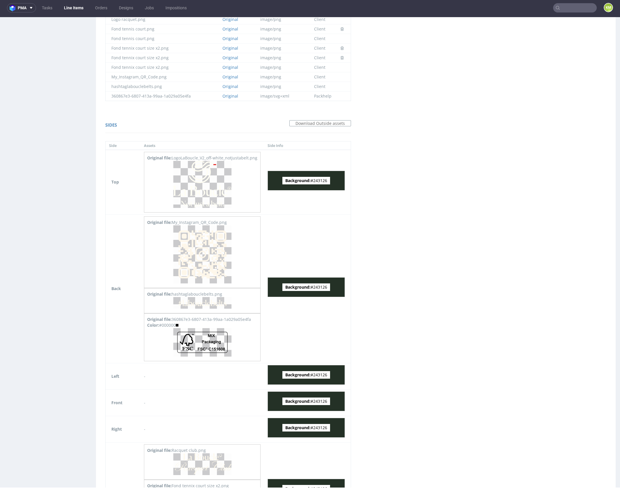
click at [442, 220] on div "Virtual dieline spit Preview in a new tab Assets files Download all Filename Li…" at bounding box center [355, 71] width 519 height 1022
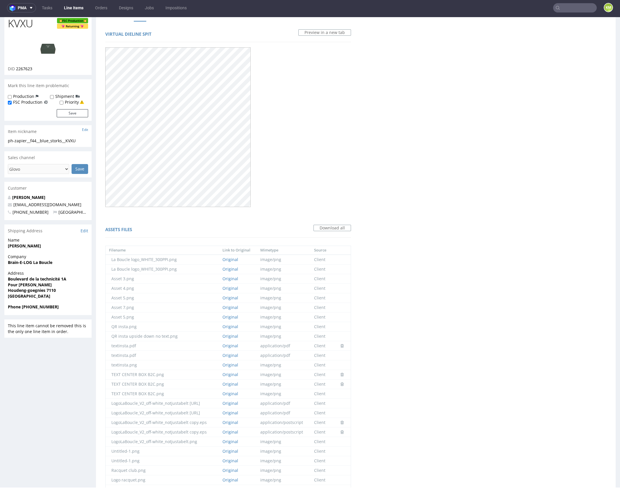
scroll to position [0, 0]
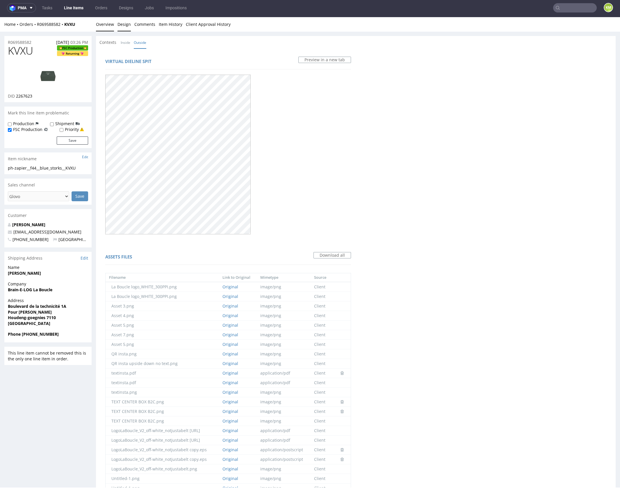
click at [108, 26] on link "Overview" at bounding box center [105, 24] width 18 height 14
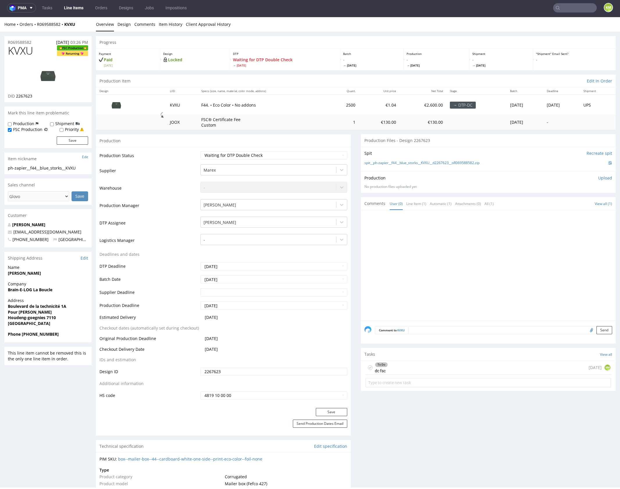
click at [440, 276] on div at bounding box center [489, 267] width 251 height 107
click at [424, 364] on div "To Do dc fsc today KM" at bounding box center [487, 368] width 245 height 14
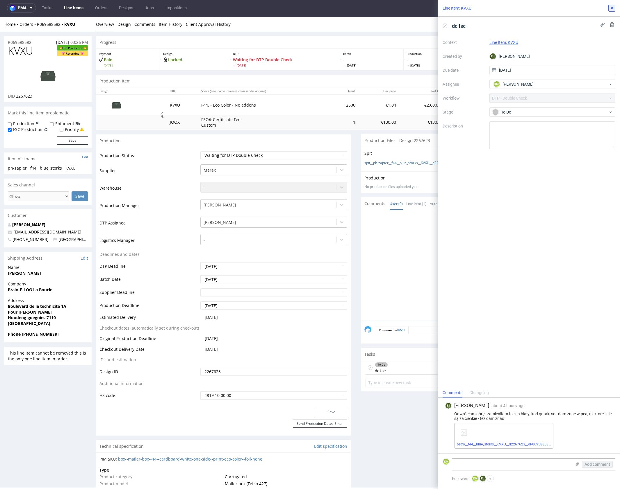
click at [612, 9] on use at bounding box center [611, 8] width 2 height 2
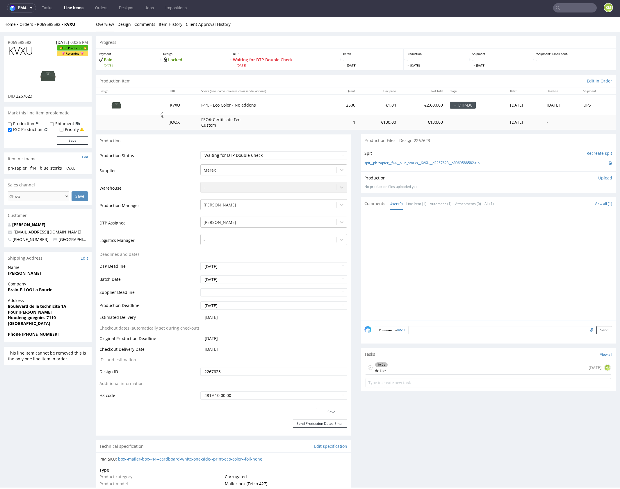
click at [368, 368] on icon at bounding box center [370, 368] width 5 height 5
click at [318, 155] on select "Waiting for Artwork Waiting for Diecut Waiting for Mockup Waiting for DTP Waiti…" at bounding box center [273, 155] width 147 height 8
select select "dtp_dc_done"
click at [200, 151] on select "Waiting for Artwork Waiting for Diecut Waiting for Mockup Waiting for DTP Waiti…" at bounding box center [273, 155] width 147 height 8
click at [335, 412] on button "Save" at bounding box center [331, 412] width 31 height 8
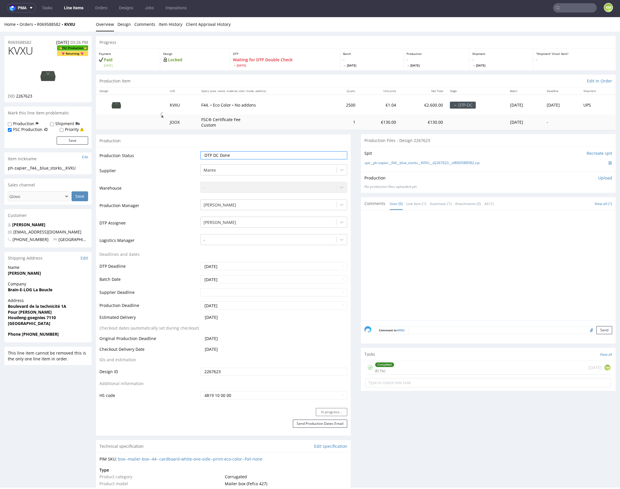
click at [392, 265] on div at bounding box center [489, 267] width 251 height 107
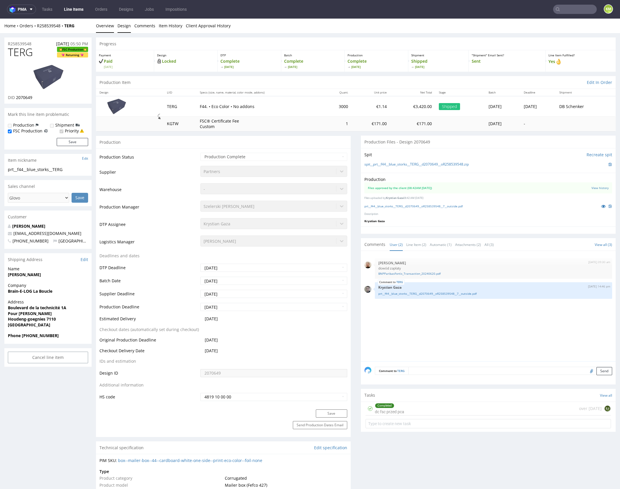
click at [127, 25] on link "Design" at bounding box center [123, 26] width 13 height 14
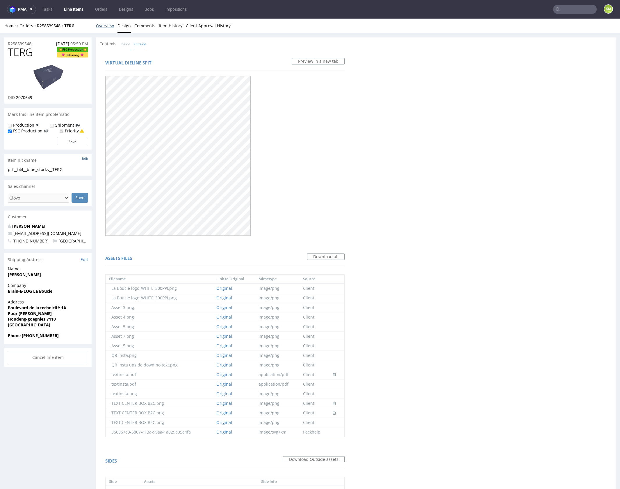
drag, startPoint x: 105, startPoint y: 28, endPoint x: 151, endPoint y: 45, distance: 49.7
click at [105, 28] on link "Overview" at bounding box center [105, 26] width 18 height 14
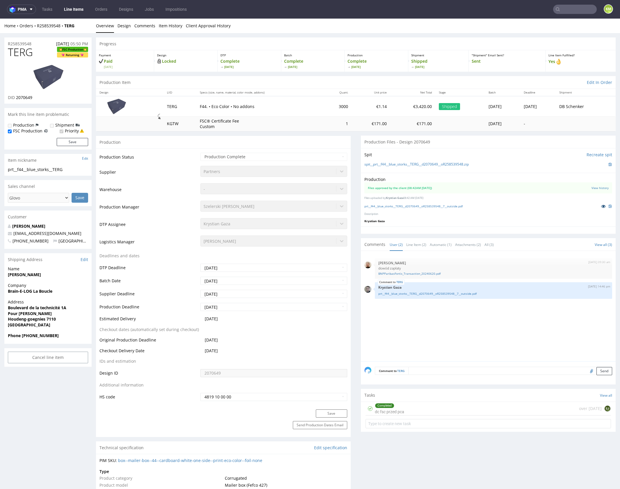
click at [601, 206] on icon at bounding box center [603, 206] width 5 height 4
click at [448, 334] on div "[DATE] 09:30 am [PERSON_NAME] dowód zapłaty BNPParibasFortis_Transaction_202406…" at bounding box center [489, 308] width 251 height 107
click at [430, 409] on div "Completed dc fsc przed pca over [DATE] EJ" at bounding box center [487, 409] width 245 height 14
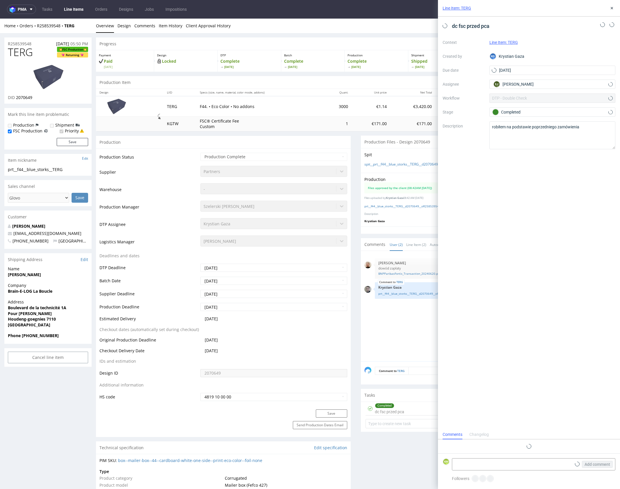
scroll to position [5, 0]
click at [612, 8] on icon at bounding box center [611, 8] width 5 height 5
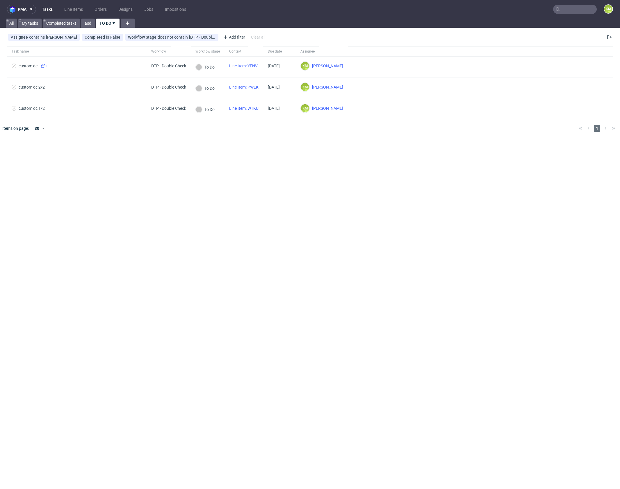
click at [290, 144] on div "pma Tasks Line Items Orders Designs Jobs Impositions KM All My tasks Completed …" at bounding box center [310, 244] width 620 height 489
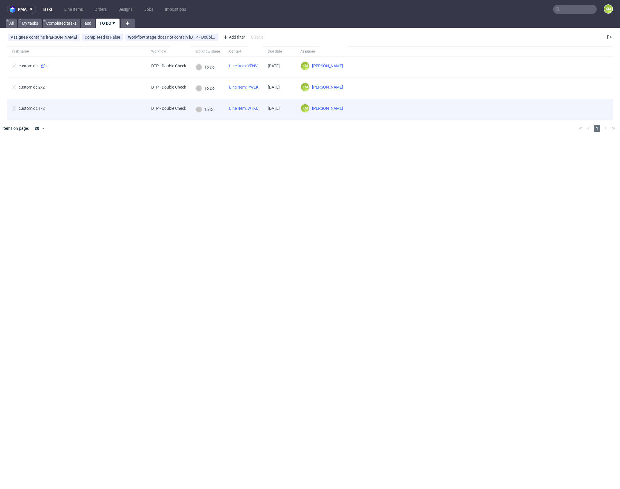
click at [254, 108] on link "Line Item: WTKU" at bounding box center [243, 108] width 29 height 5
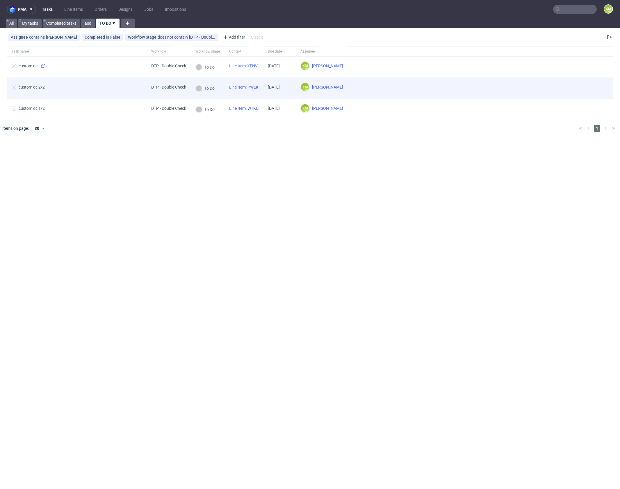
click at [255, 88] on link "Line Item: PWLK" at bounding box center [243, 87] width 29 height 5
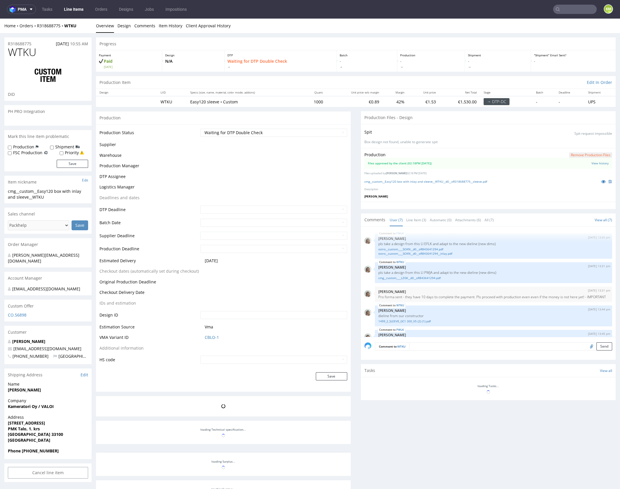
scroll to position [79, 0]
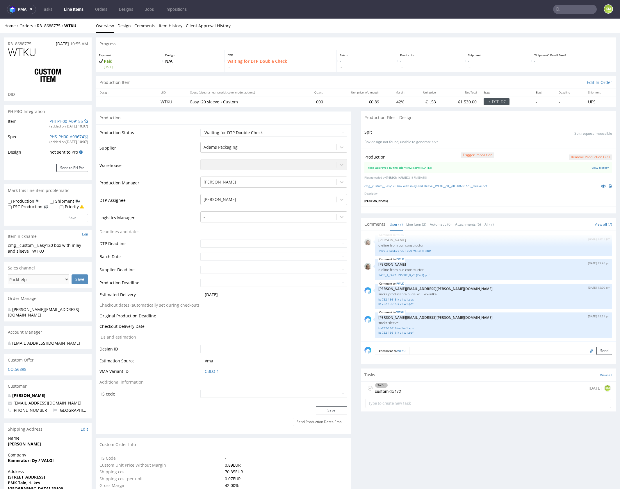
click at [447, 196] on div "Production Trigger Imposition Remove production files Files approved by the cli…" at bounding box center [488, 177] width 255 height 58
click at [447, 185] on link "cmg__custom__Easy120 box with inlay and sleeve__WTKU__d0__oR318688775__sleeve.p…" at bounding box center [425, 186] width 123 height 4
click at [414, 223] on link "Line Item (3)" at bounding box center [416, 224] width 20 height 12
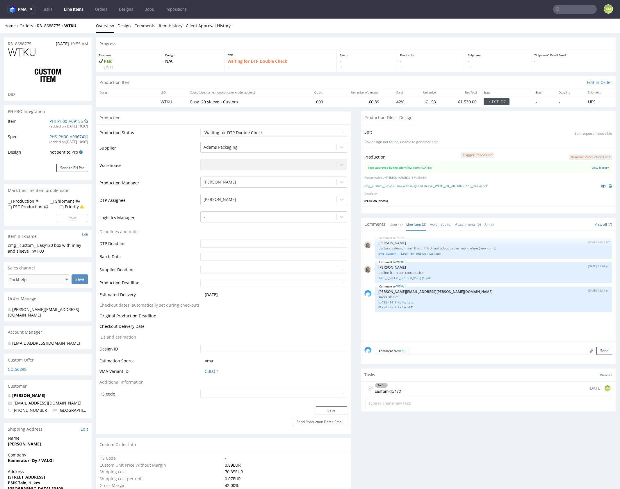
click at [428, 387] on div "To Do custom dc 1/2 [DATE] KM" at bounding box center [487, 389] width 245 height 14
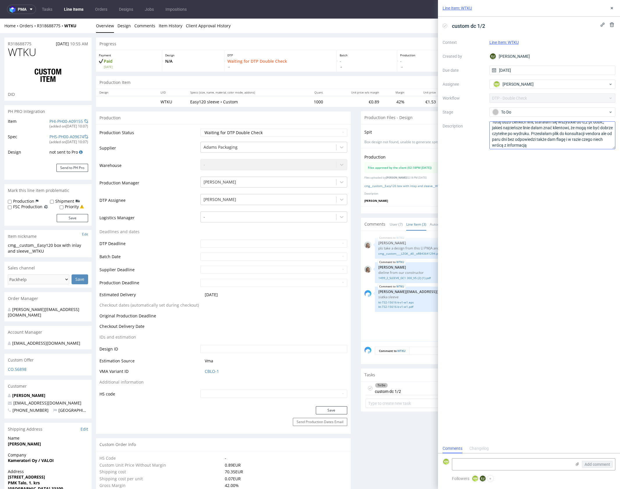
scroll to position [6, 0]
click at [568, 163] on div "custom dc 1/2 Context Line Item: WTKU Created by [PERSON_NAME] Due date [DATE] …" at bounding box center [529, 230] width 182 height 427
click at [611, 7] on icon at bounding box center [611, 8] width 5 height 5
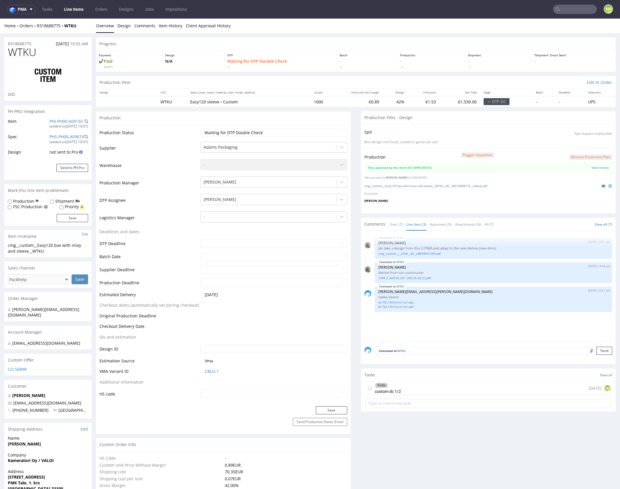
click at [443, 322] on div "WTKU [DATE] 13:31 pm [PERSON_NAME] pls take a design from this LI PWJA and adap…" at bounding box center [489, 288] width 251 height 107
click at [422, 321] on div "WTKU [DATE] 13:31 pm [PERSON_NAME] pls take a design from this LI PWJA and adap…" at bounding box center [489, 288] width 251 height 107
click at [405, 314] on div "WTKU [DATE] 13:31 pm [PERSON_NAME] pls take a design from this LI PWJA and adap…" at bounding box center [489, 288] width 251 height 107
click at [401, 302] on link "kt-732-15616-k-v1-w1.eps" at bounding box center [493, 302] width 230 height 4
click at [427, 247] on p "pls take a design from this LI PWJA and adapt to the new dieline (new dims)" at bounding box center [493, 248] width 230 height 4
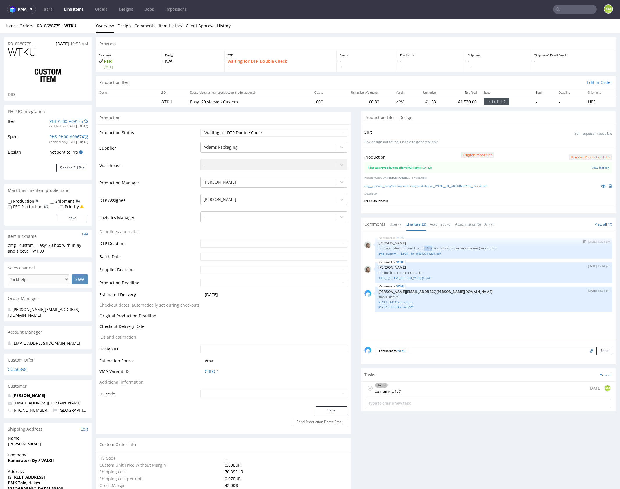
click at [427, 247] on p "pls take a design from this LI PWJA and adapt to the new dieline (new dims)" at bounding box center [493, 248] width 230 height 4
click at [482, 248] on p "pls take a design from this LI PWJA and adapt to the new dieline (new dims)" at bounding box center [493, 248] width 230 height 4
click at [428, 247] on p "pls take a design from this LI PWJA and adapt to the new dieline (new dims)" at bounding box center [493, 248] width 230 height 4
copy p "PWJA"
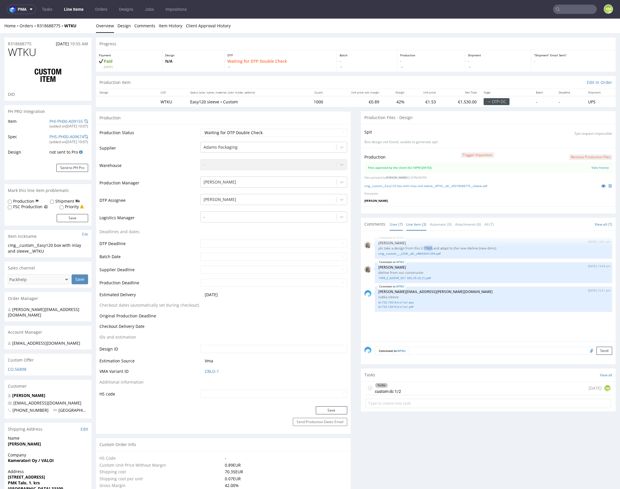
click at [395, 225] on link "User (7)" at bounding box center [395, 224] width 13 height 12
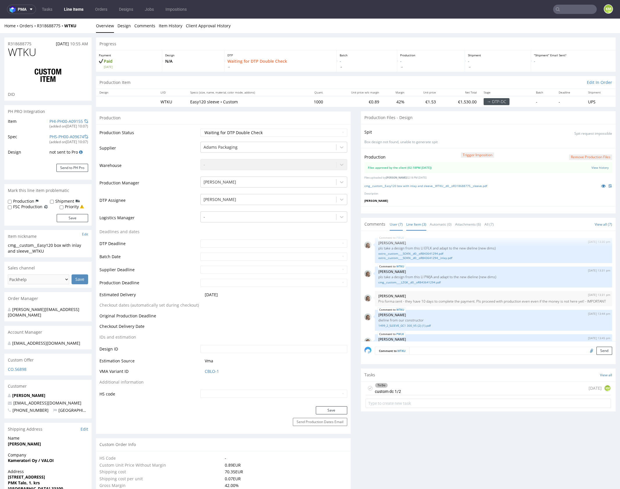
click at [420, 221] on link "Line Item (3)" at bounding box center [416, 224] width 20 height 12
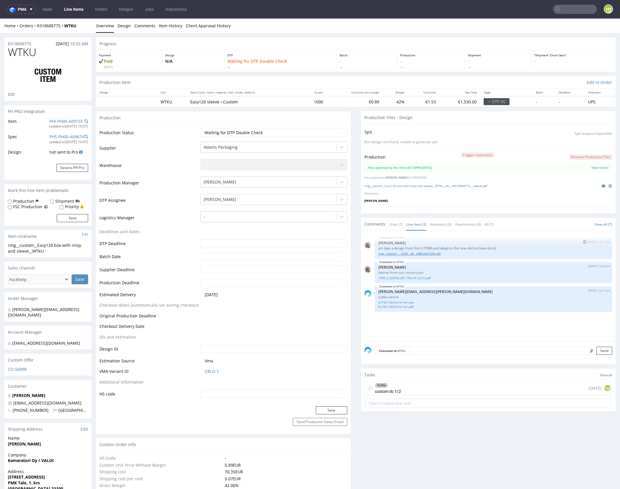
click at [414, 252] on link "cmg__custom____LZGK__d0__oR843641294.pdf" at bounding box center [493, 254] width 230 height 4
click at [421, 388] on div "To Do custom dc 1/2 [DATE] KM" at bounding box center [487, 389] width 245 height 14
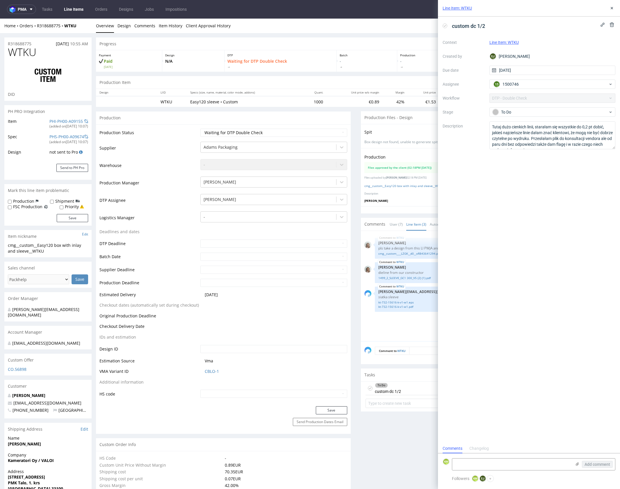
scroll to position [5, 0]
click at [471, 464] on textarea at bounding box center [511, 465] width 119 height 12
type textarea "brakuje nadruku na wykrojniku"
click at [595, 466] on span "Add comment" at bounding box center [597, 465] width 26 height 4
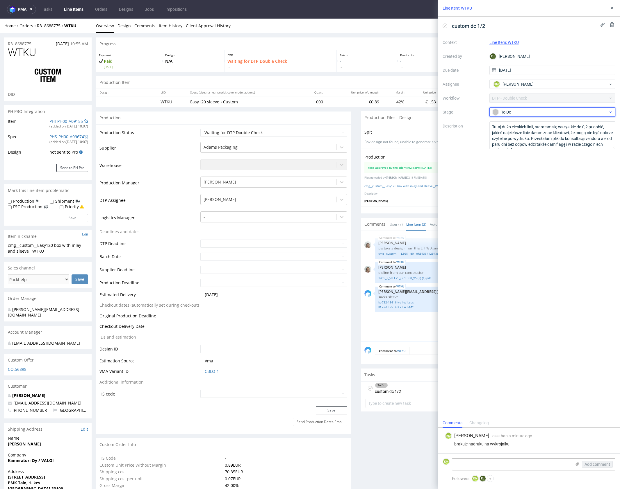
click at [538, 110] on div "To Do" at bounding box center [550, 112] width 116 height 6
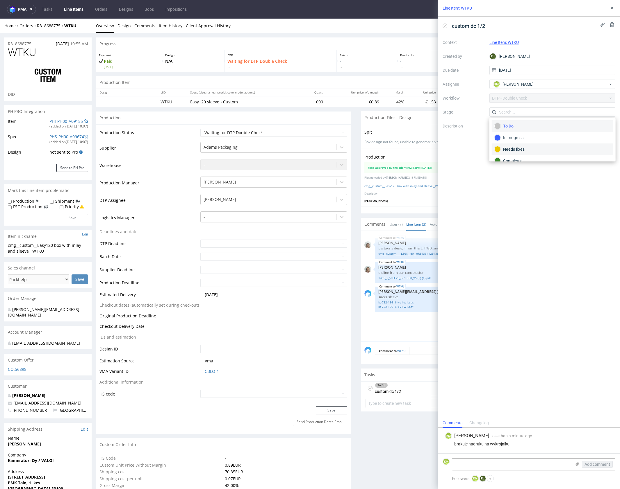
drag, startPoint x: 550, startPoint y: 146, endPoint x: 561, endPoint y: 100, distance: 47.3
click at [550, 146] on div "Needs fixes" at bounding box center [552, 149] width 116 height 6
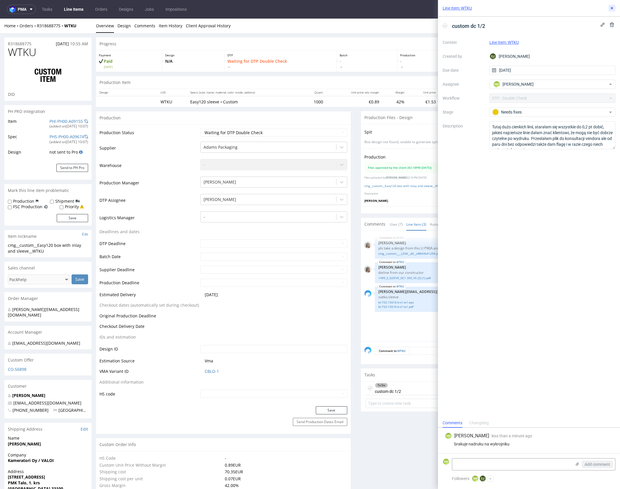
drag, startPoint x: 610, startPoint y: 8, endPoint x: 601, endPoint y: 14, distance: 10.7
click at [610, 9] on icon at bounding box center [611, 8] width 5 height 5
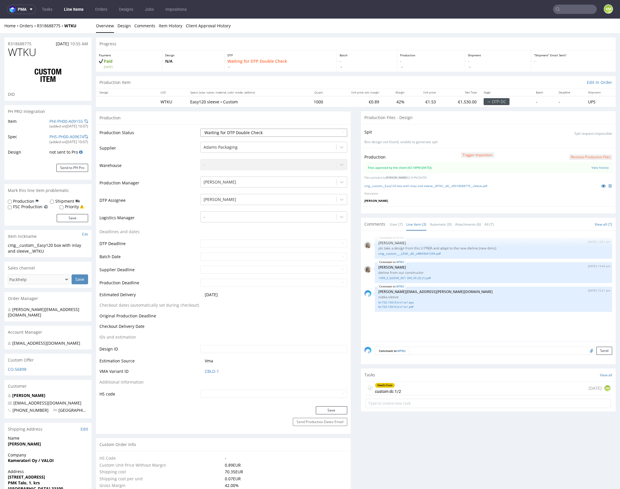
click at [310, 133] on select "Waiting for Artwork Waiting for Diecut Waiting for Mockup Waiting for DTP Waiti…" at bounding box center [273, 133] width 147 height 8
select select "dtp_dc_done"
click at [200, 129] on select "Waiting for Artwork Waiting for Diecut Waiting for Mockup Waiting for DTP Waiti…" at bounding box center [273, 133] width 147 height 8
click at [335, 410] on button "Save" at bounding box center [331, 411] width 31 height 8
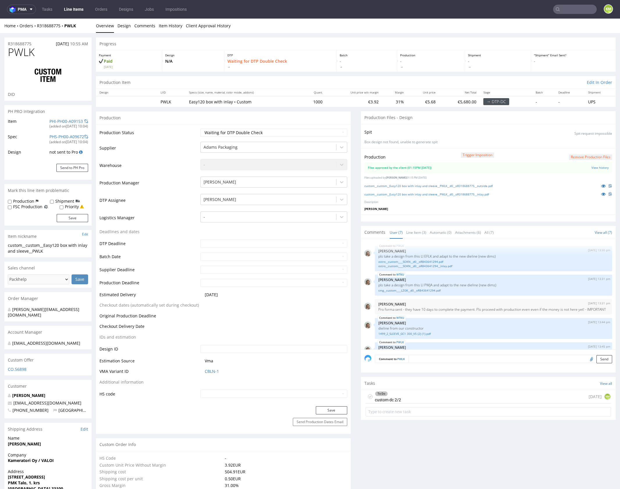
scroll to position [79, 0]
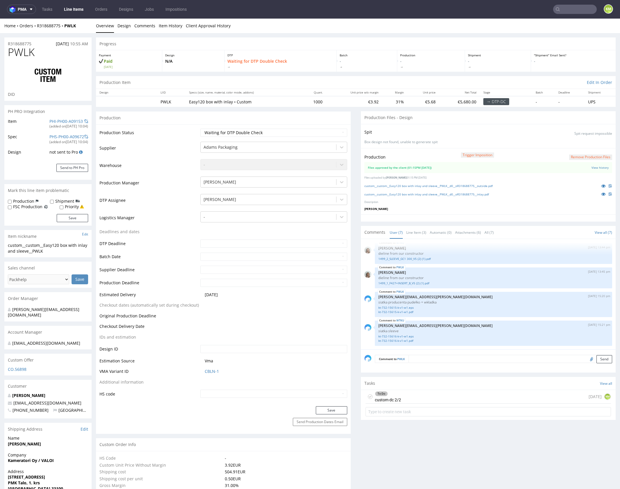
click at [459, 208] on p "[PERSON_NAME]" at bounding box center [488, 209] width 248 height 4
click at [474, 187] on link "custom__custom__Easy120 box with inlay and sleeve__PWLK__d0__oR318688775__outsi…" at bounding box center [428, 186] width 128 height 4
click at [478, 194] on link "custom__custom__Easy120 box with inlay and sleeve__PWLK__d0__oR318688775__inlay…" at bounding box center [426, 194] width 124 height 4
click at [412, 228] on link "Line Item (3)" at bounding box center [416, 232] width 20 height 12
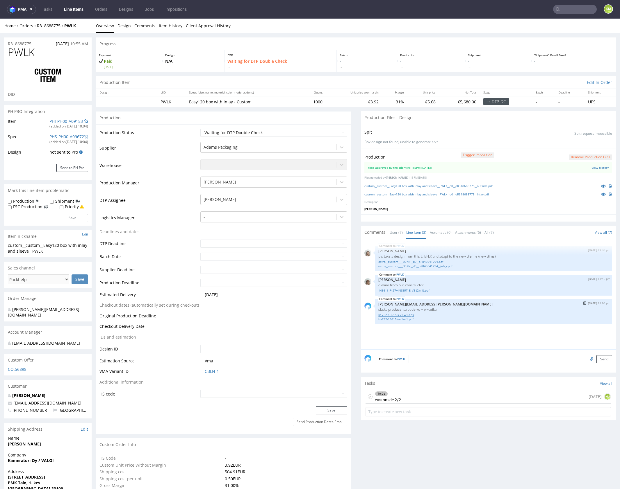
click at [409, 315] on link "kt-732-15615-k-v1-w1.eps" at bounding box center [493, 315] width 230 height 4
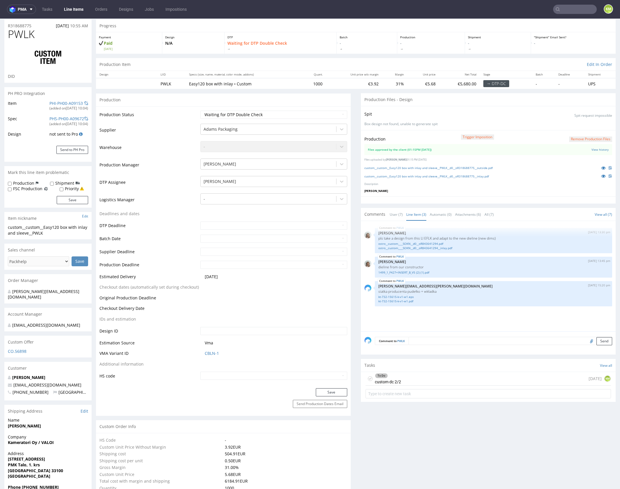
scroll to position [3, 0]
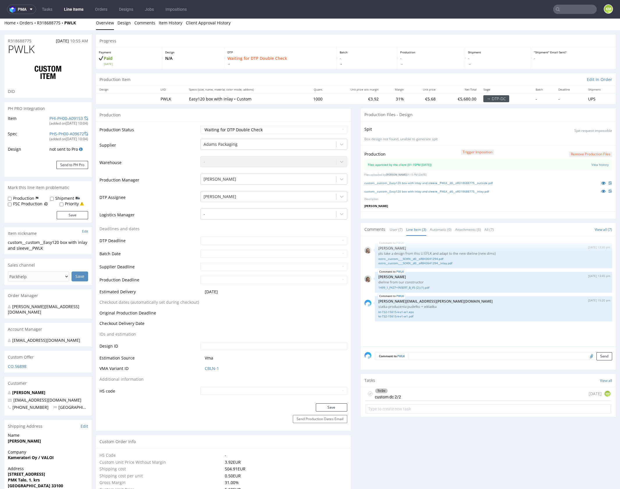
click at [418, 394] on div "To Do custom dc 2/2 today KM" at bounding box center [487, 394] width 245 height 14
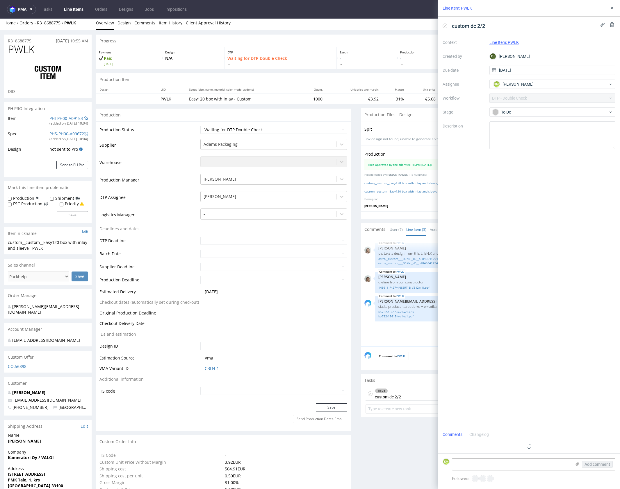
scroll to position [5, 0]
click at [608, 10] on button at bounding box center [611, 8] width 7 height 7
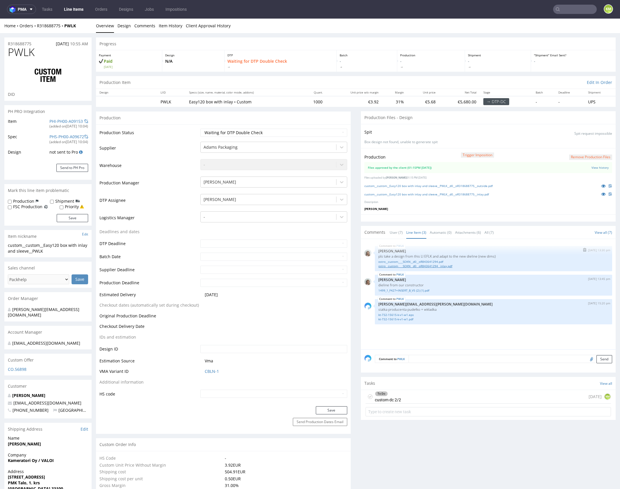
click at [440, 265] on link "ostro__custom____SOKN__d0__oR843641294__inlay.pdf" at bounding box center [493, 266] width 230 height 4
click at [437, 262] on link "ostro__custom____SOKN__d0__oR843641294.pdf" at bounding box center [493, 262] width 230 height 4
click at [419, 395] on div "To Do custom dc 2/2 today KM" at bounding box center [487, 397] width 245 height 14
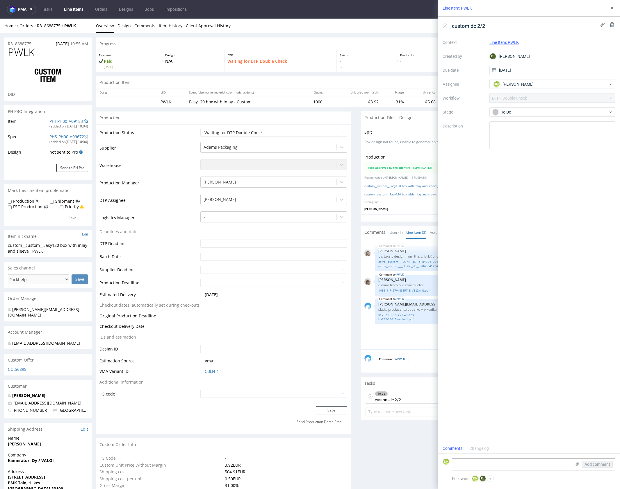
scroll to position [5, 0]
click at [491, 470] on textarea at bounding box center [511, 465] width 119 height 12
type textarea "m"
type textarea "na wkładce brakuje nadruku na wykrojniku"
click at [598, 466] on span "Add comment" at bounding box center [597, 465] width 26 height 4
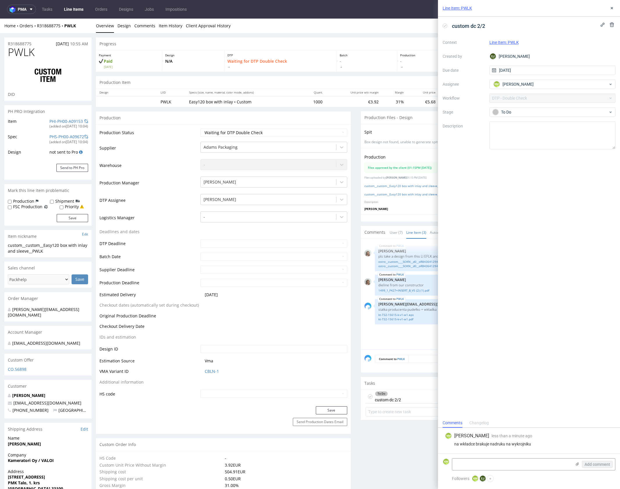
scroll to position [0, 0]
click at [516, 110] on div "To Do" at bounding box center [550, 112] width 116 height 6
click at [536, 149] on div "Needs fixes" at bounding box center [552, 149] width 116 height 6
click at [609, 9] on icon at bounding box center [611, 8] width 5 height 5
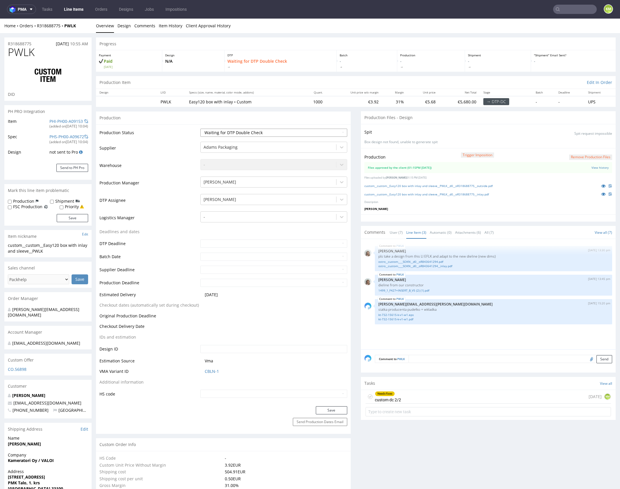
click at [312, 134] on select "Waiting for Artwork Waiting for Diecut Waiting for Mockup Waiting for DTP Waiti…" at bounding box center [273, 133] width 147 height 8
select select "dtp_dc_done"
click at [200, 129] on select "Waiting for Artwork Waiting for Diecut Waiting for Mockup Waiting for DTP Waiti…" at bounding box center [273, 133] width 147 height 8
click at [325, 411] on button "Save" at bounding box center [331, 411] width 31 height 8
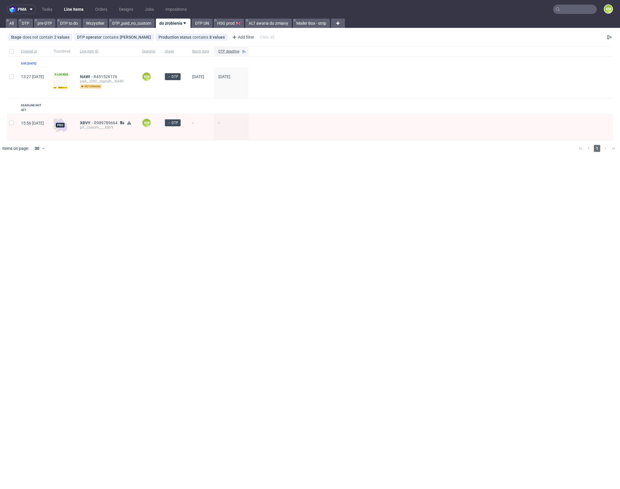
click at [575, 11] on input "text" at bounding box center [575, 9] width 44 height 9
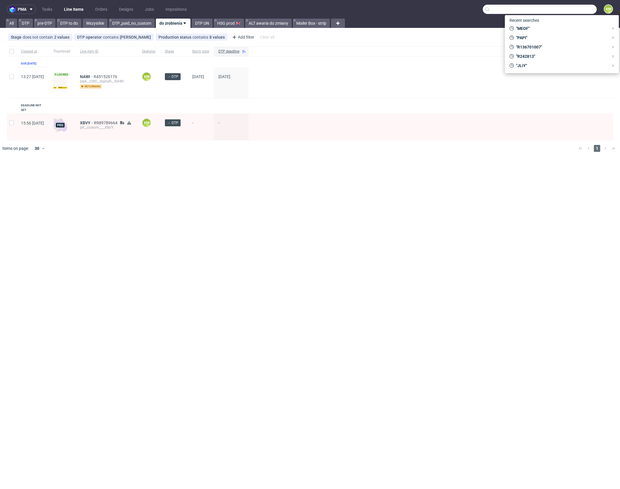
paste input "PWJA"
type input "PWJA"
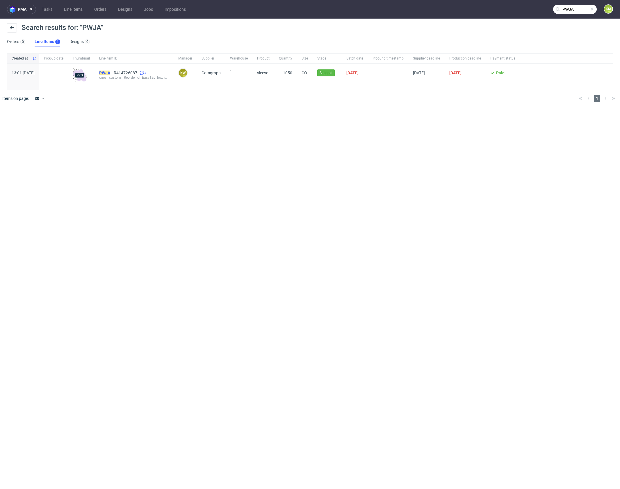
click at [110, 72] on mark "PWJA" at bounding box center [104, 73] width 11 height 5
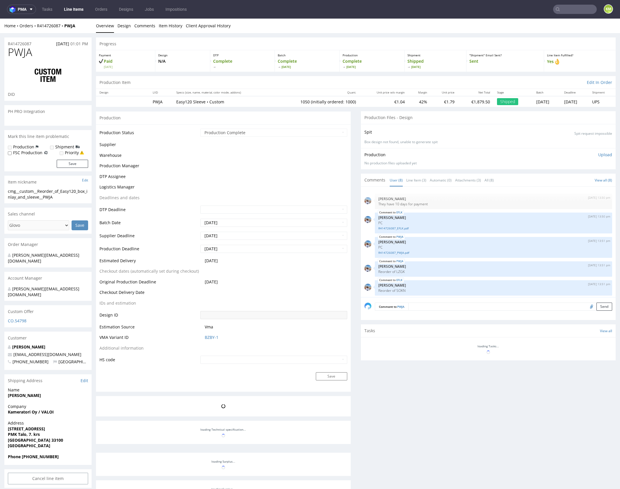
scroll to position [73, 0]
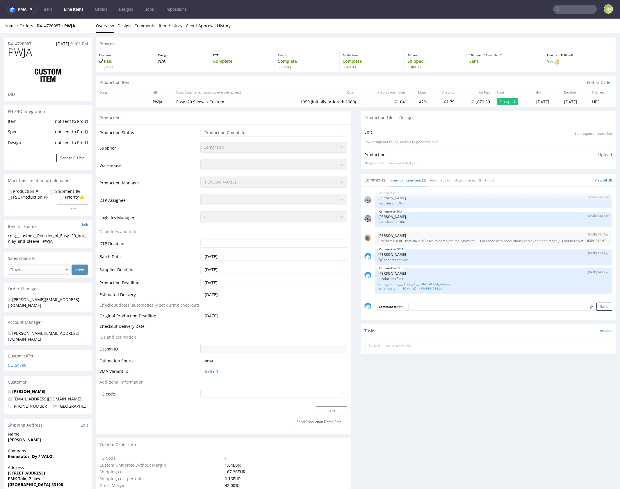
click at [415, 178] on link "Line Item (3)" at bounding box center [416, 180] width 20 height 12
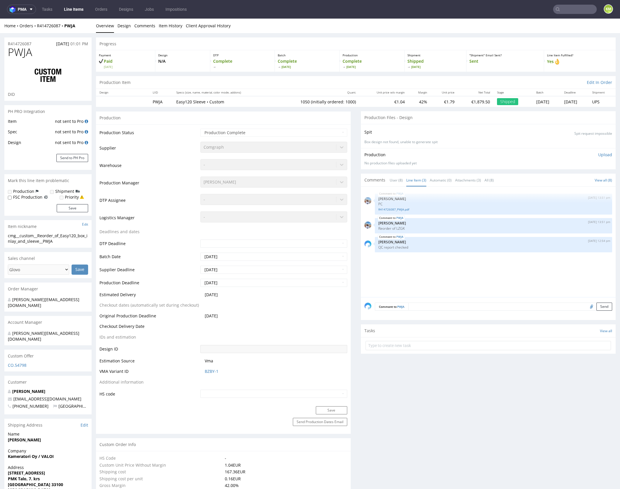
click at [418, 273] on div "PWJA [DATE] 13:51 pm [PERSON_NAME] PC R414726087_PWJA.pdf PWJA [DATE] 13:51 pm …" at bounding box center [489, 243] width 251 height 107
click at [399, 228] on p "Reorder of LZGK" at bounding box center [493, 228] width 230 height 4
copy p "LZGK"
click at [567, 13] on input "text" at bounding box center [575, 9] width 44 height 9
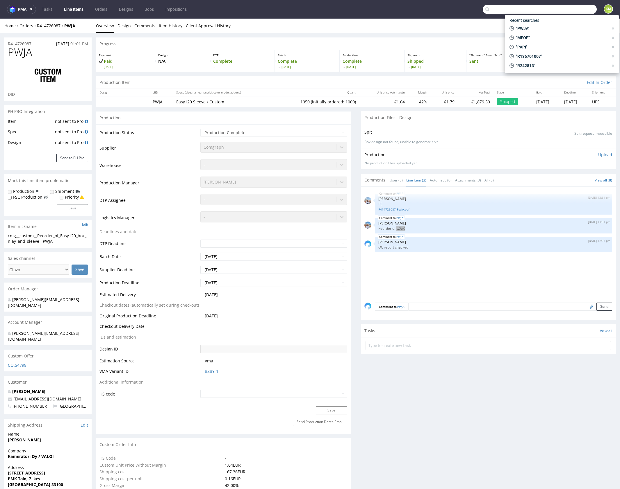
paste input "LZGK"
type input "LZGK"
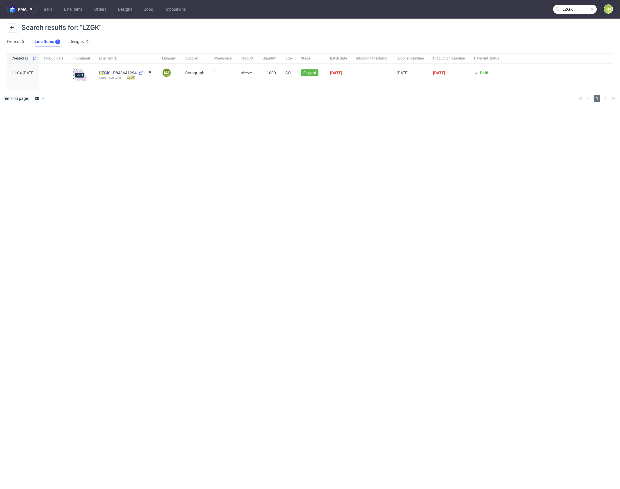
click at [110, 73] on mark "LZGK" at bounding box center [104, 73] width 10 height 5
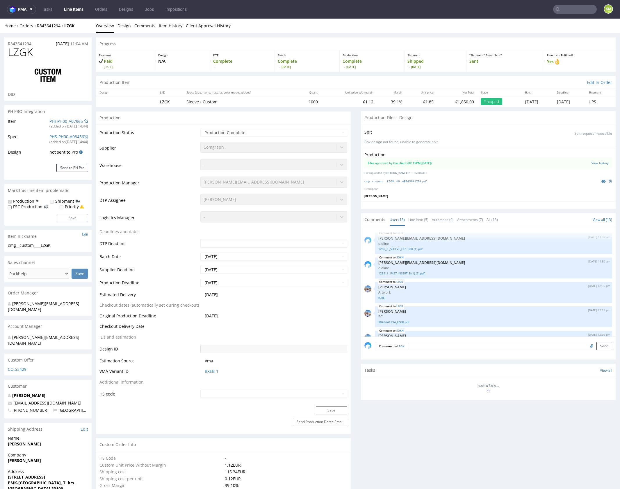
select select "in_progress"
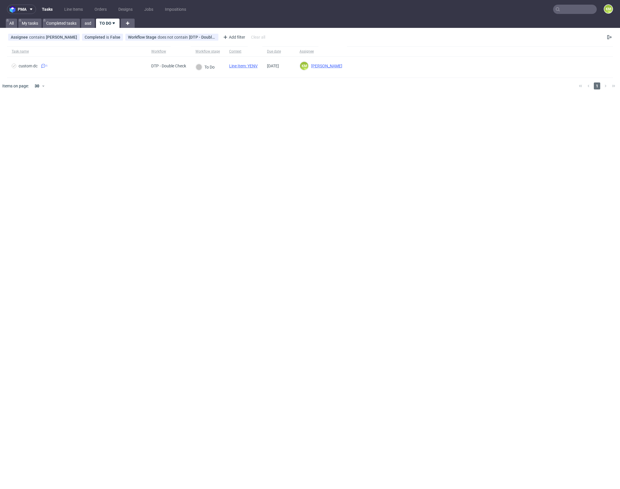
drag, startPoint x: 253, startPoint y: 112, endPoint x: 255, endPoint y: 105, distance: 7.4
click at [254, 112] on div "pma Tasks Line Items Orders Designs Jobs Impositions KM All My tasks Completed …" at bounding box center [310, 244] width 620 height 489
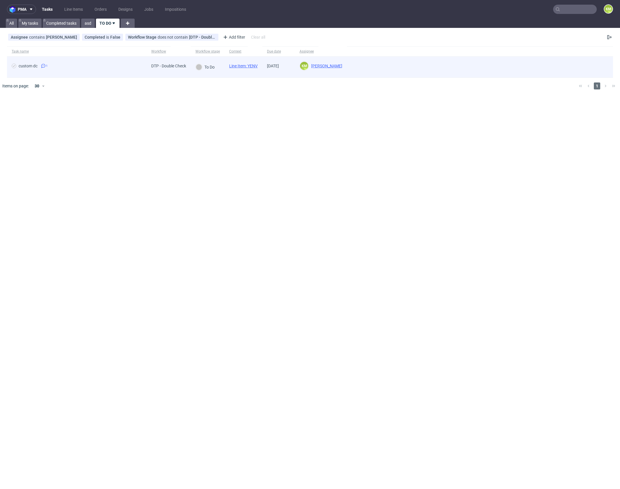
click at [255, 65] on link "Line Item: YENV" at bounding box center [243, 66] width 28 height 5
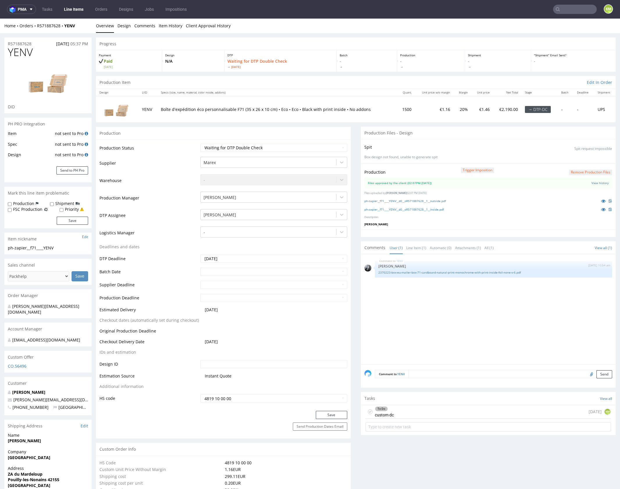
click at [505, 307] on div "YENV [DATE] 10:54 am [PERSON_NAME] 2370223-box-eu-mailer-box-71-cardboard-natur…" at bounding box center [489, 311] width 251 height 107
click at [452, 303] on div "YENV [DATE] 10:54 am [PERSON_NAME] 2370223-box-eu-mailer-box-71-cardboard-natur…" at bounding box center [489, 311] width 251 height 107
click at [455, 305] on div "YENV [DATE] 10:54 am [PERSON_NAME] 2370223-box-eu-mailer-box-71-cardboard-natur…" at bounding box center [489, 311] width 251 height 107
click at [443, 303] on div "YENV [DATE] 10:54 am [PERSON_NAME] 2370223-box-eu-mailer-box-71-cardboard-natur…" at bounding box center [489, 311] width 251 height 107
click at [437, 201] on link "ph-zapier__f71____YENV__d0__oR571887628__1__outside.pdf" at bounding box center [404, 201] width 81 height 4
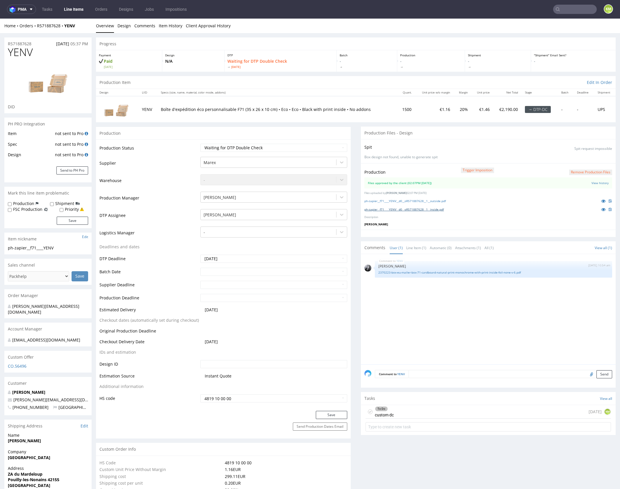
click at [437, 209] on link "ph-zapier__f71____YENV__d0__oR571887628__1__inside.pdf" at bounding box center [403, 209] width 79 height 4
click at [443, 410] on div "To Do custom dc today KM" at bounding box center [487, 412] width 245 height 14
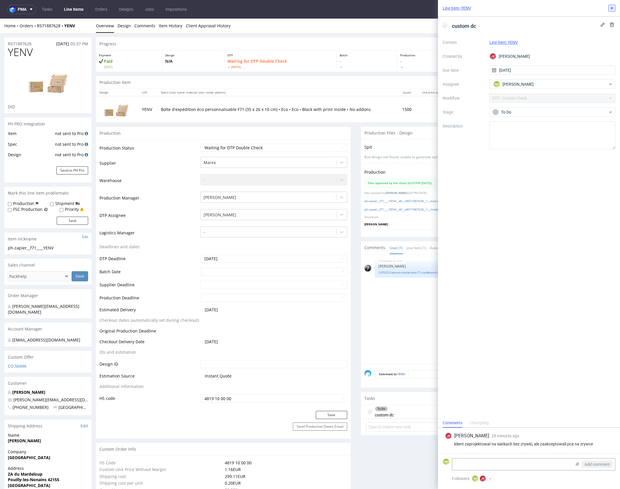
click at [611, 8] on use at bounding box center [611, 8] width 2 height 2
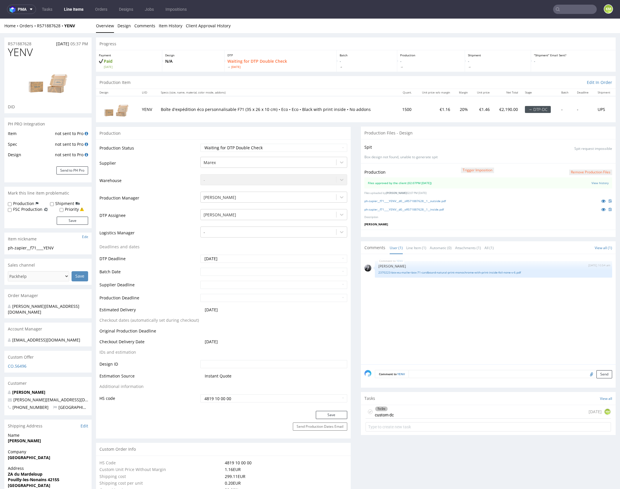
click at [492, 321] on div "YENV 6th Oct 25 | 10:54 am Philippe Dubuy 2370223-box-eu-mailer-box-71-cardboar…" at bounding box center [489, 311] width 251 height 107
click at [493, 319] on div "YENV 6th Oct 25 | 10:54 am Philippe Dubuy 2370223-box-eu-mailer-box-71-cardboar…" at bounding box center [489, 311] width 251 height 107
click at [444, 303] on div "YENV 6th Oct 25 | 10:54 am Philippe Dubuy 2370223-box-eu-mailer-box-71-cardboar…" at bounding box center [489, 311] width 251 height 107
click at [459, 273] on link "2370223-box-eu-mailer-box-71-cardboard-natural-print-monochrome-with-print-insi…" at bounding box center [493, 273] width 230 height 4
click at [457, 314] on div "YENV 6th Oct 25 | 10:54 am Philippe Dubuy 2370223-box-eu-mailer-box-71-cardboar…" at bounding box center [489, 311] width 251 height 107
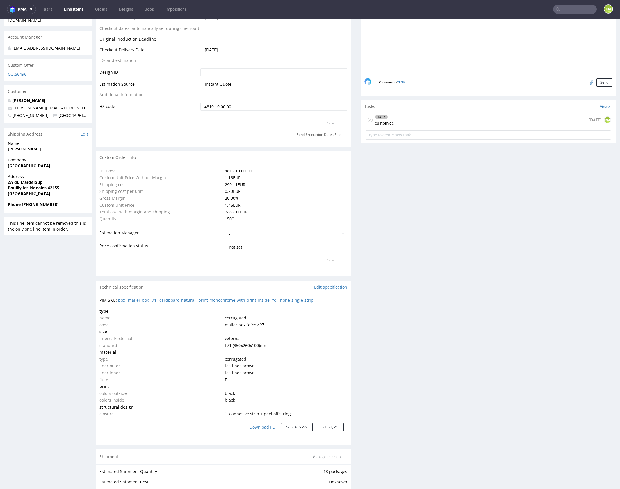
scroll to position [292, 0]
click at [502, 358] on div "Production Files - Design Spit Spit request impossible Box design not found, un…" at bounding box center [488, 347] width 255 height 1027
click at [475, 378] on div "Production Files - Design Spit Spit request impossible Box design not found, un…" at bounding box center [488, 347] width 255 height 1027
click at [476, 382] on div "Production Files - Design Spit Spit request impossible Box design not found, un…" at bounding box center [488, 347] width 255 height 1027
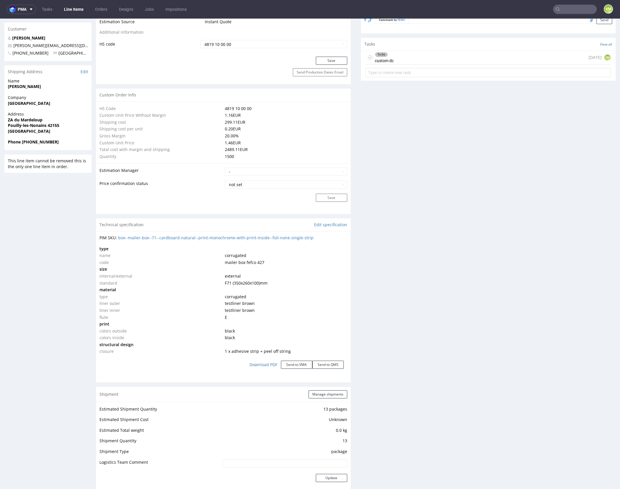
scroll to position [0, 0]
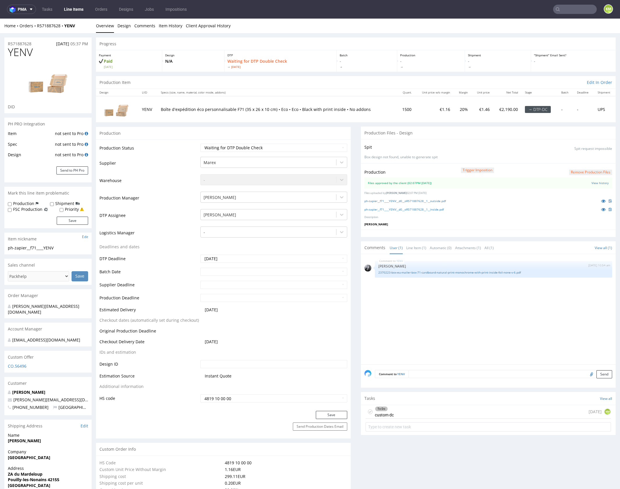
click at [455, 315] on div "YENV 6th Oct 25 | 10:54 am Philippe Dubuy 2370223-box-eu-mailer-box-71-cardboar…" at bounding box center [489, 311] width 251 height 107
click at [460, 341] on div "YENV 6th Oct 25 | 10:54 am Philippe Dubuy 2370223-box-eu-mailer-box-71-cardboar…" at bounding box center [489, 311] width 251 height 107
click at [436, 330] on div "YENV 6th Oct 25 | 10:54 am Philippe Dubuy 2370223-box-eu-mailer-box-71-cardboar…" at bounding box center [489, 311] width 251 height 107
click at [368, 410] on icon at bounding box center [370, 412] width 5 height 5
click at [306, 147] on select "Waiting for Artwork Waiting for Diecut Waiting for Mockup Waiting for DTP Waiti…" at bounding box center [273, 148] width 147 height 8
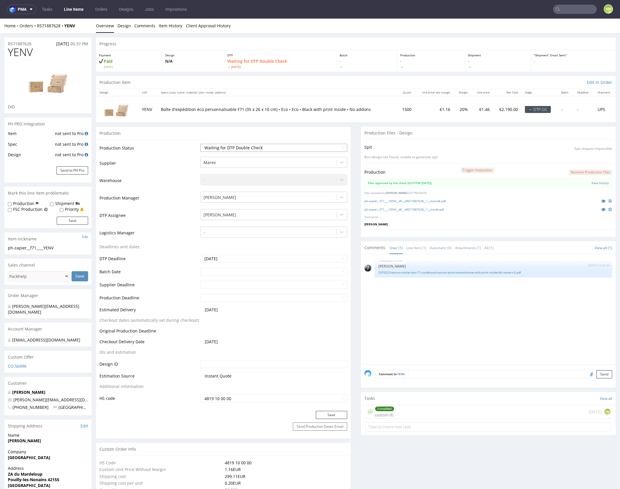
select select "dtp_dc_done"
click at [200, 144] on select "Waiting for Artwork Waiting for Diecut Waiting for Mockup Waiting for DTP Waiti…" at bounding box center [273, 148] width 147 height 8
click at [323, 416] on button "Save" at bounding box center [331, 415] width 31 height 8
click at [431, 322] on div "YENV 6th Oct 25 | 10:54 am Philippe Dubuy 2370223-box-eu-mailer-box-71-cardboar…" at bounding box center [489, 311] width 251 height 107
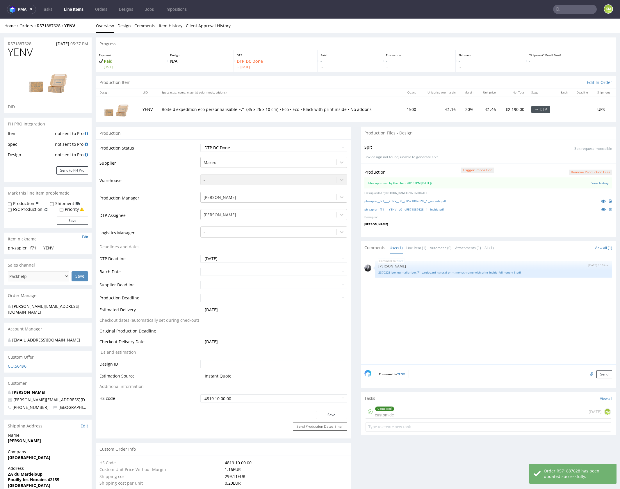
click at [442, 307] on div "YENV 6th Oct 25 | 10:54 am Philippe Dubuy 2370223-box-eu-mailer-box-71-cardboar…" at bounding box center [489, 311] width 251 height 107
click at [453, 311] on div "YENV 6th Oct 25 | 10:54 am Philippe Dubuy 2370223-box-eu-mailer-box-71-cardboar…" at bounding box center [489, 311] width 251 height 107
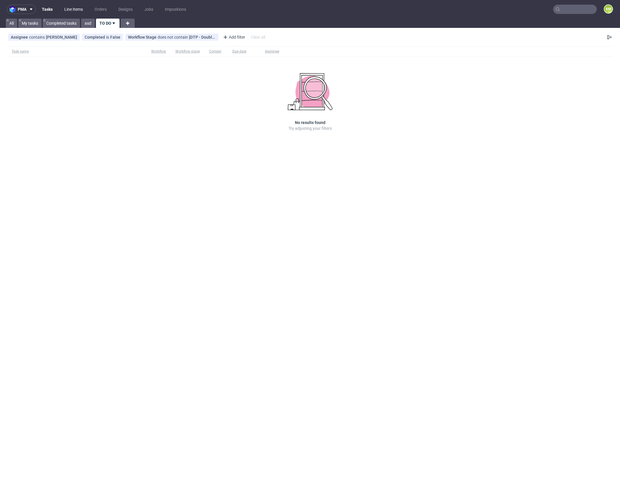
click at [80, 10] on link "Line Items" at bounding box center [74, 9] width 26 height 9
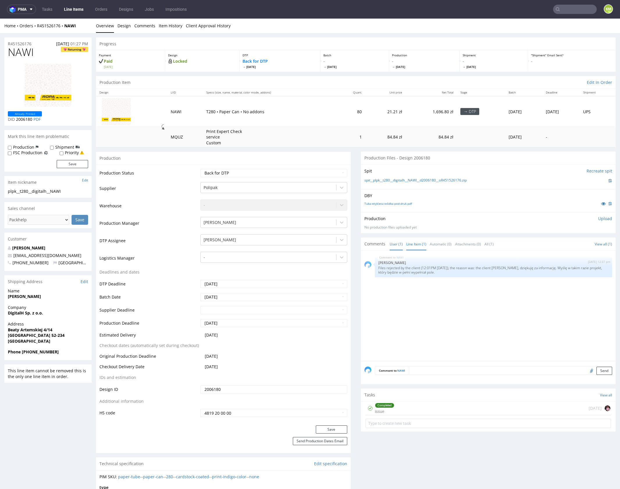
click at [418, 244] on link "Line Item (1)" at bounding box center [416, 244] width 20 height 12
click at [418, 405] on div "Completed issue [DATE]" at bounding box center [487, 409] width 245 height 14
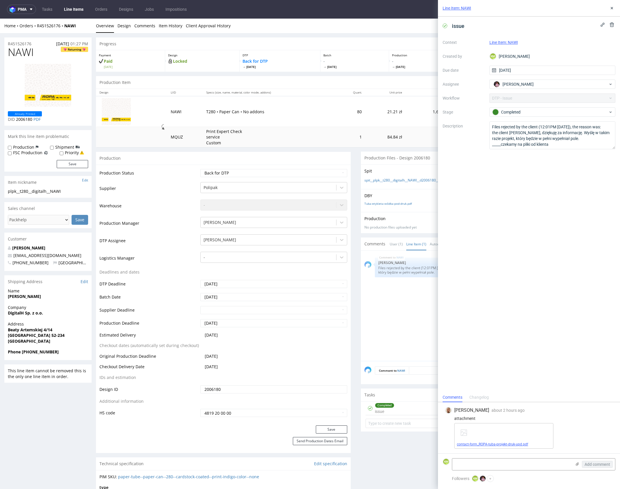
click at [504, 444] on link "contact-form_ROPA-tuba-projekt-druk-upd.pdf" at bounding box center [492, 445] width 71 height 4
click at [612, 10] on icon at bounding box center [611, 8] width 5 height 5
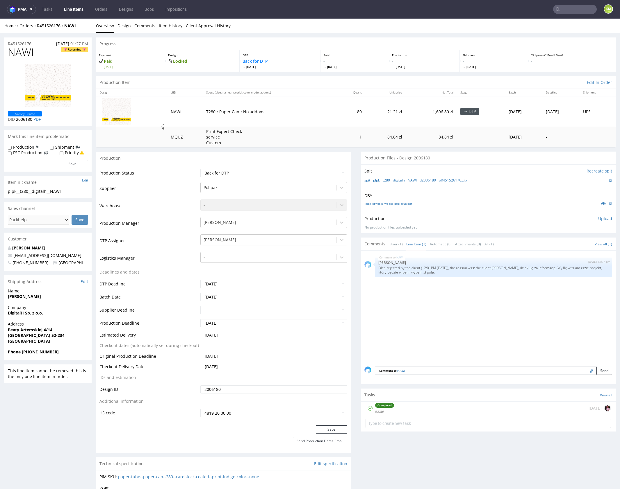
click at [400, 340] on div "NAWI [DATE] 12:37 pm [PERSON_NAME] Files rejected by the client (12:01PM [DATE]…" at bounding box center [489, 307] width 251 height 107
click at [171, 27] on link "Item History" at bounding box center [171, 26] width 24 height 14
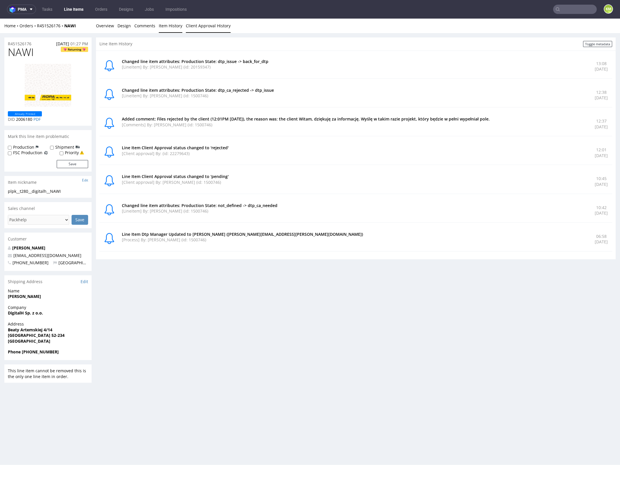
click at [190, 29] on link "Client Approval History" at bounding box center [208, 26] width 45 height 14
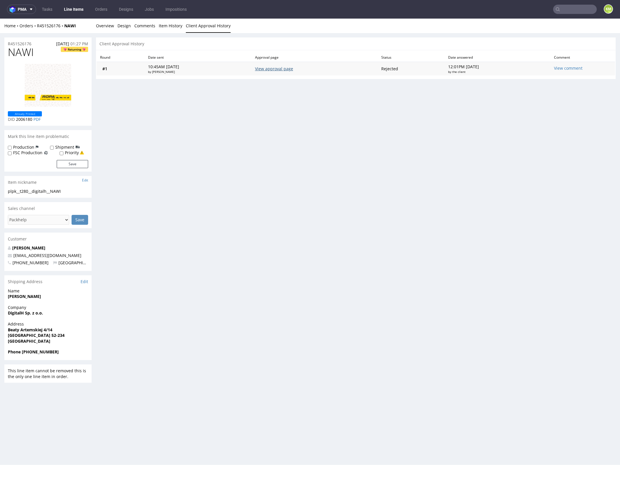
click at [288, 69] on link "View approval page" at bounding box center [274, 69] width 38 height 6
click at [130, 26] on li "Design" at bounding box center [125, 26] width 17 height 6
click at [125, 25] on link "Design" at bounding box center [123, 26] width 13 height 14
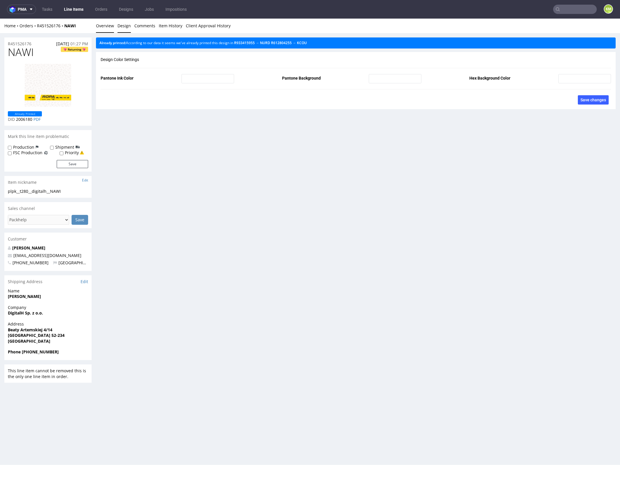
click at [103, 23] on link "Overview" at bounding box center [105, 26] width 18 height 14
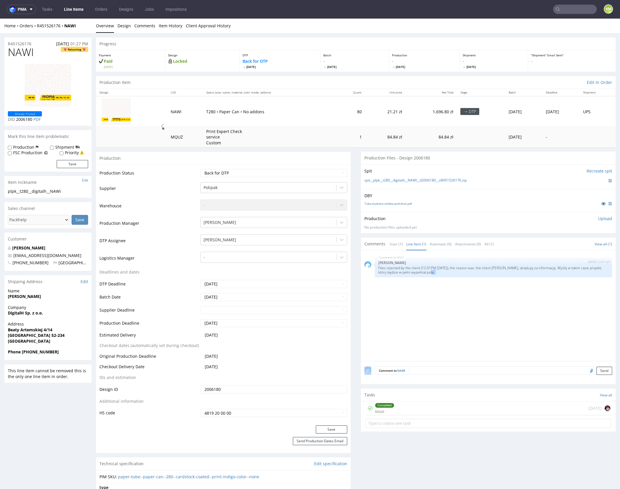
click at [414, 309] on div "NAWI 6th Oct 25 | 12:37 pm Karol Markowski Files rejected by the client (12:01P…" at bounding box center [489, 307] width 251 height 107
click at [520, 309] on div "NAWI 6th Oct 25 | 12:37 pm Karol Markowski Files rejected by the client (12:01P…" at bounding box center [489, 307] width 251 height 107
click at [520, 311] on div "NAWI 6th Oct 25 | 12:37 pm Karol Markowski Files rejected by the client (12:01P…" at bounding box center [489, 307] width 251 height 107
click at [598, 218] on p "Upload" at bounding box center [605, 219] width 14 height 6
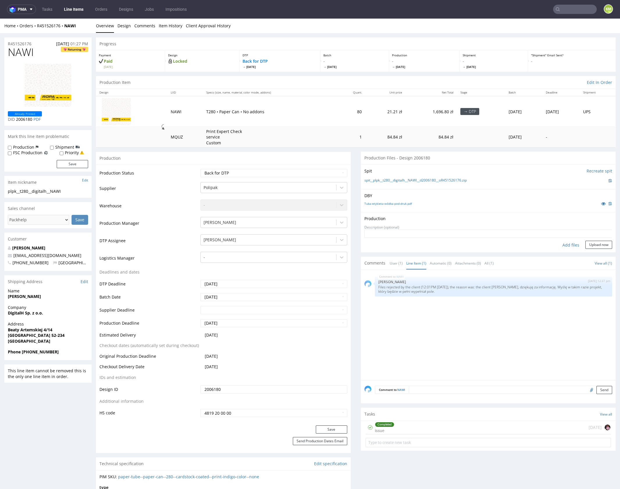
click at [565, 247] on div "Add files" at bounding box center [570, 245] width 29 height 9
type input "C:\fakepath\plpk__t280__digitalh__NAWI__d2006180__oR451526176__v2.pdf"
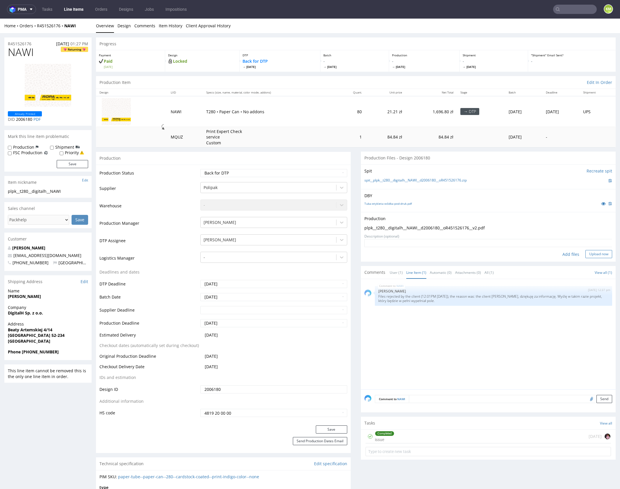
click at [599, 254] on button "Upload now" at bounding box center [598, 254] width 27 height 8
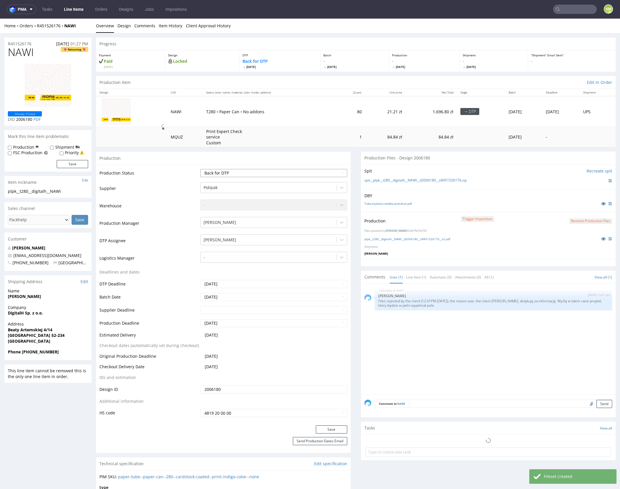
click at [327, 173] on select "Waiting for Artwork Waiting for Diecut Waiting for Mockup Waiting for DTP Waiti…" at bounding box center [273, 173] width 147 height 8
select select "dtp_production_ready"
click at [200, 169] on select "Waiting for Artwork Waiting for Diecut Waiting for Mockup Waiting for DTP Waiti…" at bounding box center [273, 173] width 147 height 8
click at [331, 429] on button "Save" at bounding box center [331, 430] width 31 height 8
click at [424, 345] on div "NAWI 6th Oct 25 | 12:37 pm Karol Markowski Files rejected by the client (12:01P…" at bounding box center [489, 340] width 251 height 107
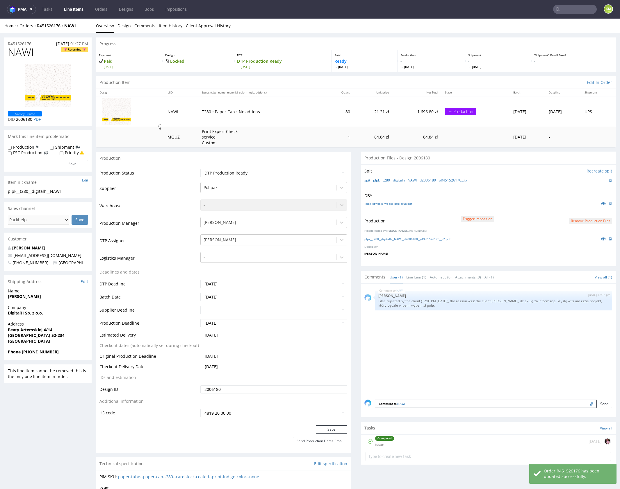
click at [423, 345] on div "NAWI 6th Oct 25 | 12:37 pm Karol Markowski Files rejected by the client (12:01P…" at bounding box center [489, 340] width 251 height 107
click at [427, 336] on div "NAWI 6th Oct 25 | 12:37 pm Karol Markowski Files rejected by the client (12:01P…" at bounding box center [489, 340] width 251 height 107
click at [450, 347] on div "NAWI 6th Oct 25 | 12:37 pm Karol Markowski Files rejected by the client (12:01P…" at bounding box center [489, 340] width 251 height 107
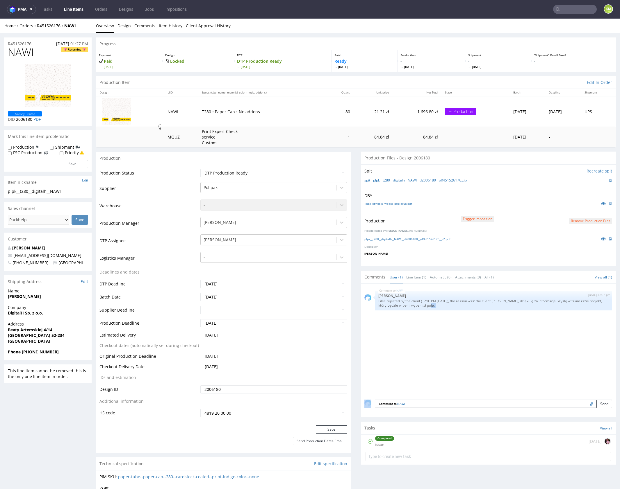
click at [448, 348] on div "NAWI 6th Oct 25 | 12:37 pm Karol Markowski Files rejected by the client (12:01P…" at bounding box center [489, 340] width 251 height 107
click at [459, 350] on div "NAWI 6th Oct 25 | 12:37 pm Karol Markowski Files rejected by the client (12:01P…" at bounding box center [489, 340] width 251 height 107
click at [452, 344] on div "NAWI 6th Oct 25 | 12:37 pm Karol Markowski Files rejected by the client (12:01P…" at bounding box center [489, 340] width 251 height 107
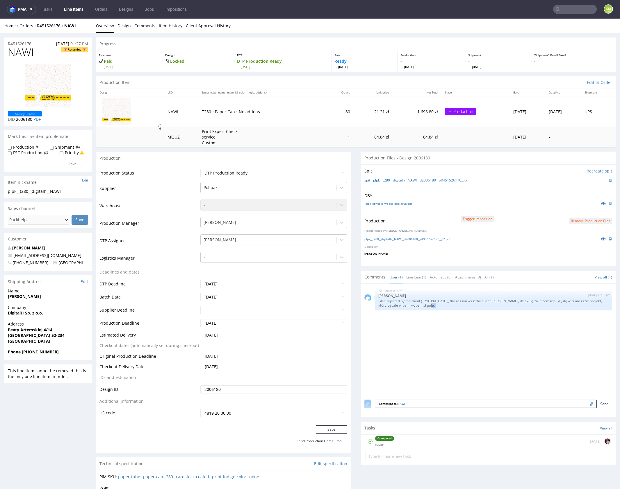
click at [452, 344] on div "NAWI 6th Oct 25 | 12:37 pm Karol Markowski Files rejected by the client (12:01P…" at bounding box center [489, 340] width 251 height 107
click at [428, 358] on div "NAWI 6th Oct 25 | 12:37 pm Karol Markowski Files rejected by the client (12:01P…" at bounding box center [489, 340] width 251 height 107
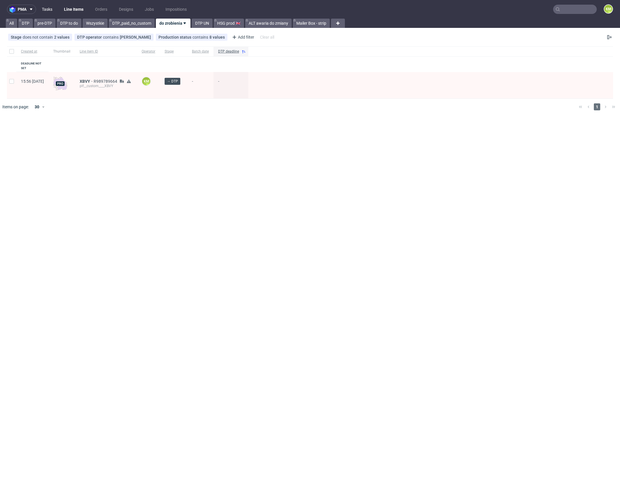
click at [49, 8] on link "Tasks" at bounding box center [46, 9] width 17 height 9
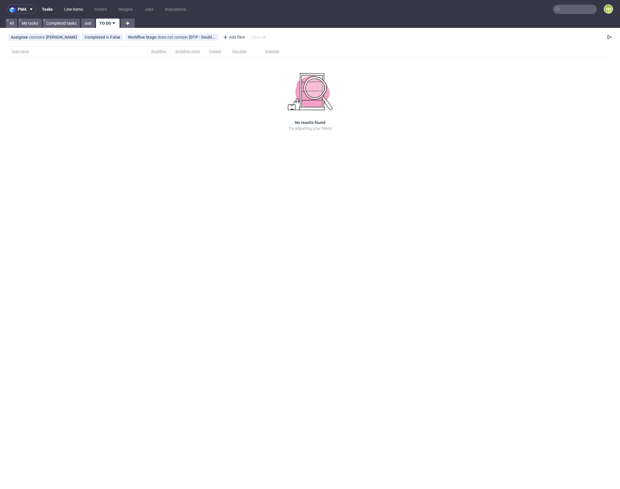
click at [76, 10] on link "Line Items" at bounding box center [74, 9] width 26 height 9
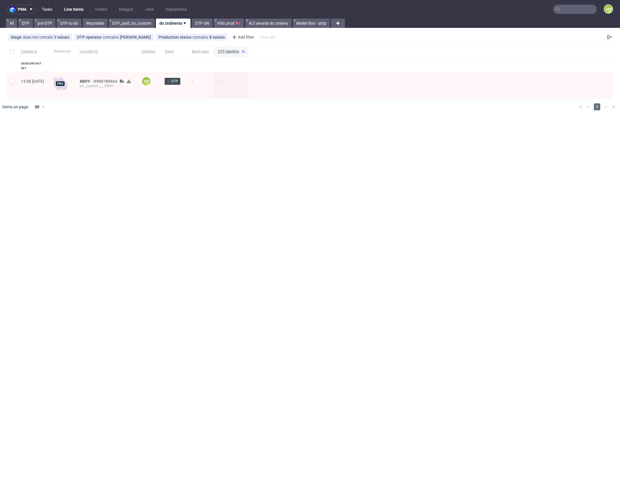
click at [50, 10] on link "Tasks" at bounding box center [46, 9] width 17 height 9
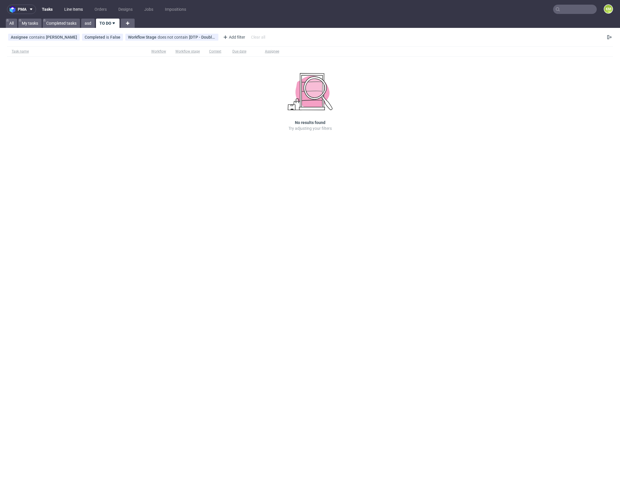
click at [69, 10] on link "Line Items" at bounding box center [74, 9] width 26 height 9
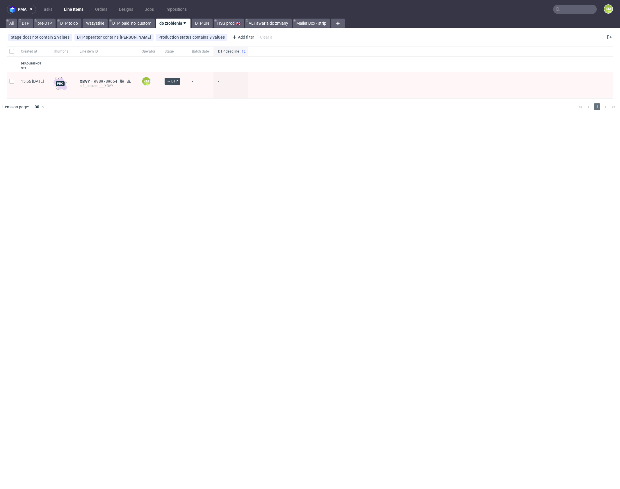
click at [155, 136] on div "pma Tasks Line Items Orders Designs Jobs Impositions KM All DTP pre-DTP DTP to …" at bounding box center [310, 244] width 620 height 489
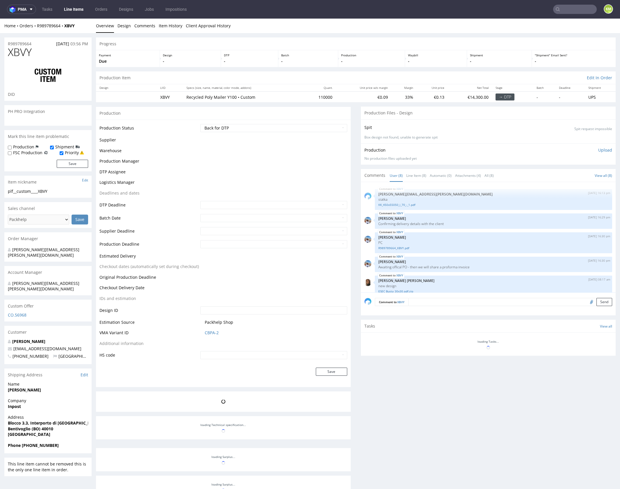
scroll to position [70, 0]
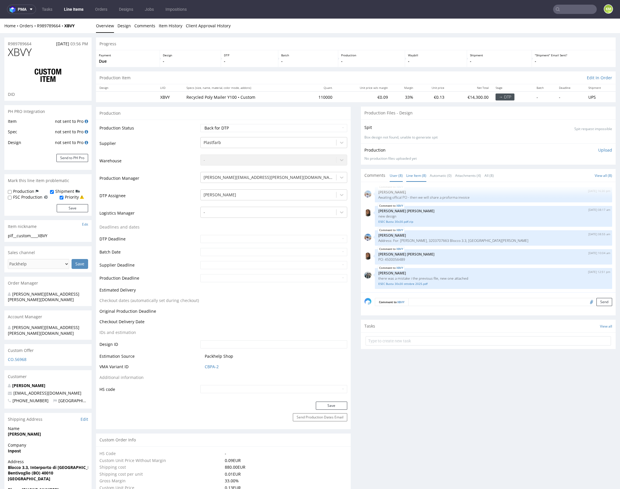
click at [411, 173] on link "Line Item (8)" at bounding box center [416, 175] width 20 height 12
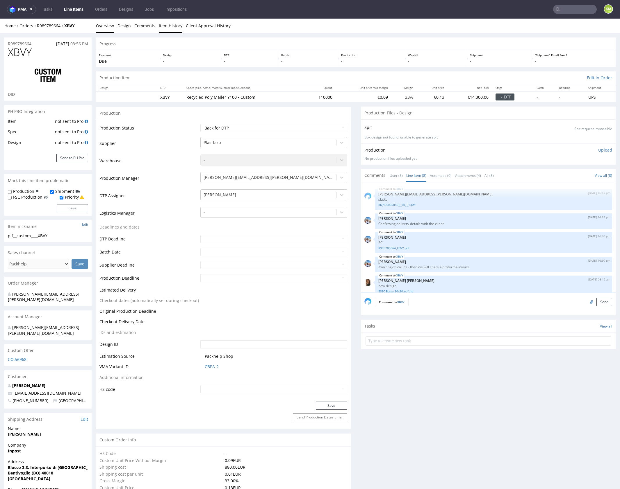
click at [168, 25] on link "Item History" at bounding box center [171, 26] width 24 height 14
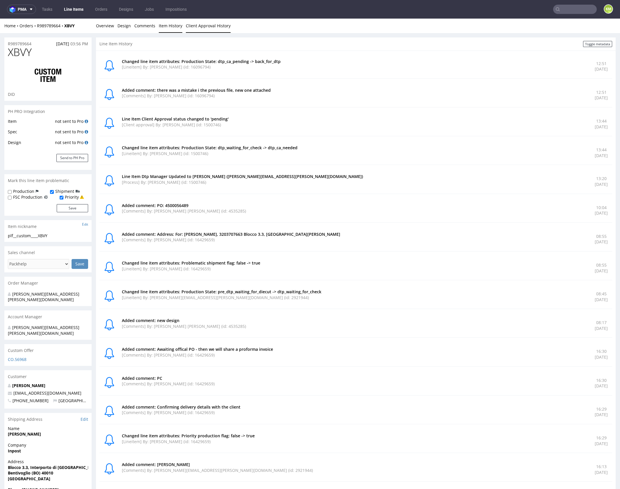
click at [212, 29] on link "Client Approval History" at bounding box center [208, 26] width 45 height 14
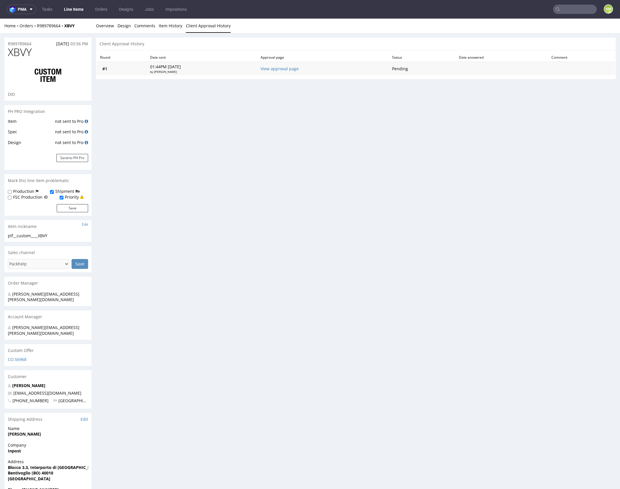
click at [298, 71] on td "View approval page" at bounding box center [322, 69] width 131 height 14
click at [298, 70] on link "View approval page" at bounding box center [279, 69] width 38 height 6
click at [103, 29] on link "Overview" at bounding box center [105, 26] width 18 height 14
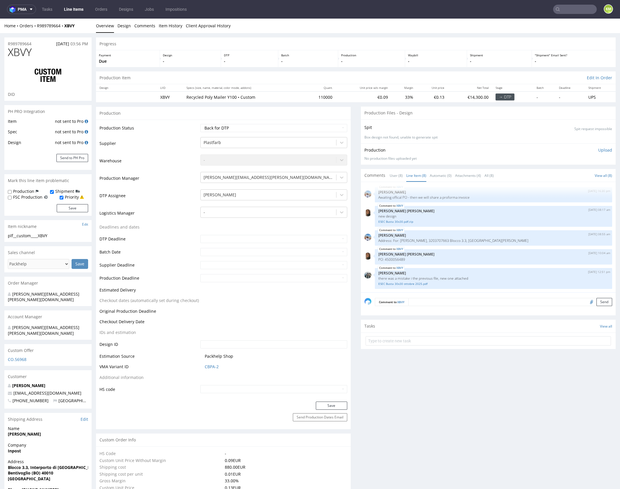
click at [446, 265] on div "XBVY 1st Oct 25 | 16:13 pm tomasz.kubiak@packhelp.com siatka KK_450x55050_i_70_…" at bounding box center [489, 239] width 251 height 107
click at [464, 280] on p "there was a mistake i the previous file, new one attached" at bounding box center [493, 278] width 230 height 4
click at [412, 285] on link "ESEC Busta 30x30 ottobre 2025.pdf" at bounding box center [493, 284] width 230 height 4
click at [406, 220] on link "ESEC Busta 30x30.pdf.zip" at bounding box center [493, 222] width 230 height 4
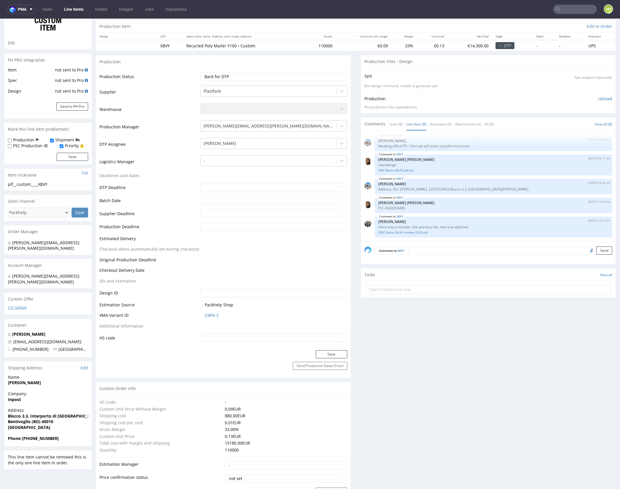
scroll to position [0, 0]
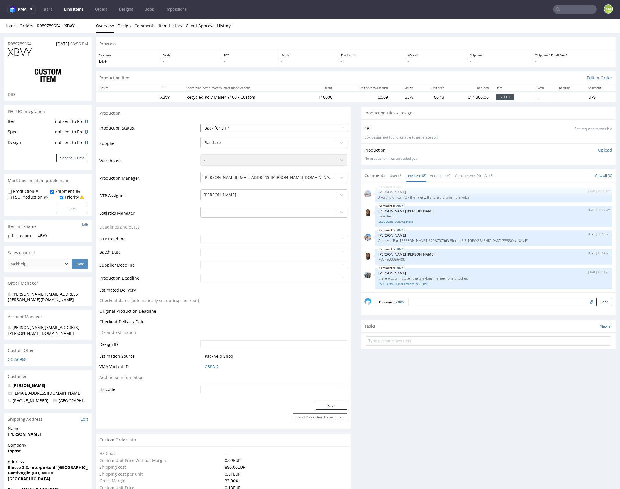
click at [314, 126] on select "Waiting for Artwork Waiting for Diecut Waiting for Mockup Waiting for DTP Waiti…" at bounding box center [273, 128] width 147 height 8
select select "dtp_ca_needed"
click at [200, 124] on select "Waiting for Artwork Waiting for Diecut Waiting for Mockup Waiting for DTP Waiti…" at bounding box center [273, 128] width 147 height 8
click at [337, 405] on button "Save" at bounding box center [331, 406] width 31 height 8
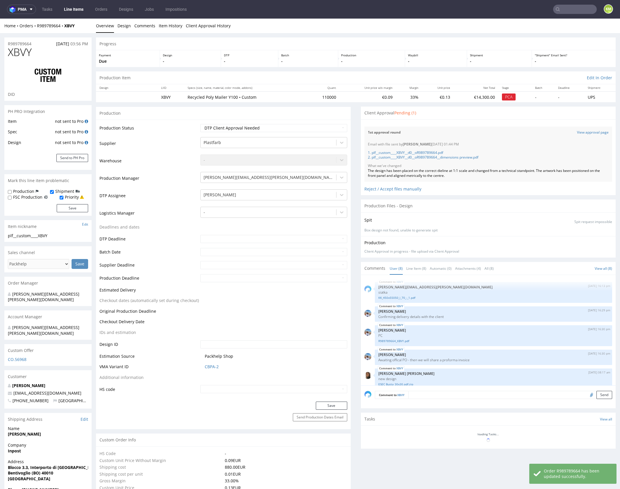
scroll to position [70, 0]
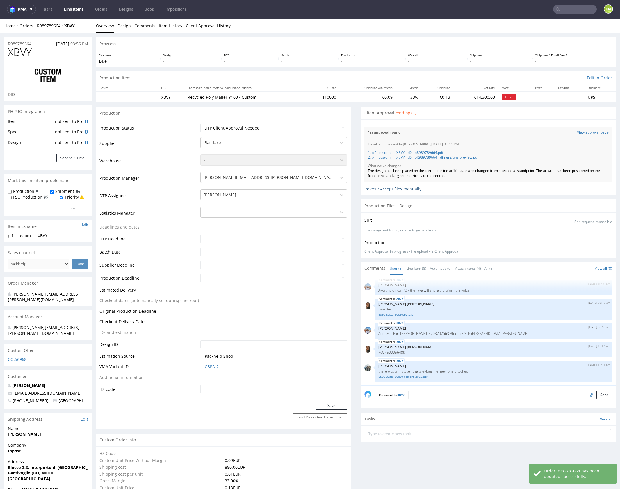
click at [367, 189] on div "Reject / Accept files manually" at bounding box center [488, 187] width 248 height 10
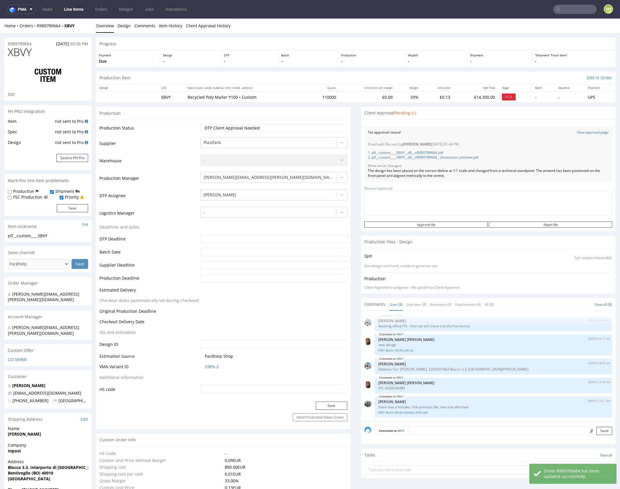
click at [383, 206] on textarea at bounding box center [488, 203] width 248 height 25
type textarea "new design"
click at [525, 226] on input "Reject file" at bounding box center [550, 225] width 123 height 6
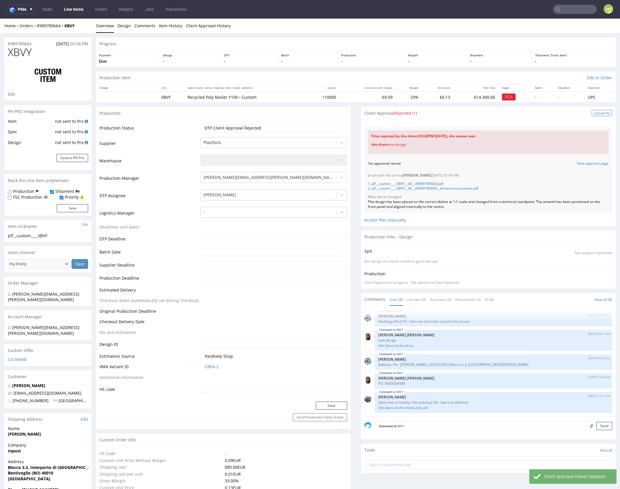
click at [597, 112] on div "Upload file" at bounding box center [601, 113] width 20 height 6
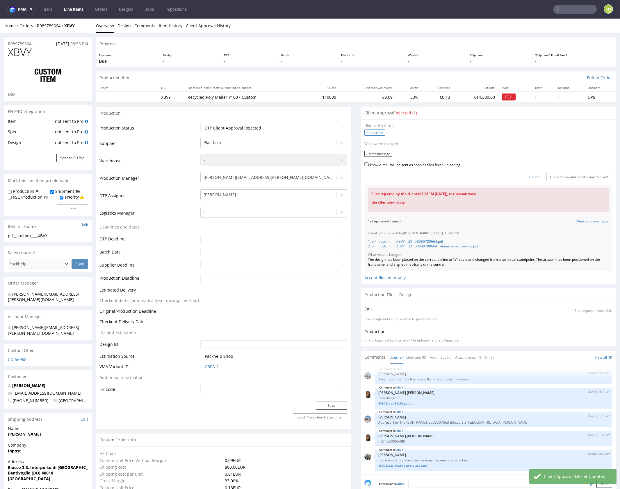
click at [373, 131] on label "Choose file" at bounding box center [374, 133] width 21 height 6
click at [0, 19] on input "Choose file" at bounding box center [0, 19] width 0 height 0
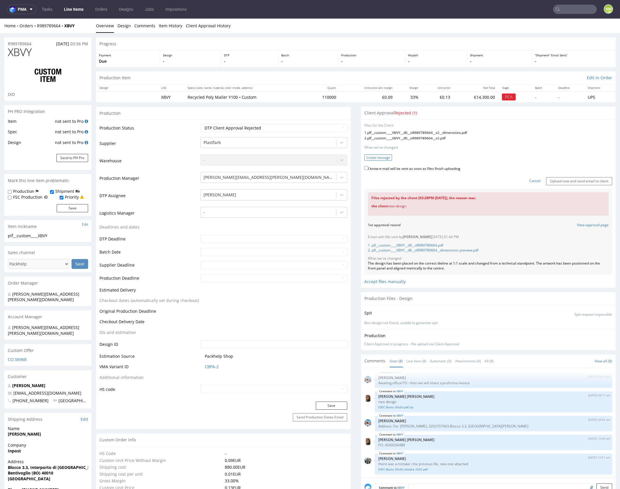
click at [373, 158] on button "Create message" at bounding box center [378, 158] width 28 height 6
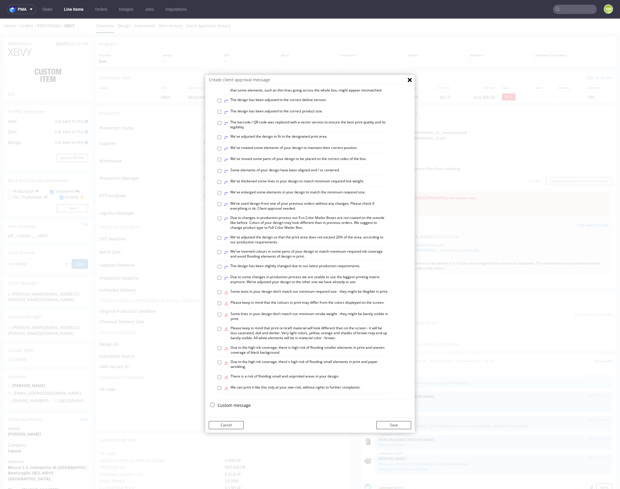
scroll to position [1, 0]
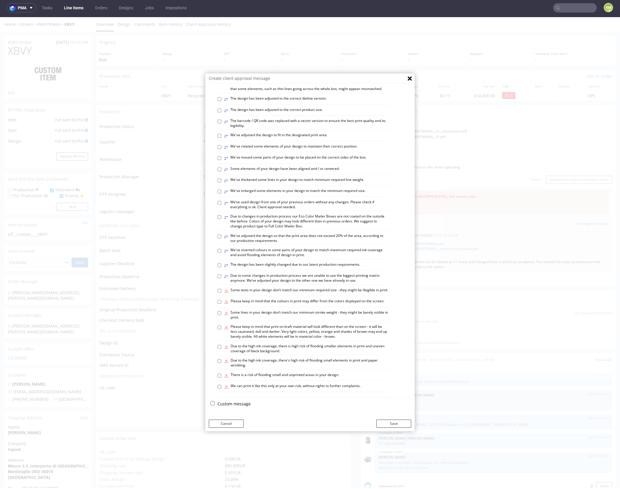
click at [238, 405] on p "Custom message" at bounding box center [314, 404] width 194 height 6
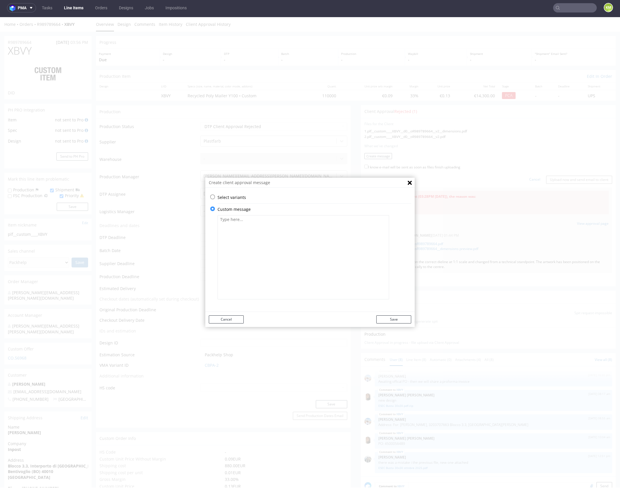
click at [257, 269] on textarea at bounding box center [302, 257] width 171 height 84
paste textarea "Working area in the new file was set to 13x13 cm, although it was labelled as 3…"
click at [365, 226] on textarea "Working area in the new file was set to 13x13 cm, although it was labelled as 3…" at bounding box center [302, 257] width 171 height 84
click at [369, 226] on textarea "Working area in the new file was set to 13x13 cm, although it was labelled as 3…" at bounding box center [302, 257] width 171 height 84
type textarea "Working area in the new file was set to 13x13 cm, although it was labelled as 3…"
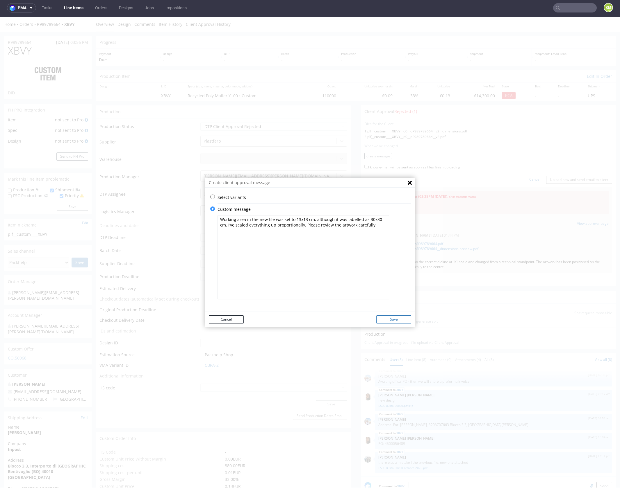
click at [388, 320] on button "Save" at bounding box center [393, 320] width 35 height 8
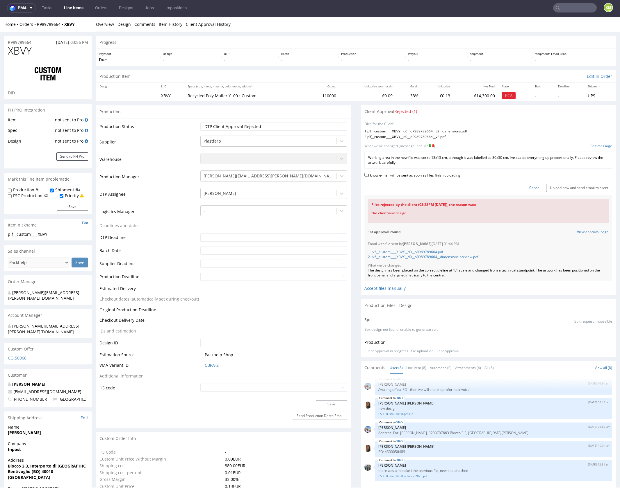
click at [410, 176] on label "I know e-mail will be sent as soon as files finish uploading" at bounding box center [412, 175] width 96 height 6
click at [368, 176] on input "I know e-mail will be sent as soon as files finish uploading" at bounding box center [366, 175] width 4 height 4
checkbox input "true"
click at [561, 186] on input "Upload now and send email to client" at bounding box center [579, 188] width 66 height 8
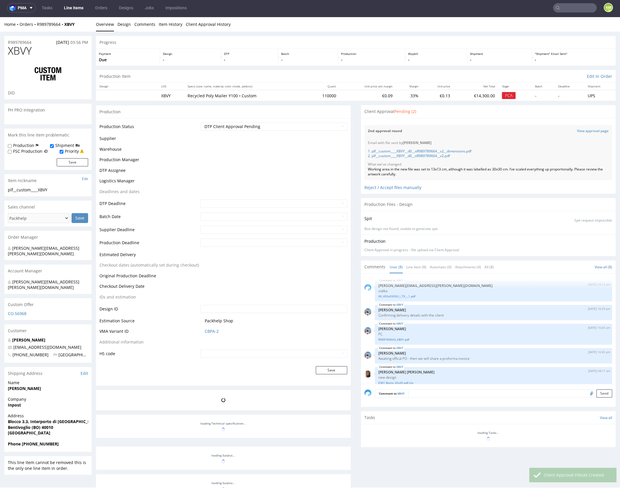
scroll to position [70, 0]
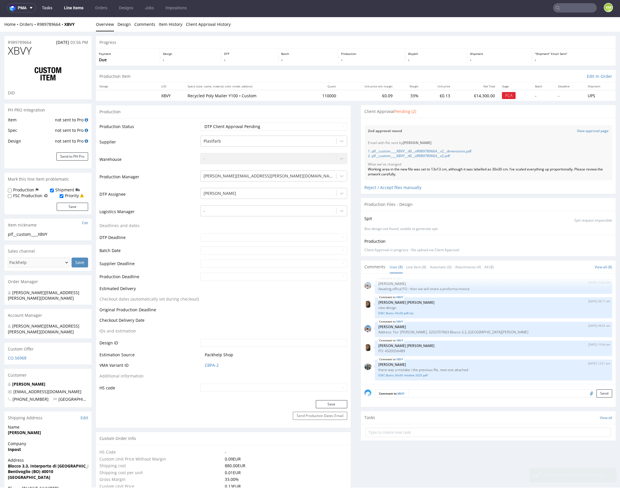
click at [49, 9] on link "Tasks" at bounding box center [46, 7] width 17 height 9
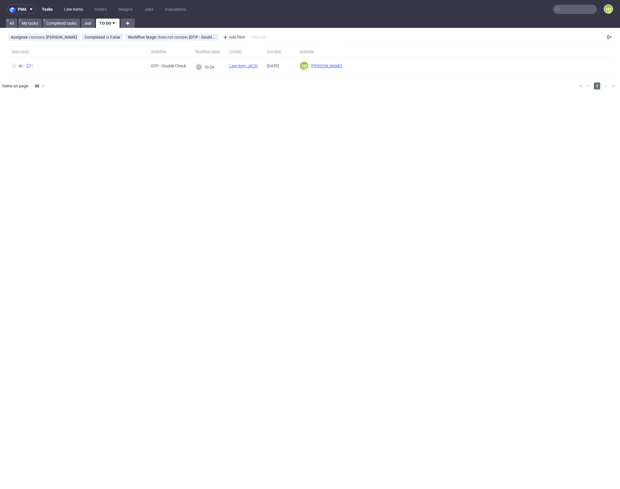
click at [79, 11] on link "Line Items" at bounding box center [74, 9] width 26 height 9
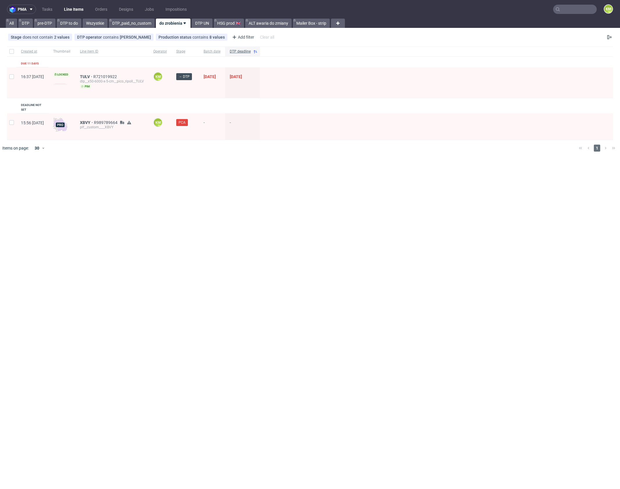
drag, startPoint x: 222, startPoint y: 205, endPoint x: 225, endPoint y: 207, distance: 3.6
click at [222, 205] on div "pma Tasks Line Items Orders Designs Jobs Impositions KM All DTP pre-DTP DTP to …" at bounding box center [310, 244] width 620 height 489
click at [225, 207] on div "pma Tasks Line Items Orders Designs Jobs Impositions KM All DTP pre-DTP DTP to …" at bounding box center [310, 244] width 620 height 489
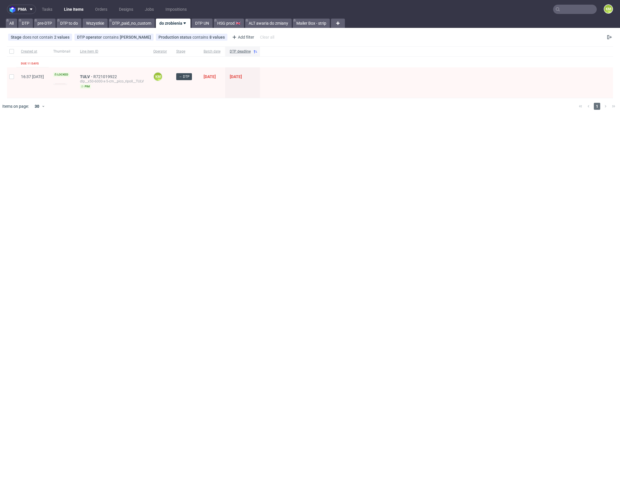
drag, startPoint x: 177, startPoint y: 136, endPoint x: 190, endPoint y: 138, distance: 13.3
click at [178, 136] on div "pma Tasks Line Items Orders Designs Jobs Impositions KM All DTP pre-DTP DTP to …" at bounding box center [310, 244] width 620 height 489
click at [261, 168] on div "pma Tasks Line Items Orders Designs Jobs Impositions KM All DTP pre-DTP DTP to …" at bounding box center [310, 244] width 620 height 489
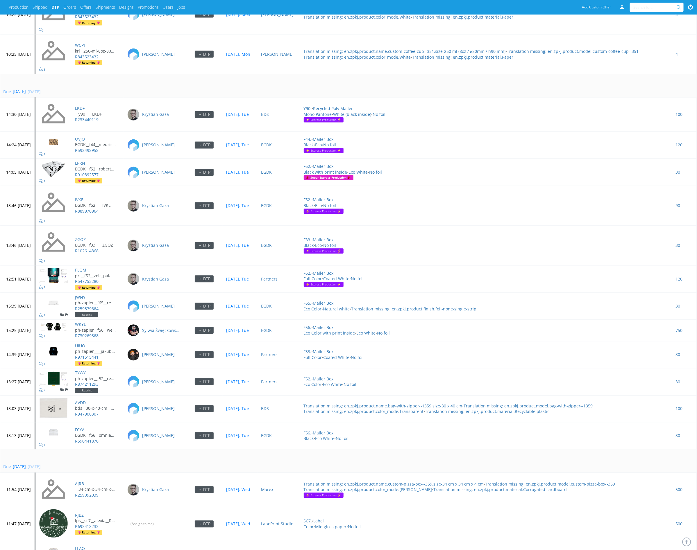
scroll to position [1625, 0]
